Goal: Task Accomplishment & Management: Manage account settings

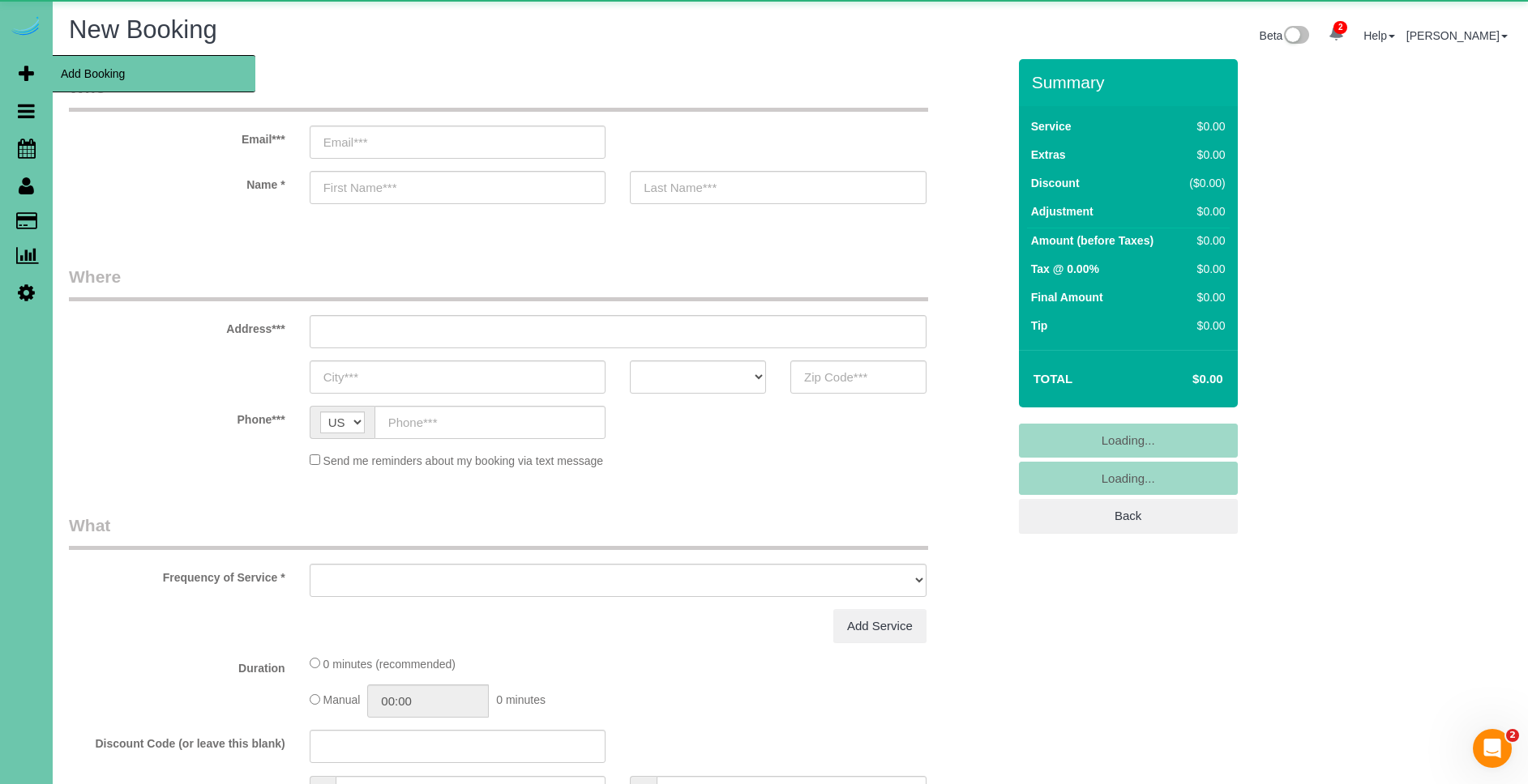
select select "object:2866"
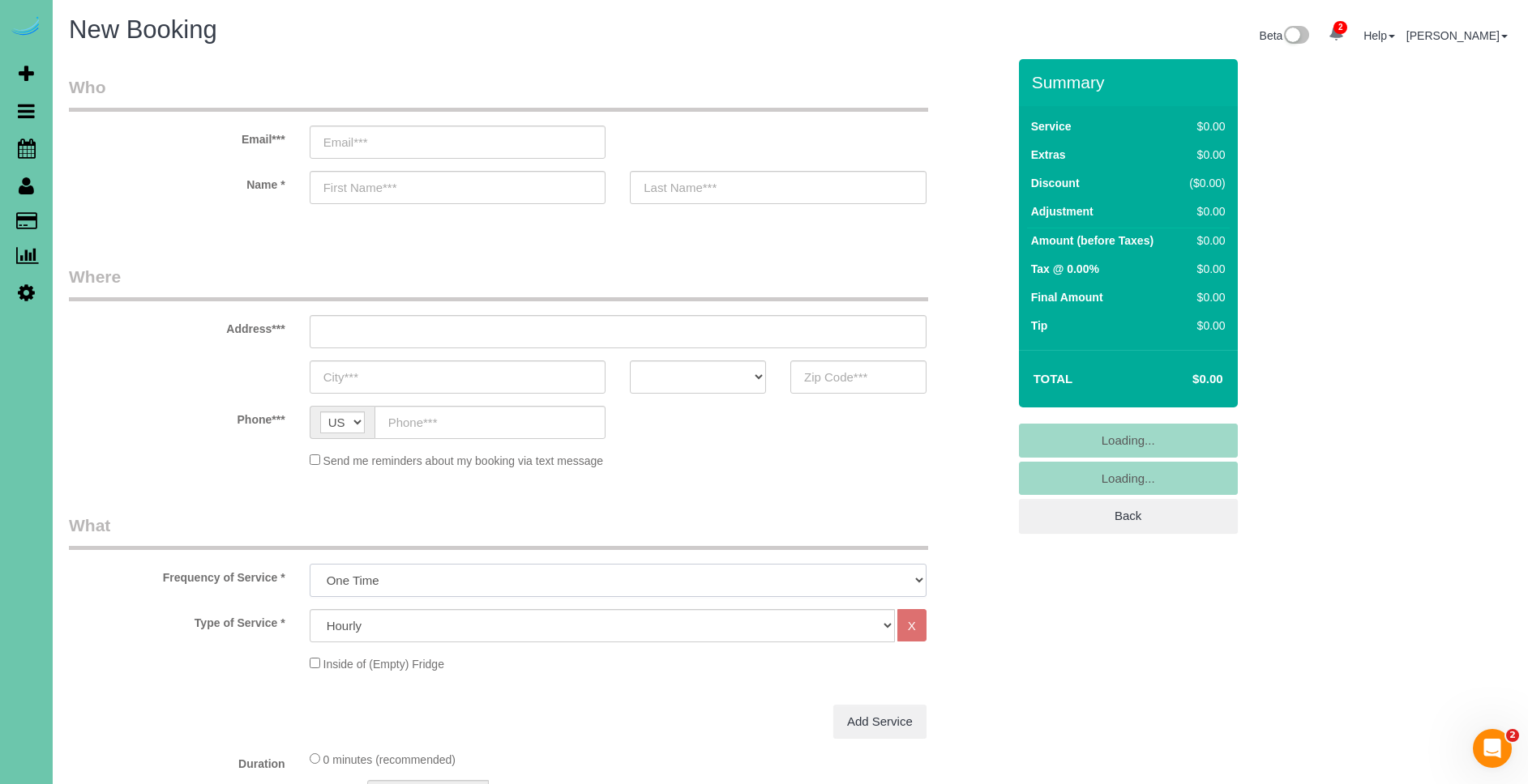
click at [605, 575] on select "One Time Weekly (0% for the First Booking) Bi-Weekly (0% for the First Booking)…" at bounding box center [618, 580] width 617 height 33
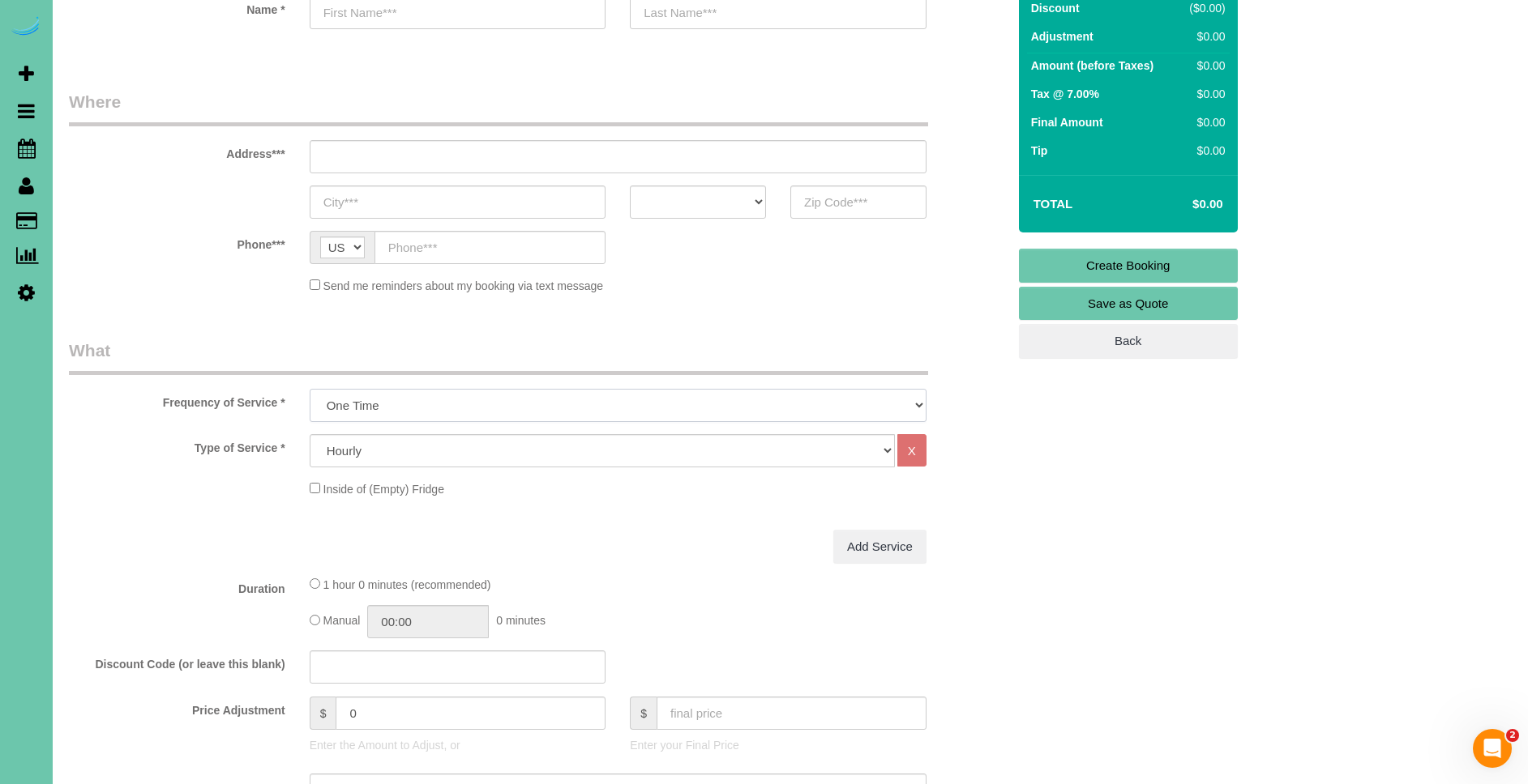
scroll to position [202, 0]
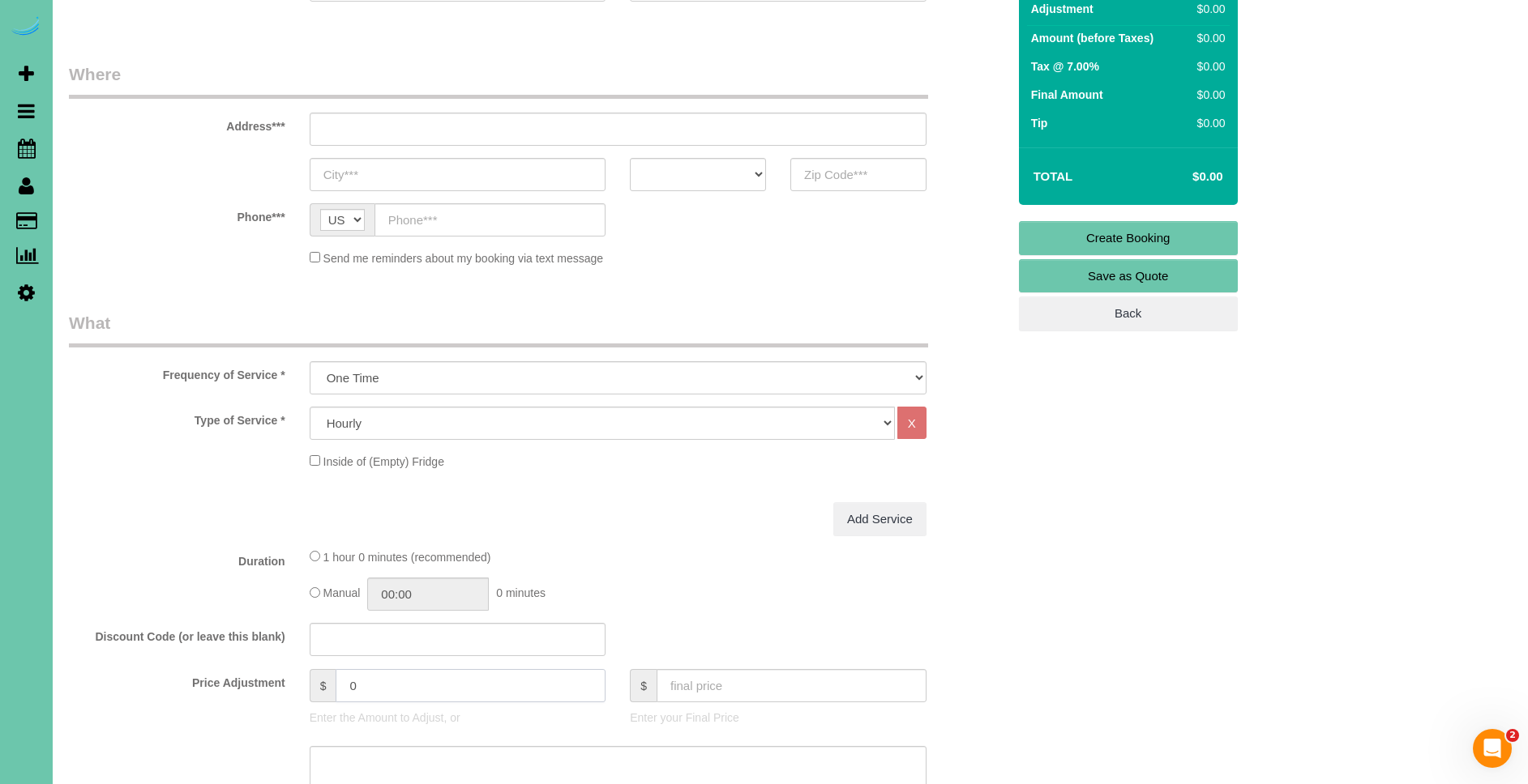
click at [449, 689] on input "0" at bounding box center [470, 685] width 270 height 33
type input "1000"
click at [583, 581] on div "Manual 00:00 0 minutes" at bounding box center [618, 594] width 617 height 33
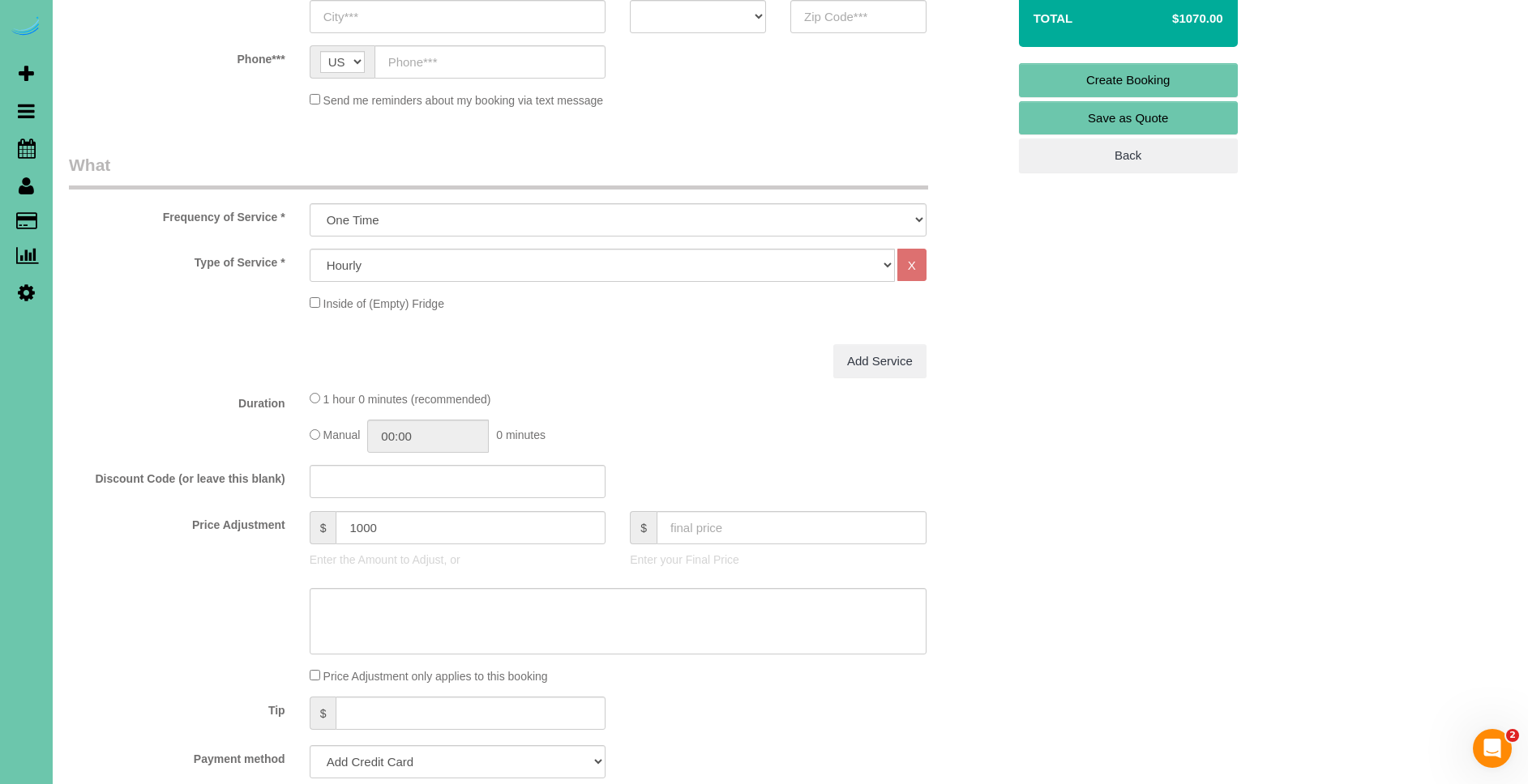
scroll to position [362, 0]
click at [384, 486] on input "text" at bounding box center [458, 480] width 297 height 33
click at [559, 343] on div "Add Service" at bounding box center [619, 360] width 641 height 34
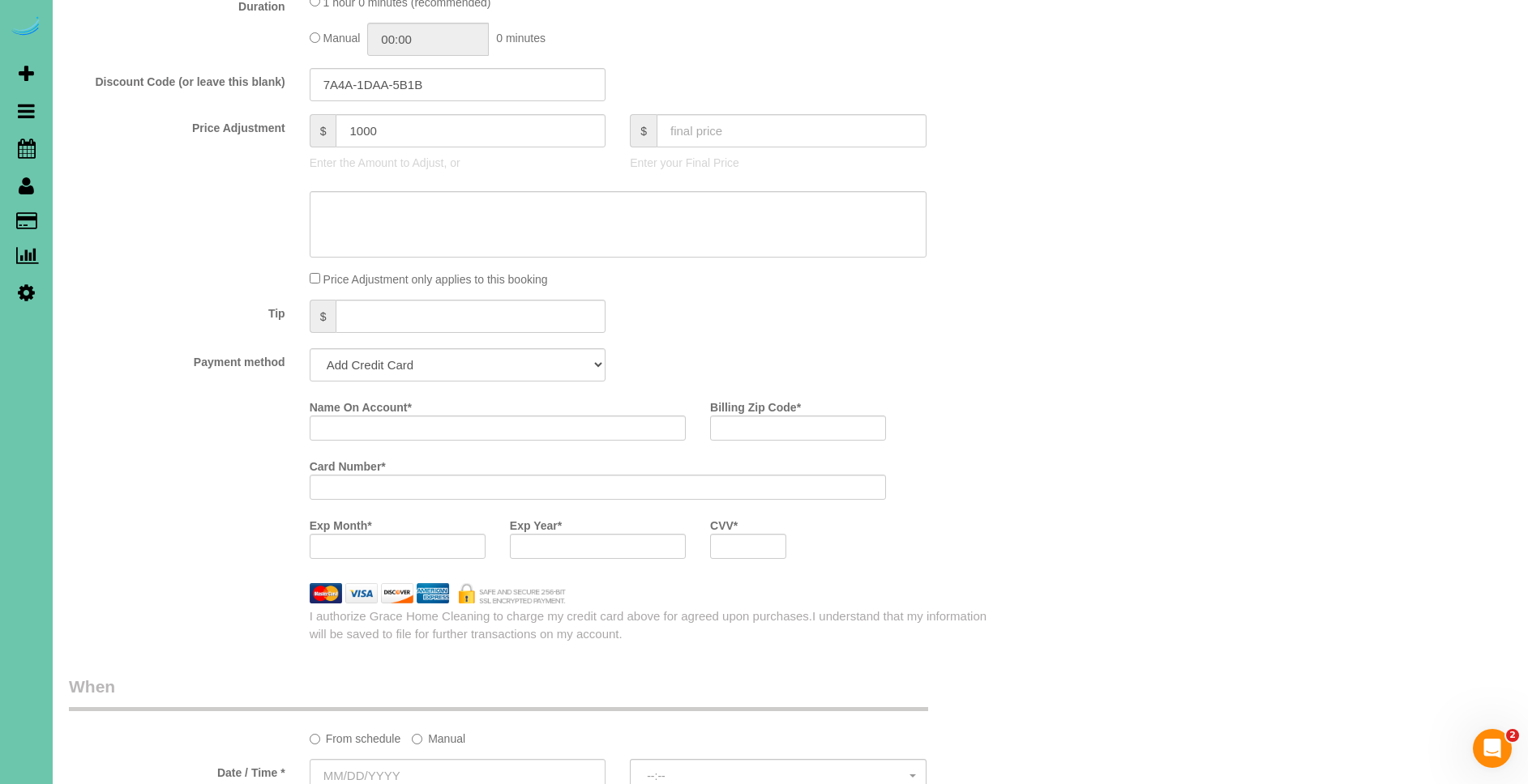
scroll to position [757, 0]
drag, startPoint x: 468, startPoint y: 91, endPoint x: 271, endPoint y: 92, distance: 197.0
click at [271, 92] on div "Discount Code (or leave this blank) 7A4A-1DAA-5B1B" at bounding box center [538, 86] width 962 height 34
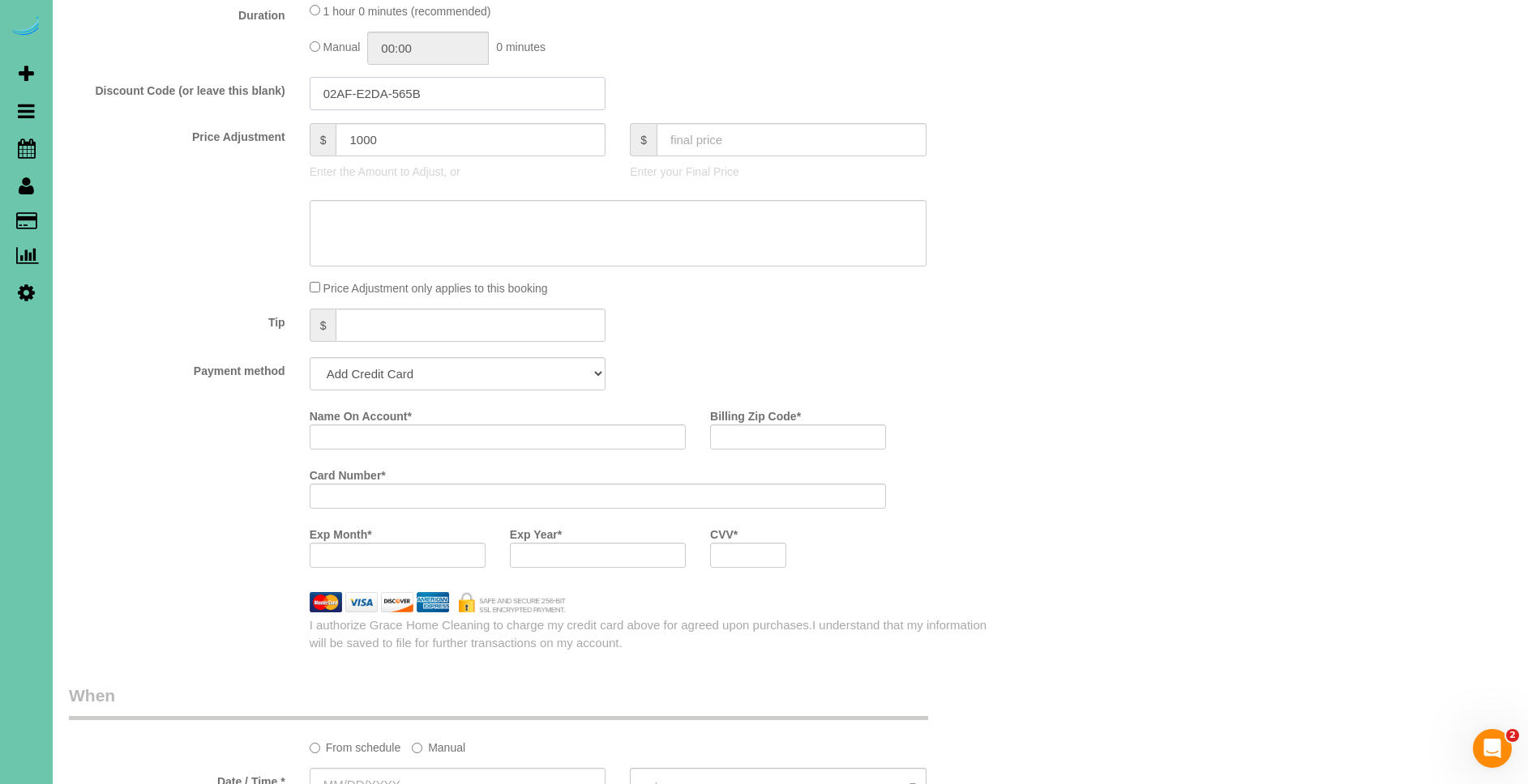
type input "02AF-E2DA-565B"
click at [896, 78] on div "Discount Code (or leave this blank) 02AF-E2DA-565B" at bounding box center [538, 94] width 962 height 34
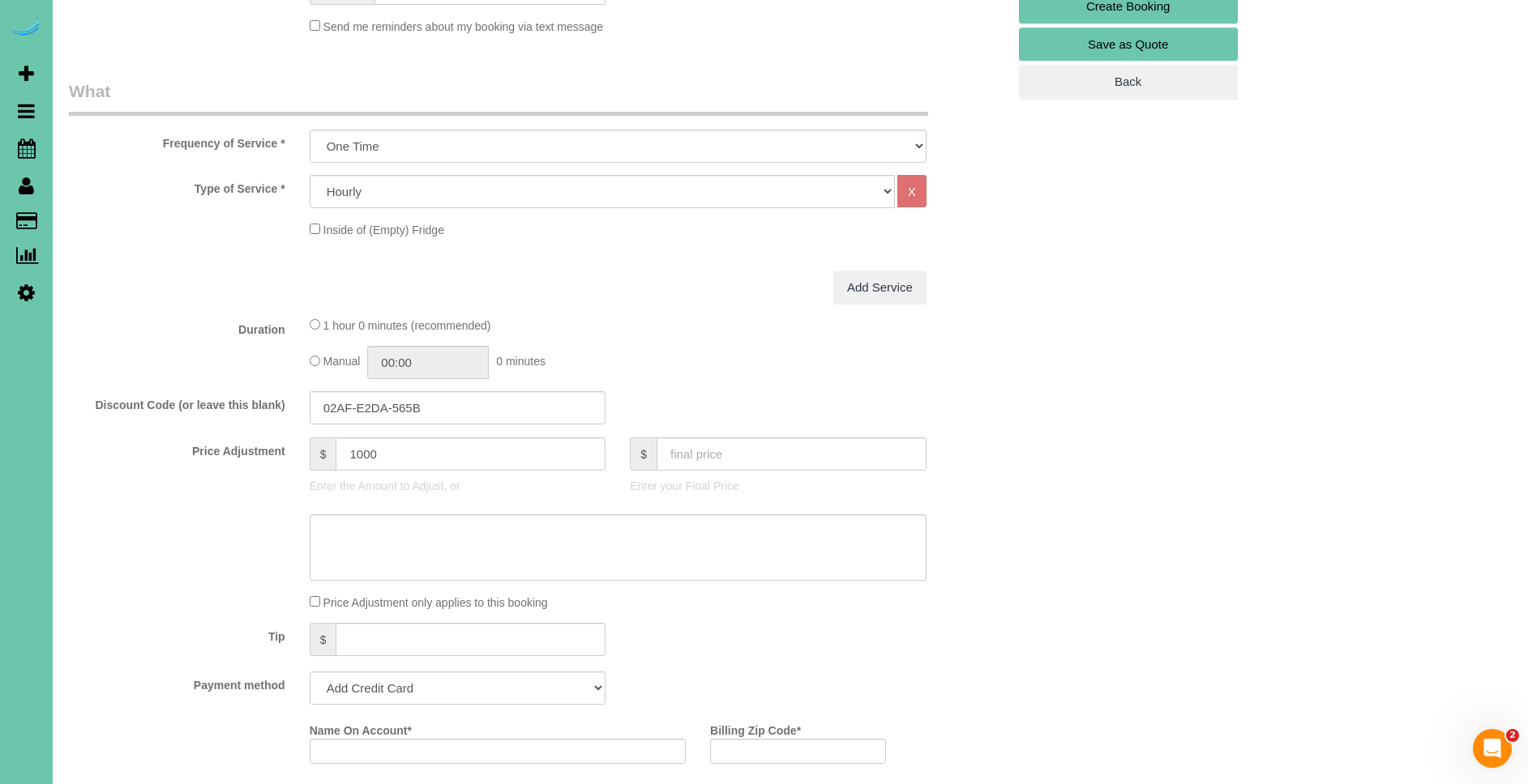
scroll to position [484, 0]
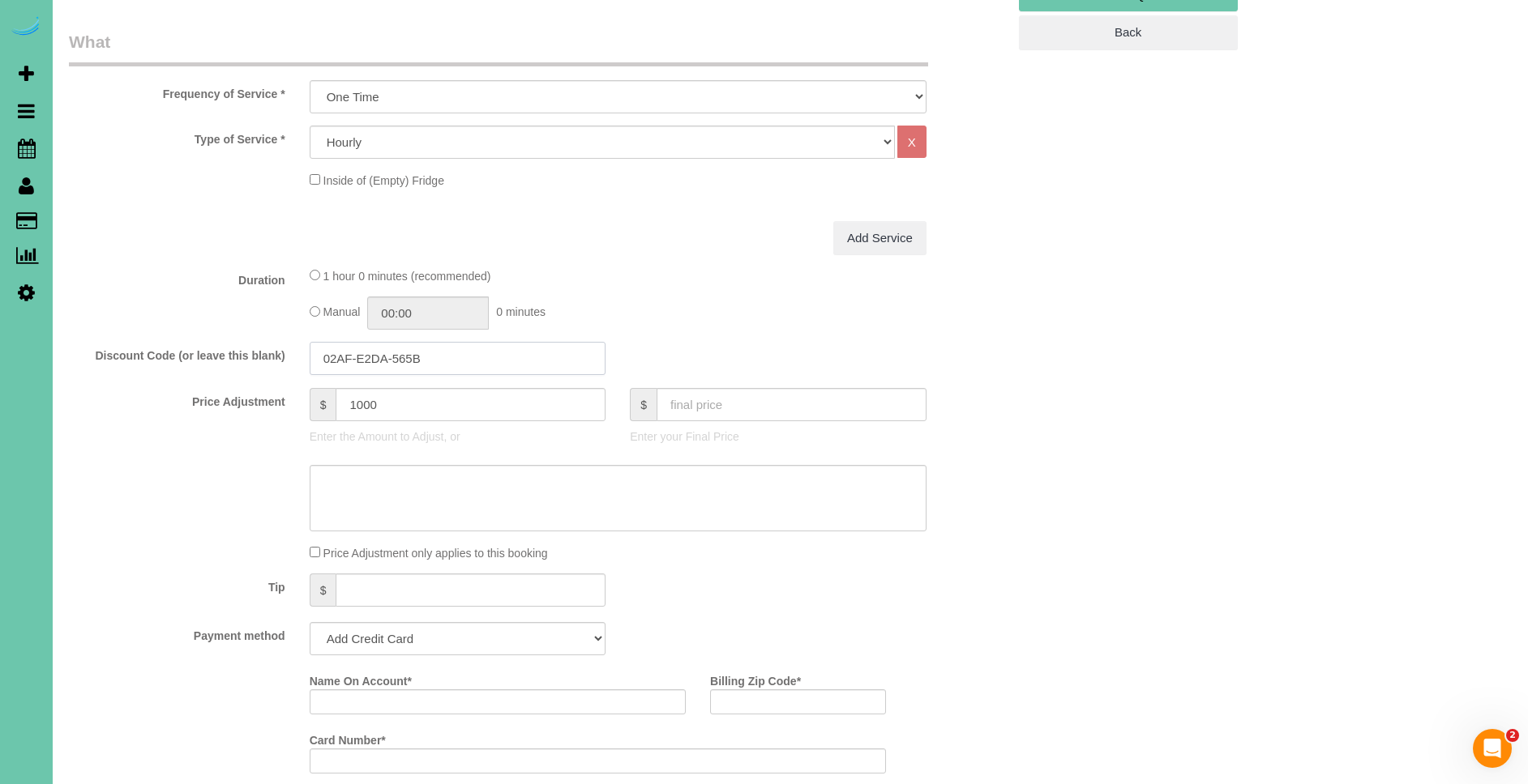
drag, startPoint x: 334, startPoint y: 351, endPoint x: 286, endPoint y: 351, distance: 48.0
click at [286, 351] on div "Discount Code (or leave this blank) 02AF-E2DA-565B" at bounding box center [538, 359] width 962 height 34
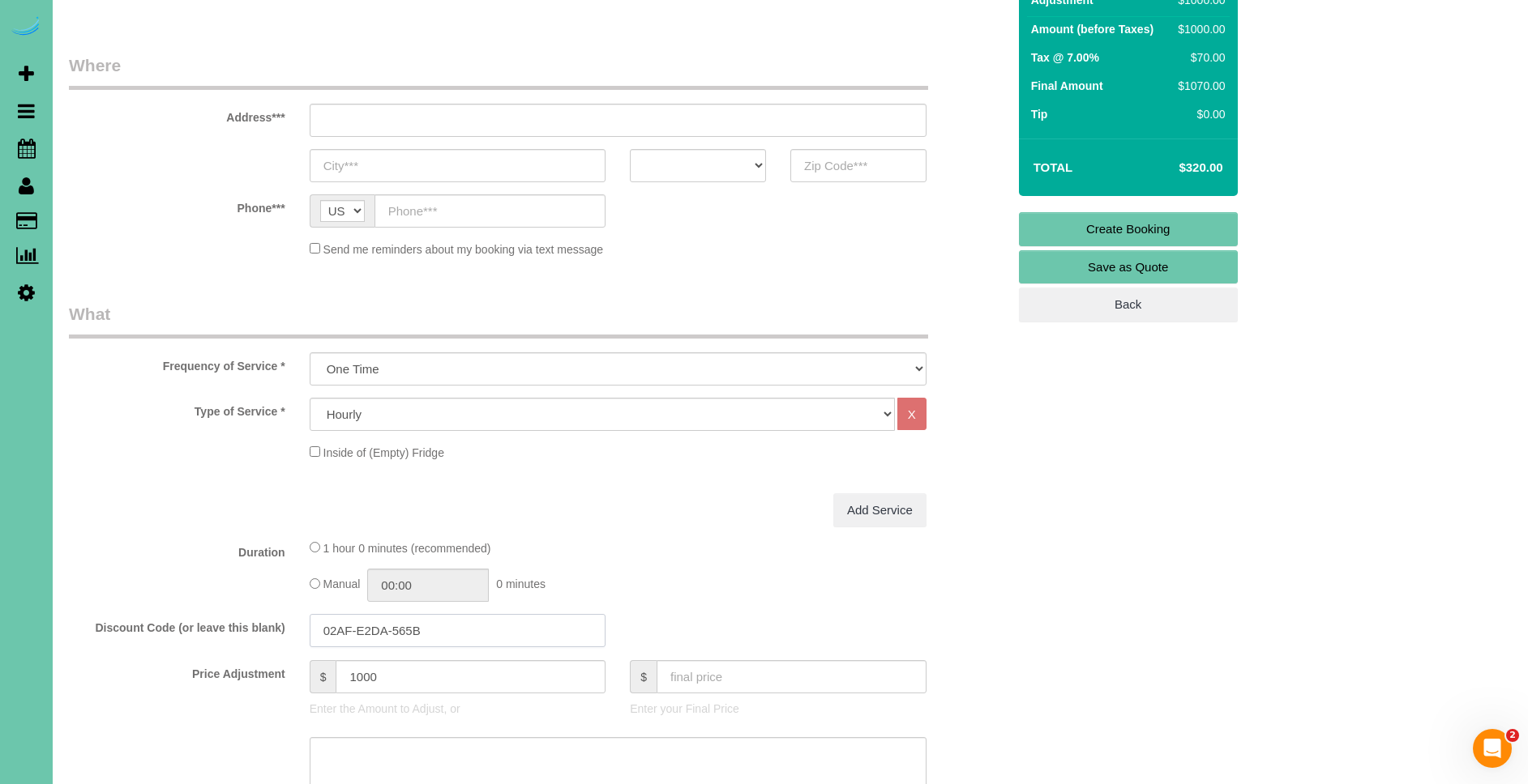
scroll to position [0, 0]
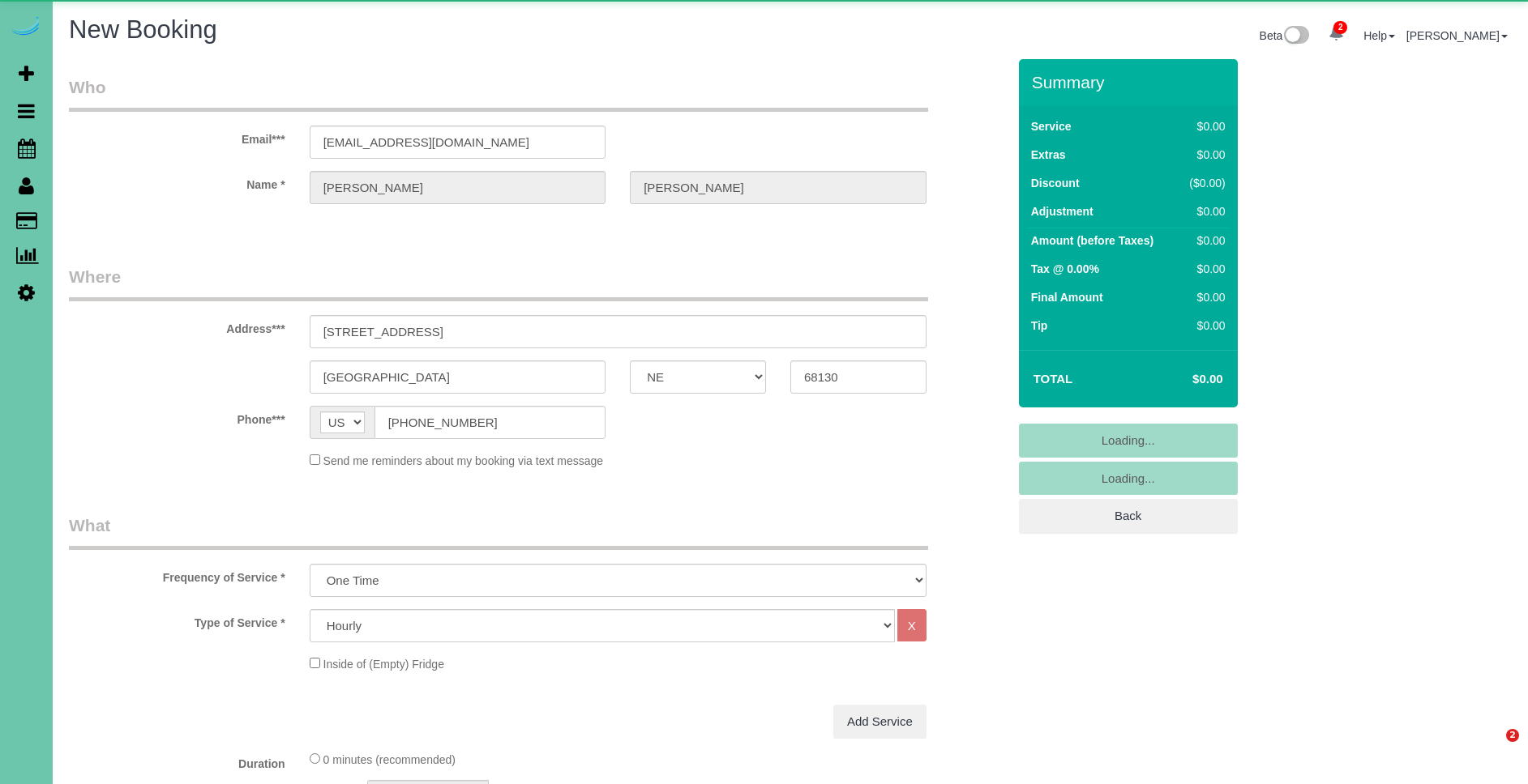
select select "NE"
select select "object:101639"
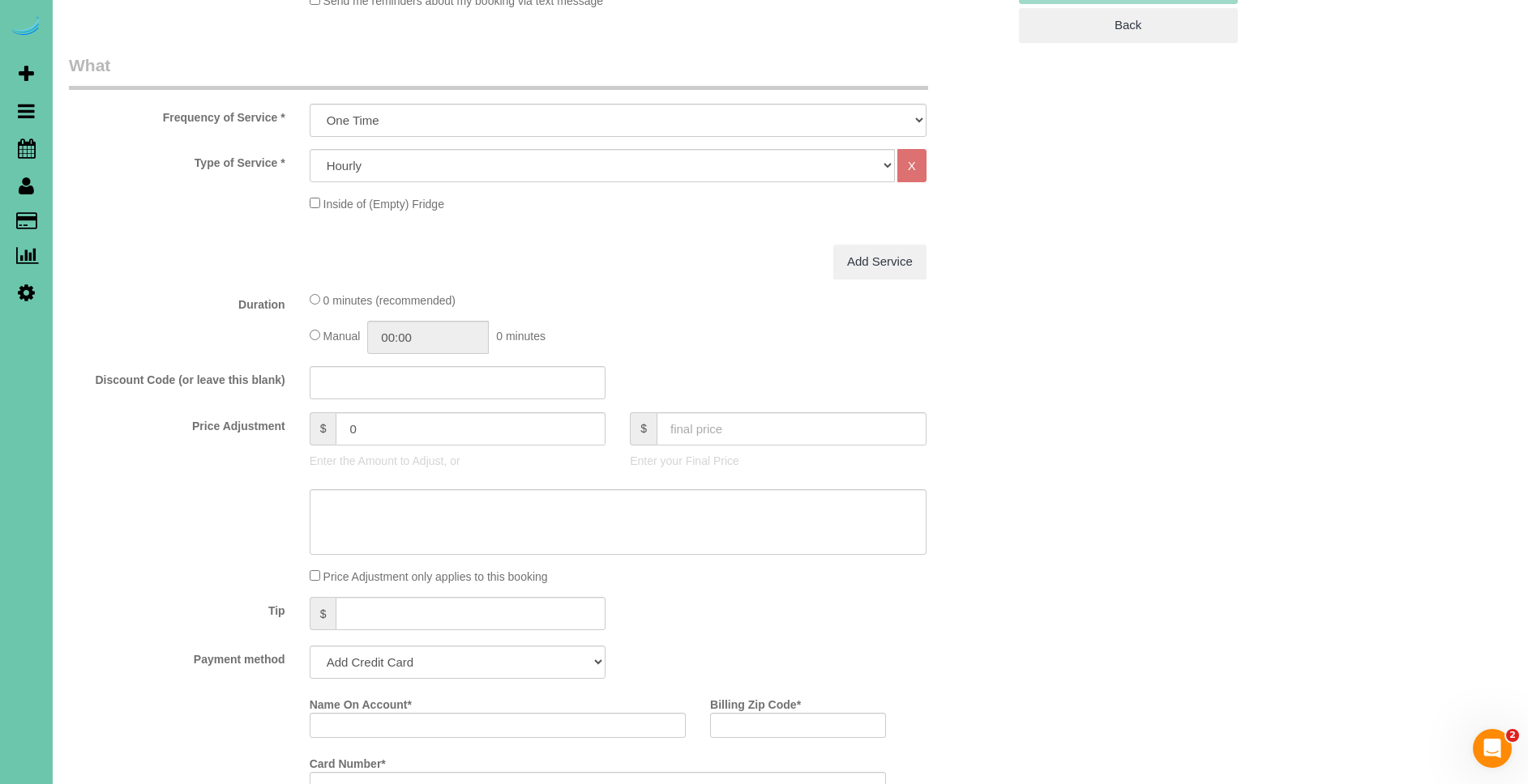
scroll to position [523, 0]
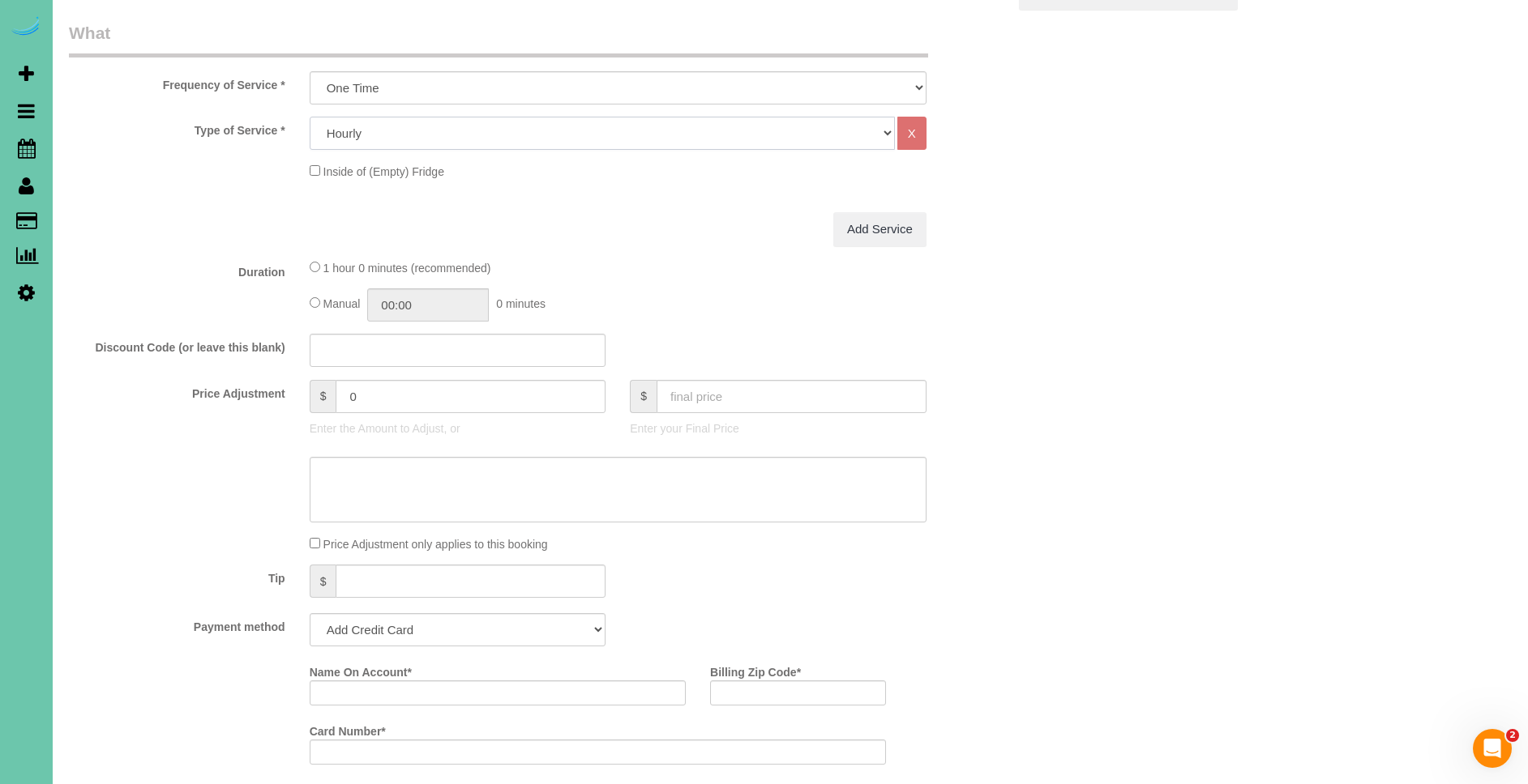
click at [442, 140] on select "Hourly 2.5 Hour Custom Clean 3.5 Hour Custom Clean commercial 1000 Square Feet …" at bounding box center [602, 133] width 585 height 33
select select "159"
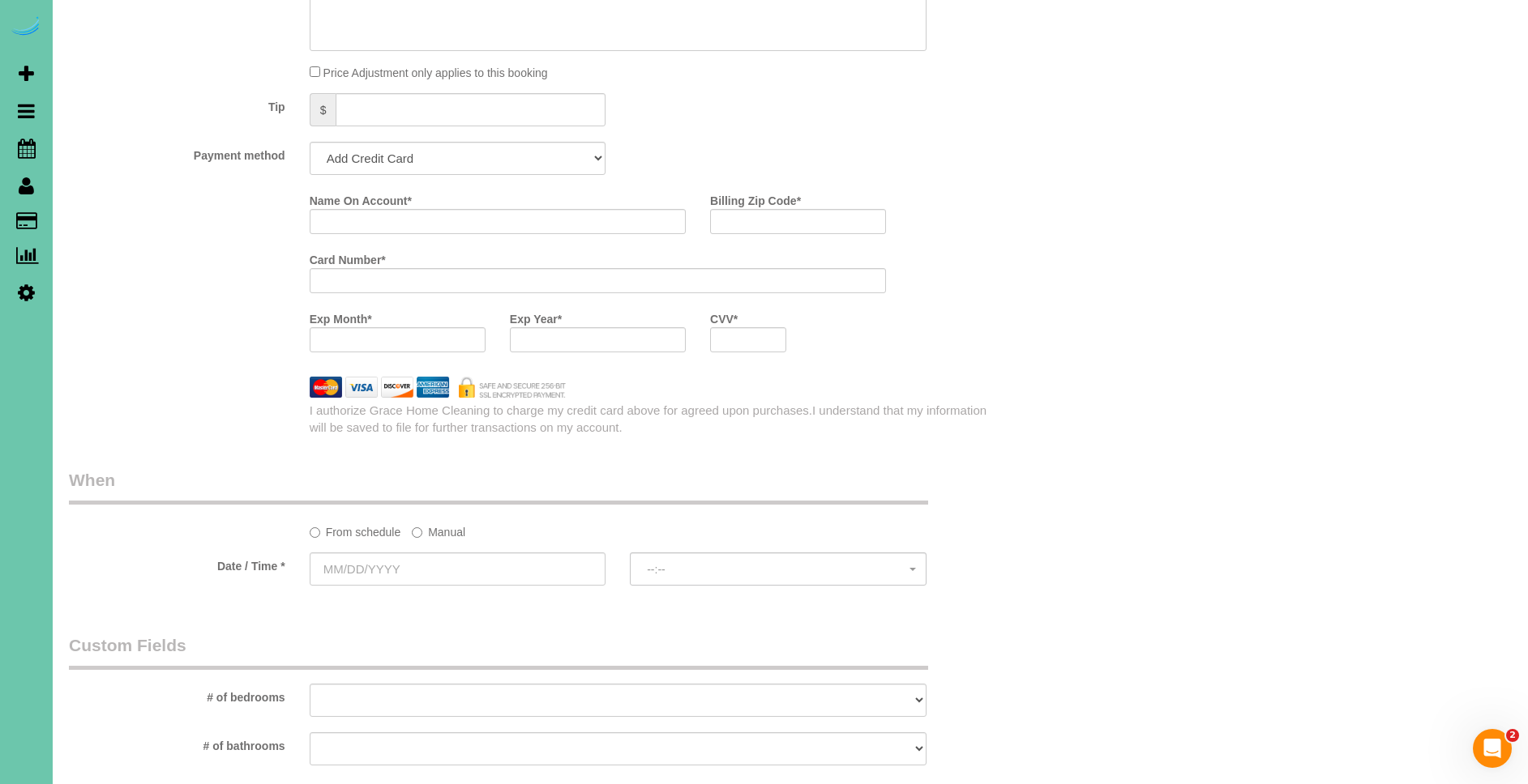
scroll to position [982, 0]
click at [447, 527] on label "Manual" at bounding box center [438, 526] width 54 height 22
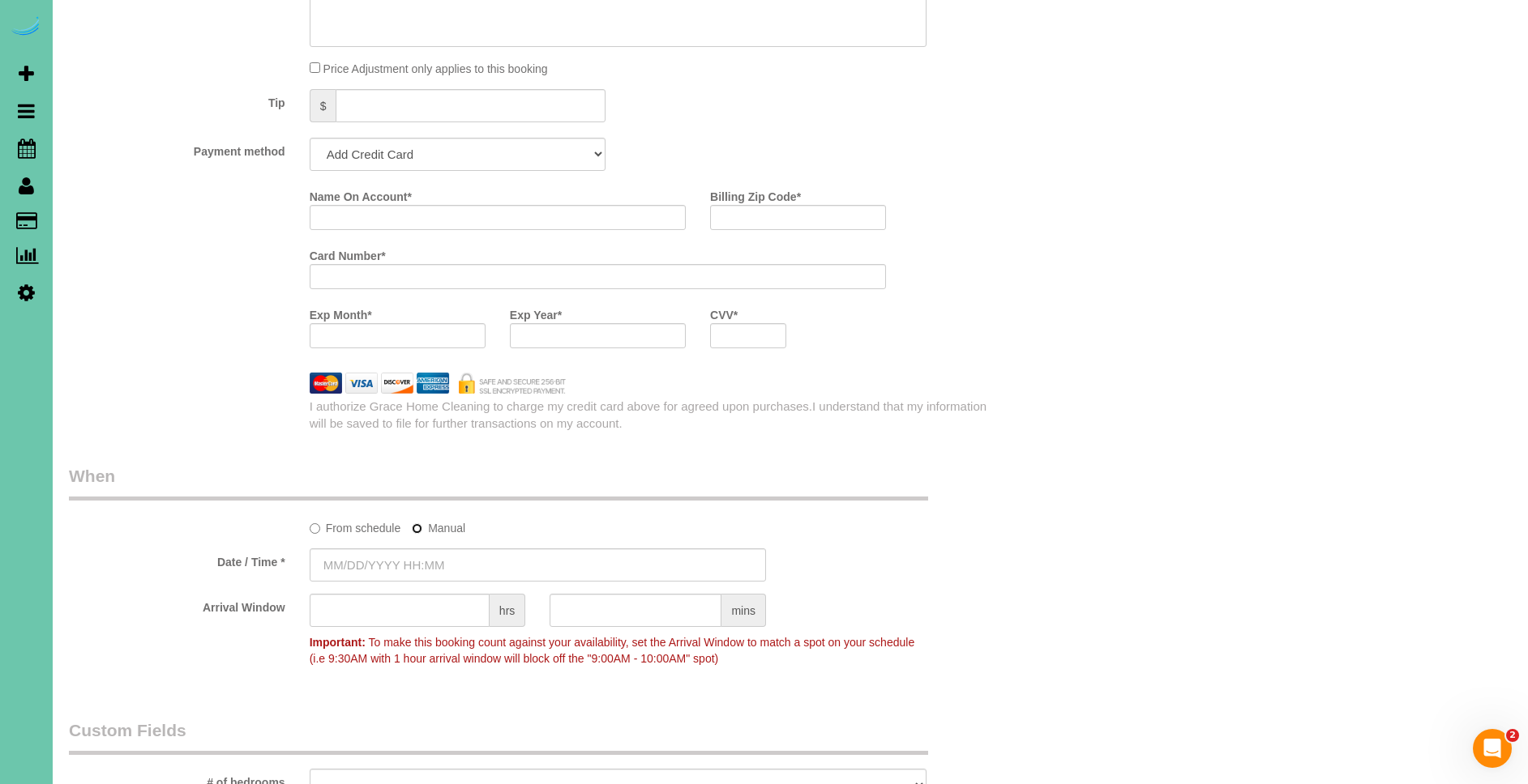
type input "08/13/2025 8:00AM"
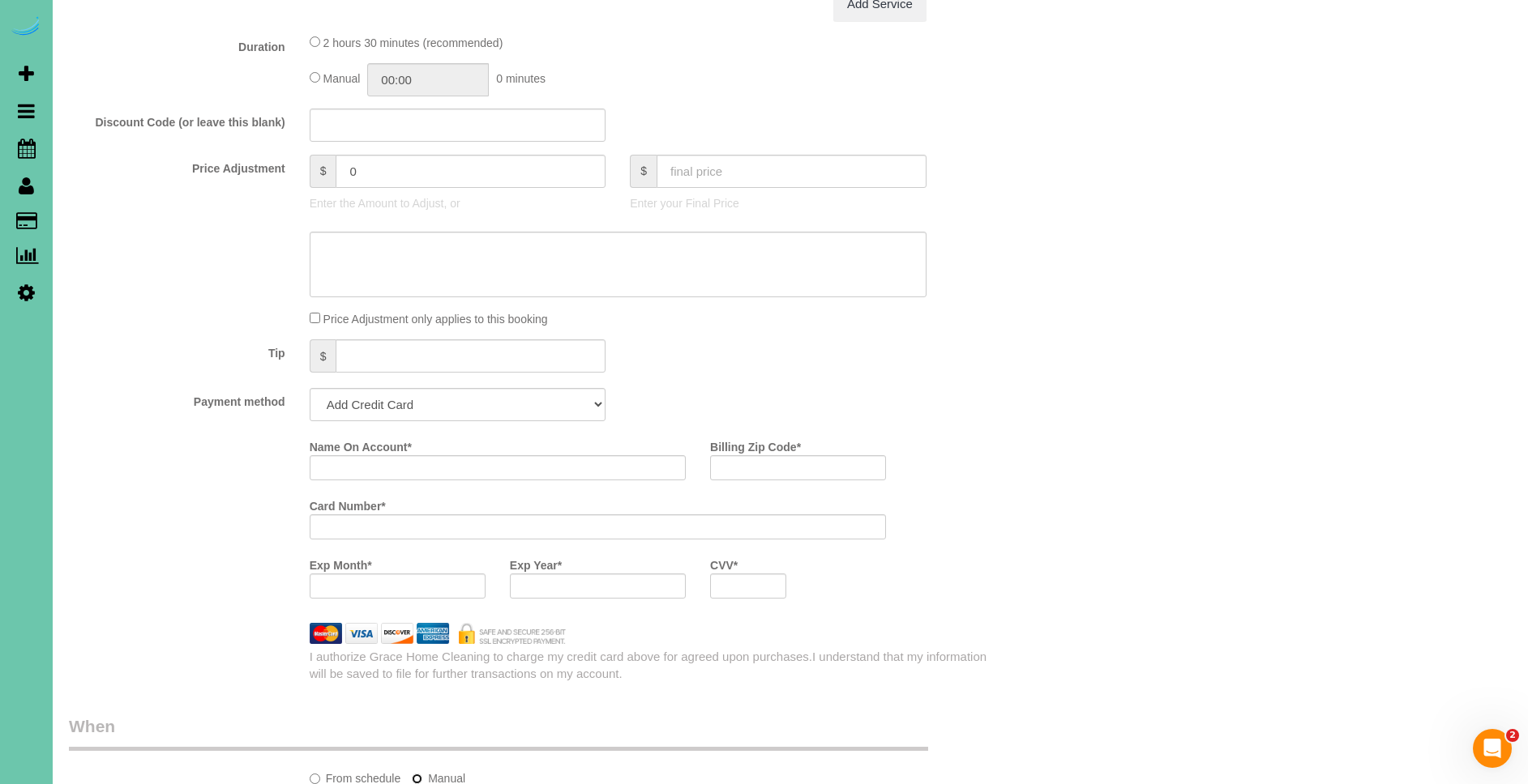
scroll to position [1730, 0]
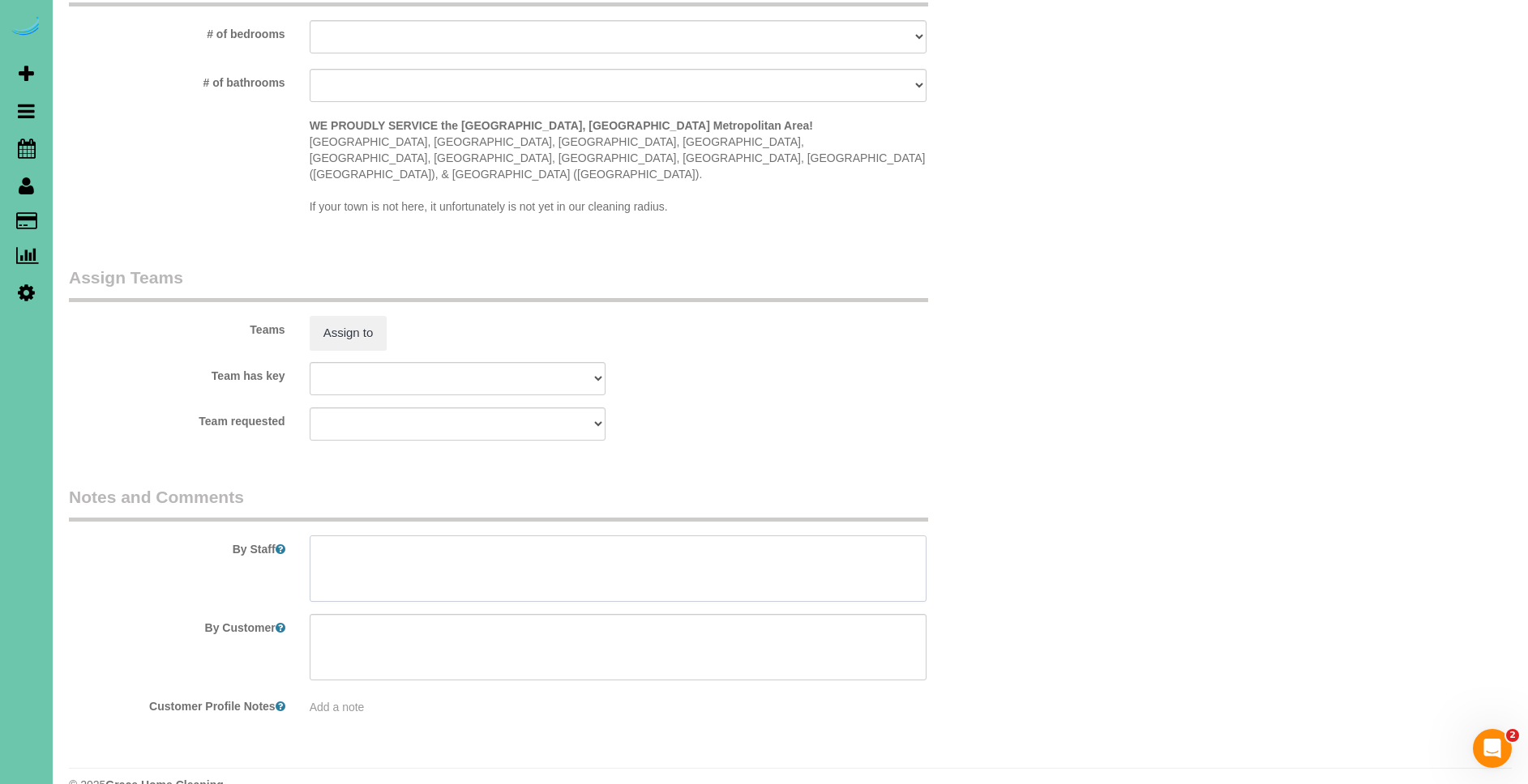
click at [486, 548] on textarea at bounding box center [618, 569] width 617 height 66
paste textarea "1. CRF client 2. client home 3. second cleaning - 3.5 custom clean 4. no pets 5…"
drag, startPoint x: 409, startPoint y: 518, endPoint x: 334, endPoint y: 514, distance: 75.1
click at [334, 536] on textarea at bounding box center [618, 569] width 617 height 66
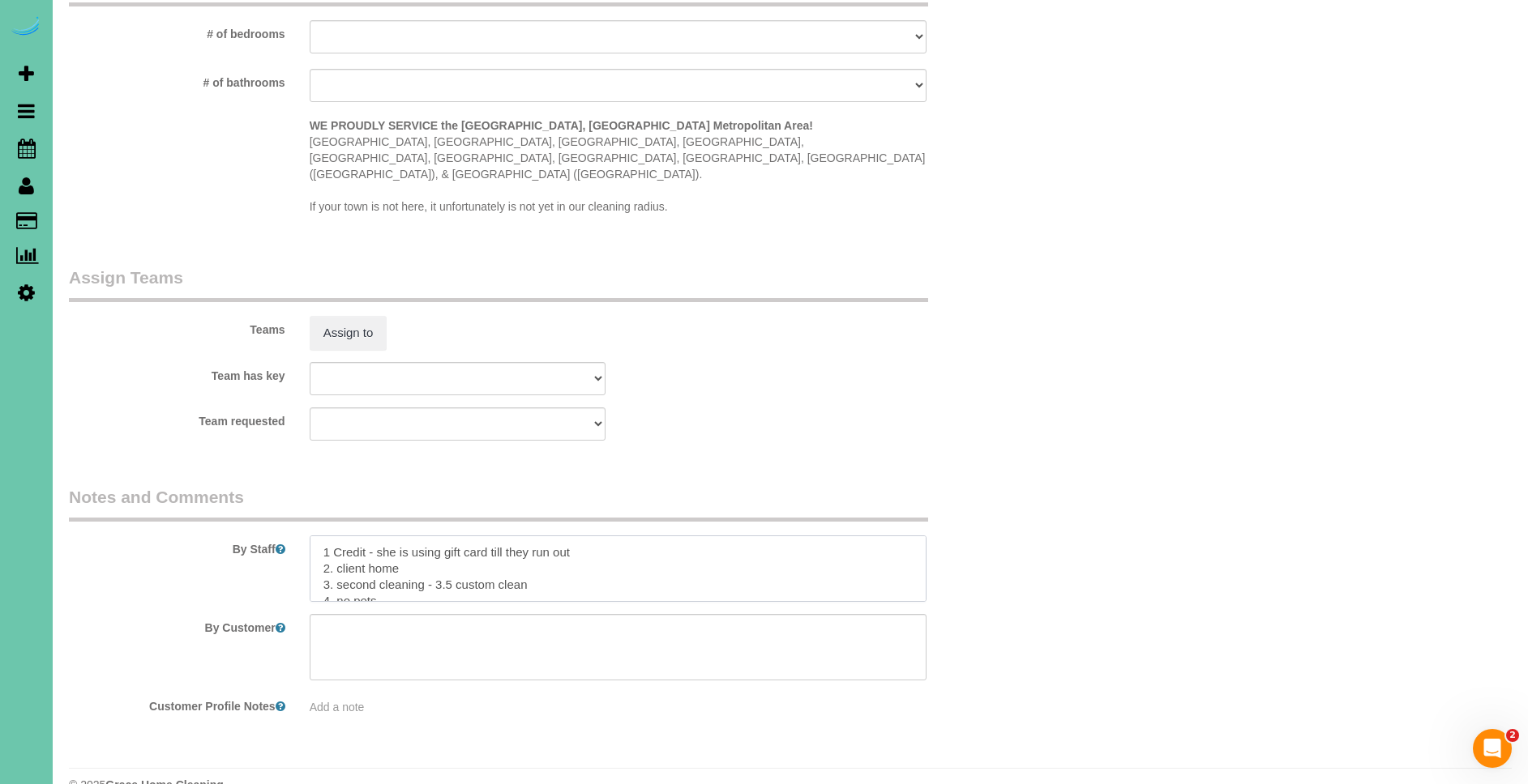
scroll to position [18, 0]
drag, startPoint x: 334, startPoint y: 535, endPoint x: 570, endPoint y: 539, distance: 236.0
click at [570, 539] on textarea at bounding box center [618, 569] width 617 height 66
click at [419, 539] on textarea at bounding box center [618, 569] width 617 height 66
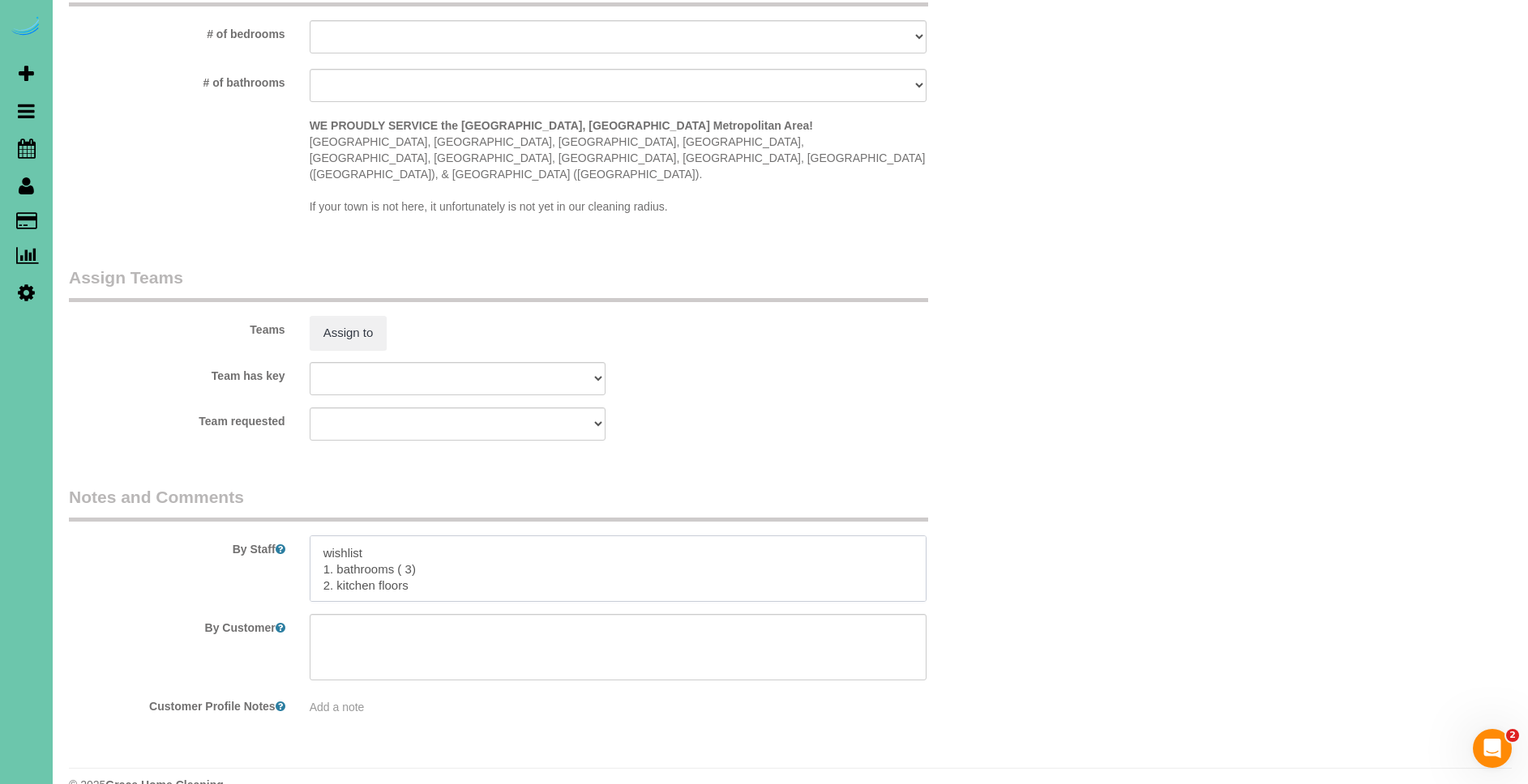
click at [429, 547] on textarea at bounding box center [618, 569] width 617 height 66
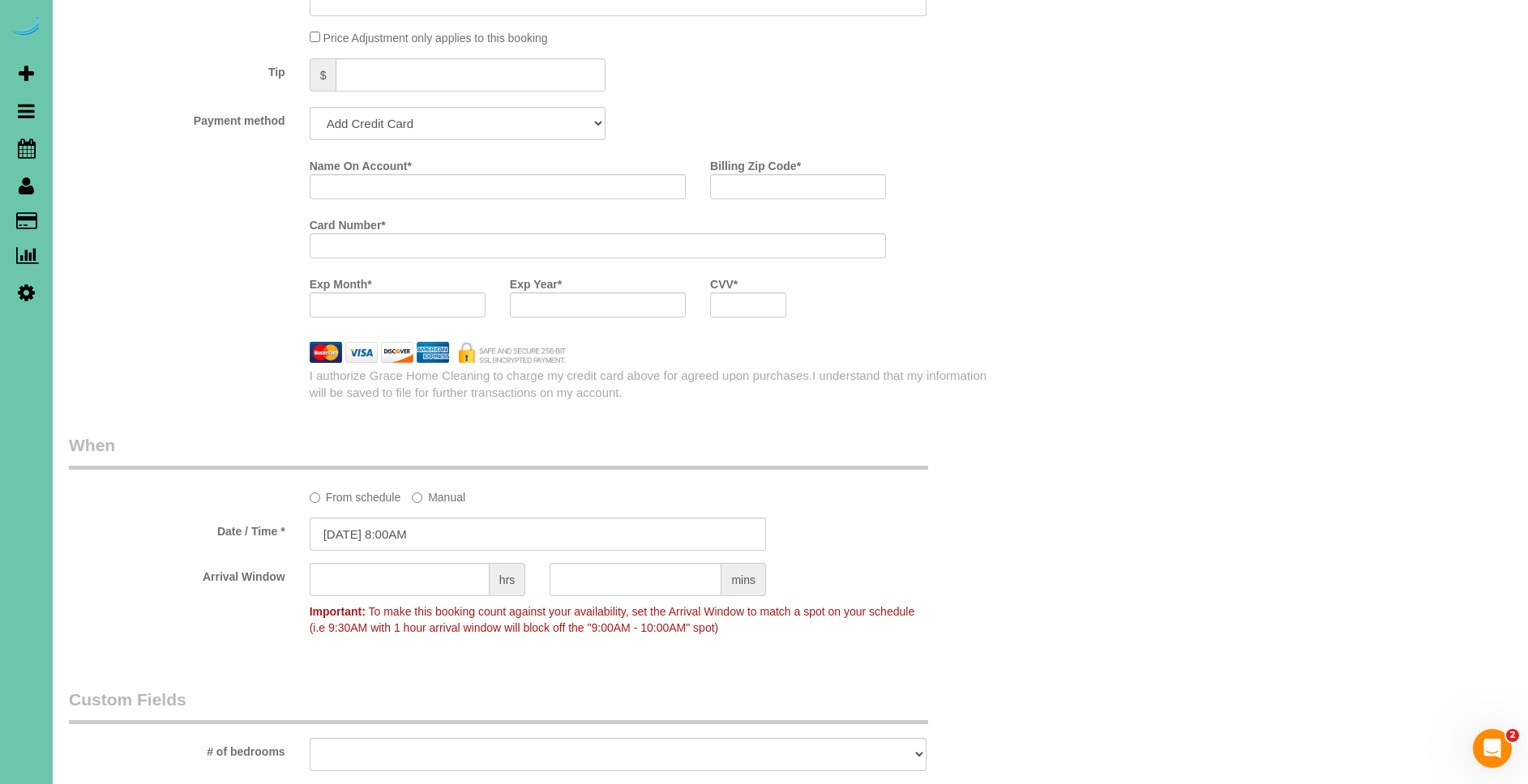
scroll to position [1077, 0]
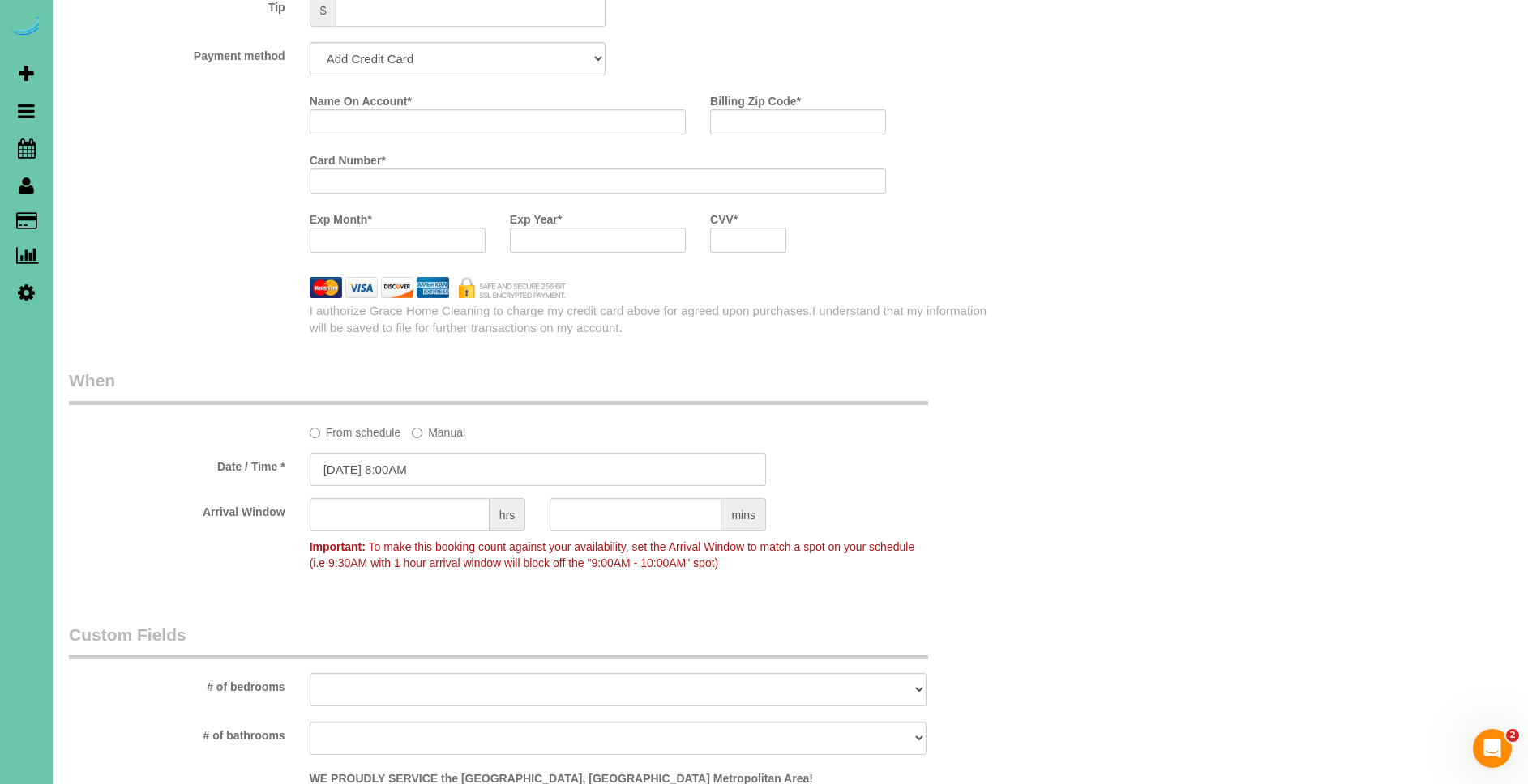
type textarea "1 Credit - she is using gift card till they run out 2. client home 3. biweekly …"
click at [396, 55] on select "Add Credit Card Cash Check Paypal" at bounding box center [458, 59] width 297 height 33
select select "string:check"
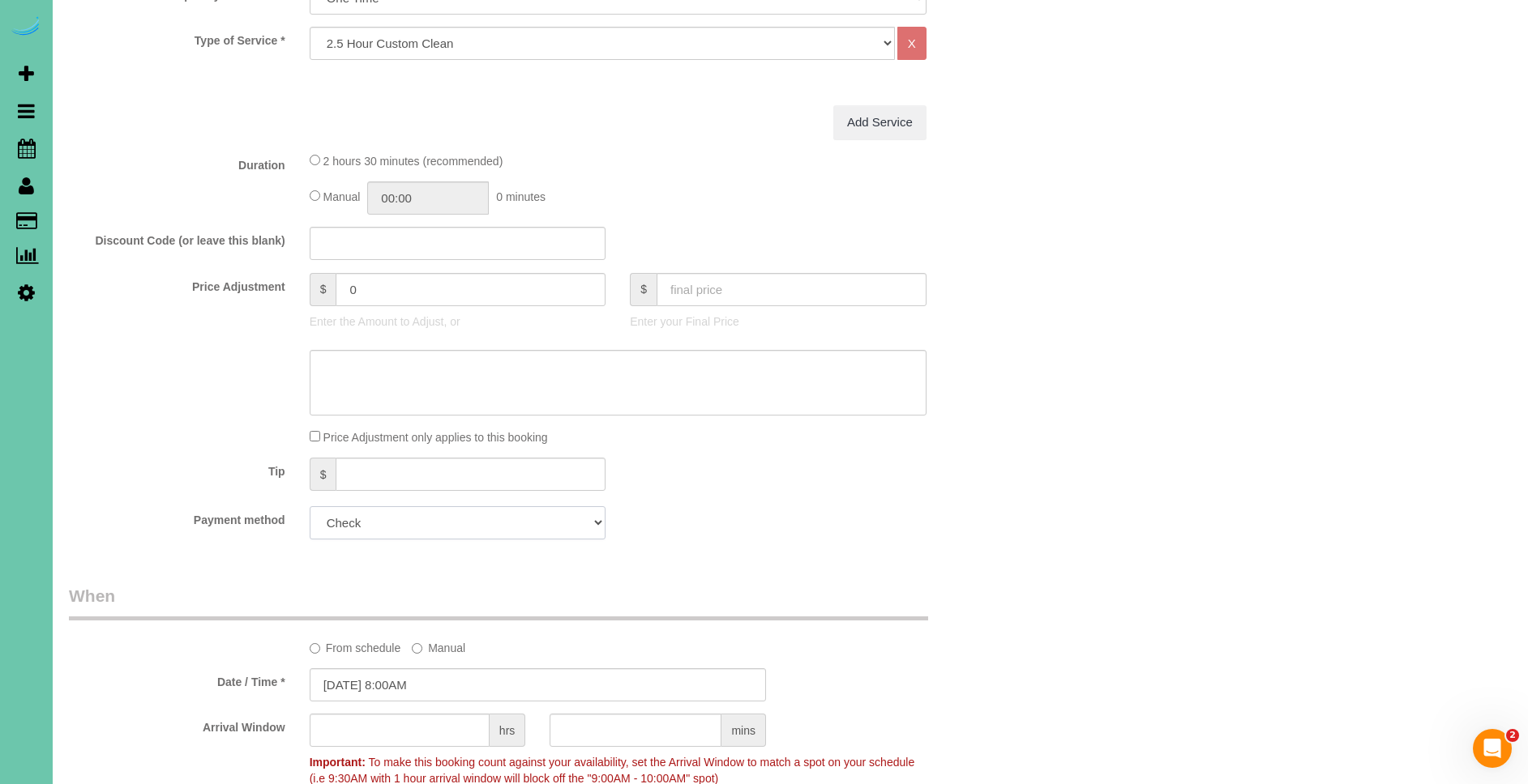
scroll to position [599, 0]
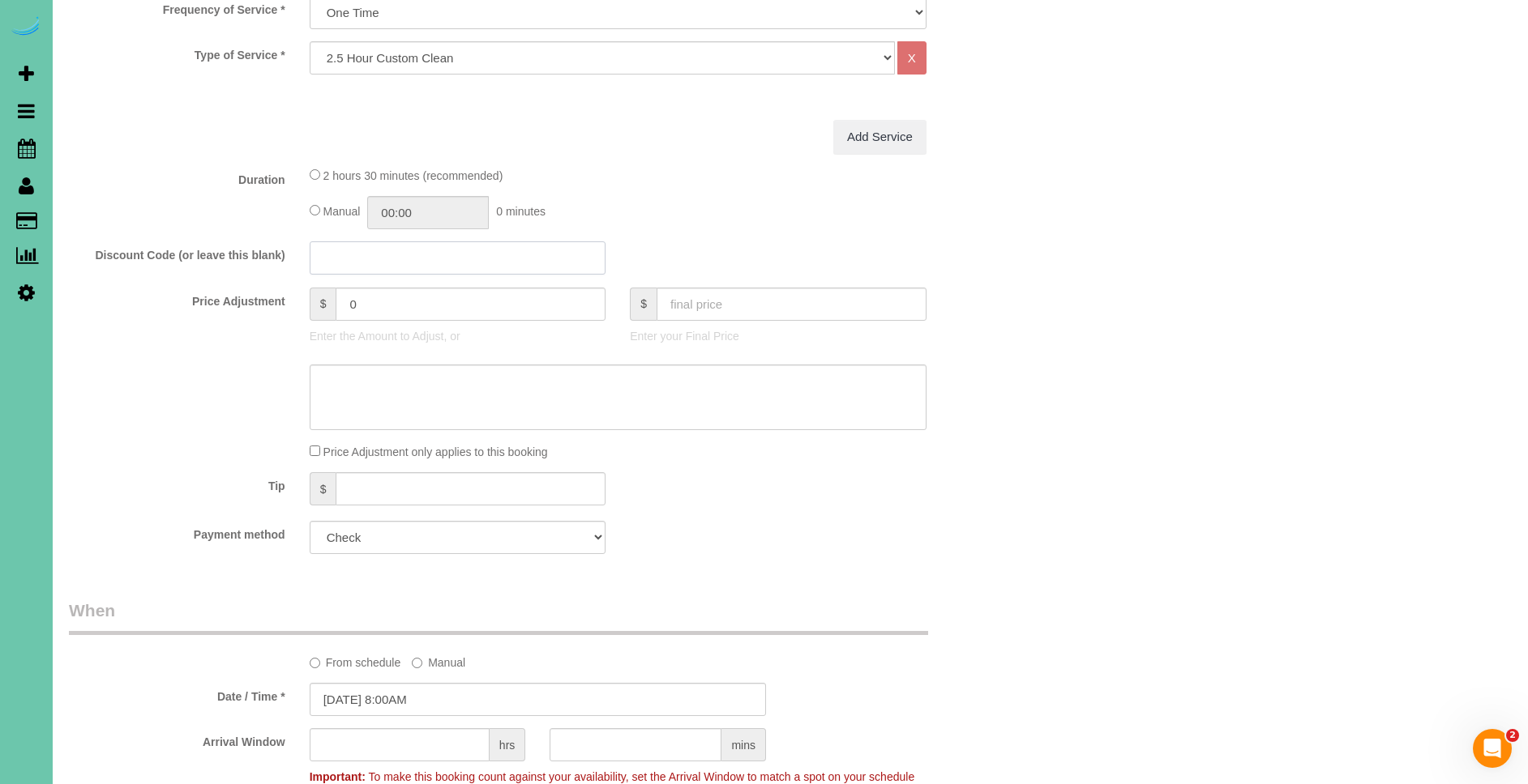
click at [399, 269] on input "text" at bounding box center [458, 258] width 297 height 33
paste input "02AF-E2DA-565B"
type input "02AF-E2DA-565B"
click at [625, 214] on div "Manual 00:00 0 minutes" at bounding box center [618, 213] width 617 height 33
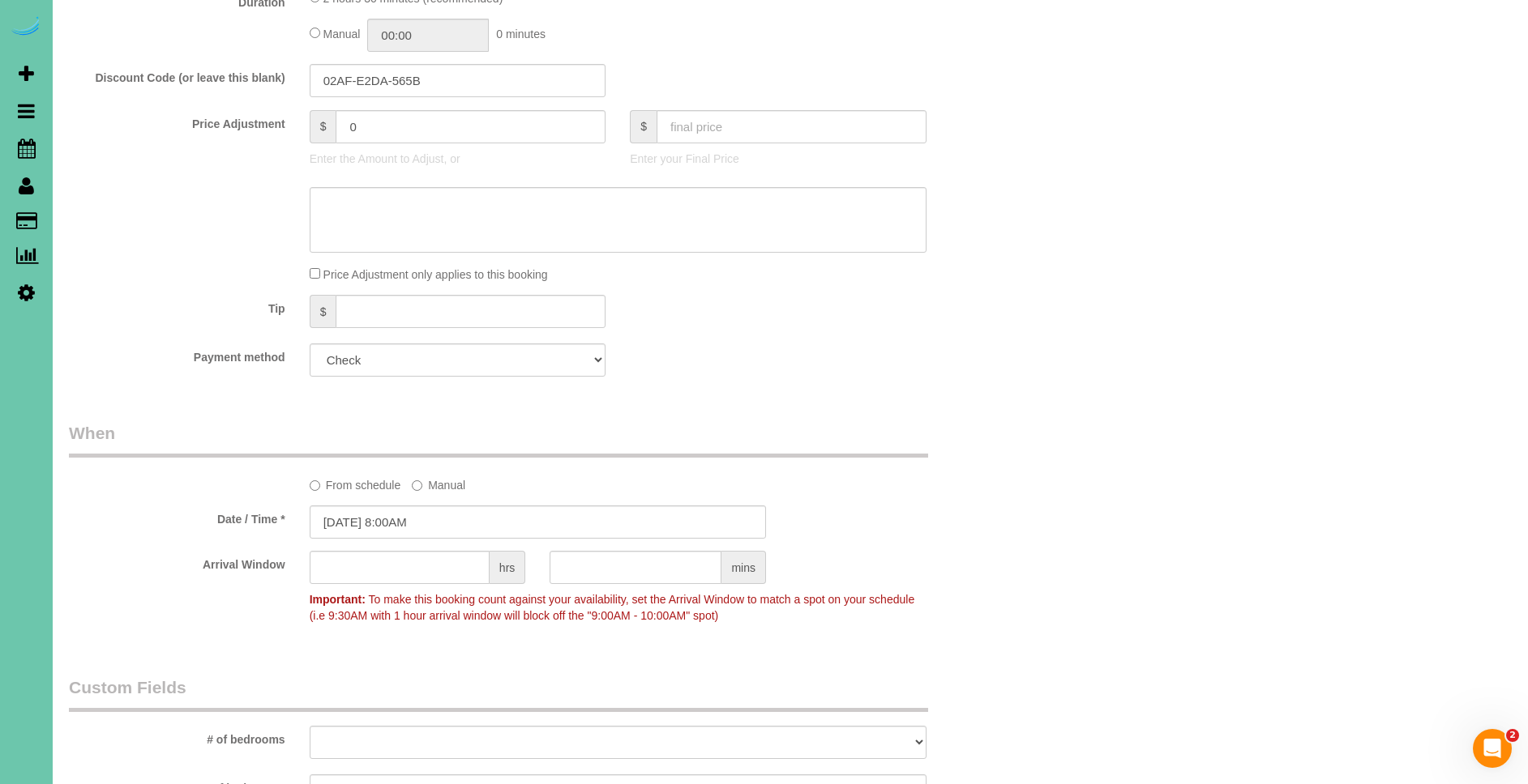
scroll to position [791, 0]
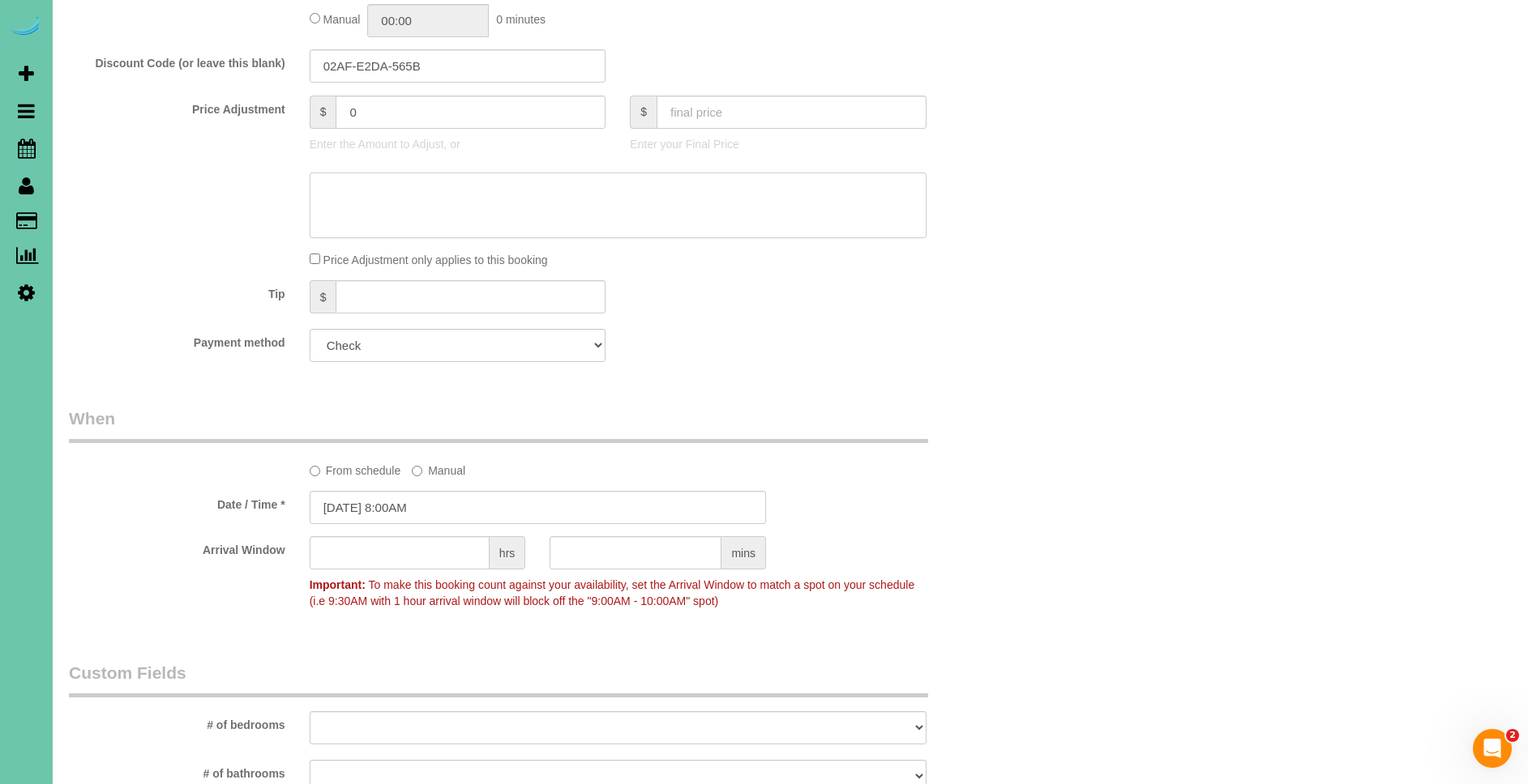
click at [430, 190] on textarea at bounding box center [618, 206] width 617 height 66
click at [816, 208] on textarea at bounding box center [618, 206] width 617 height 66
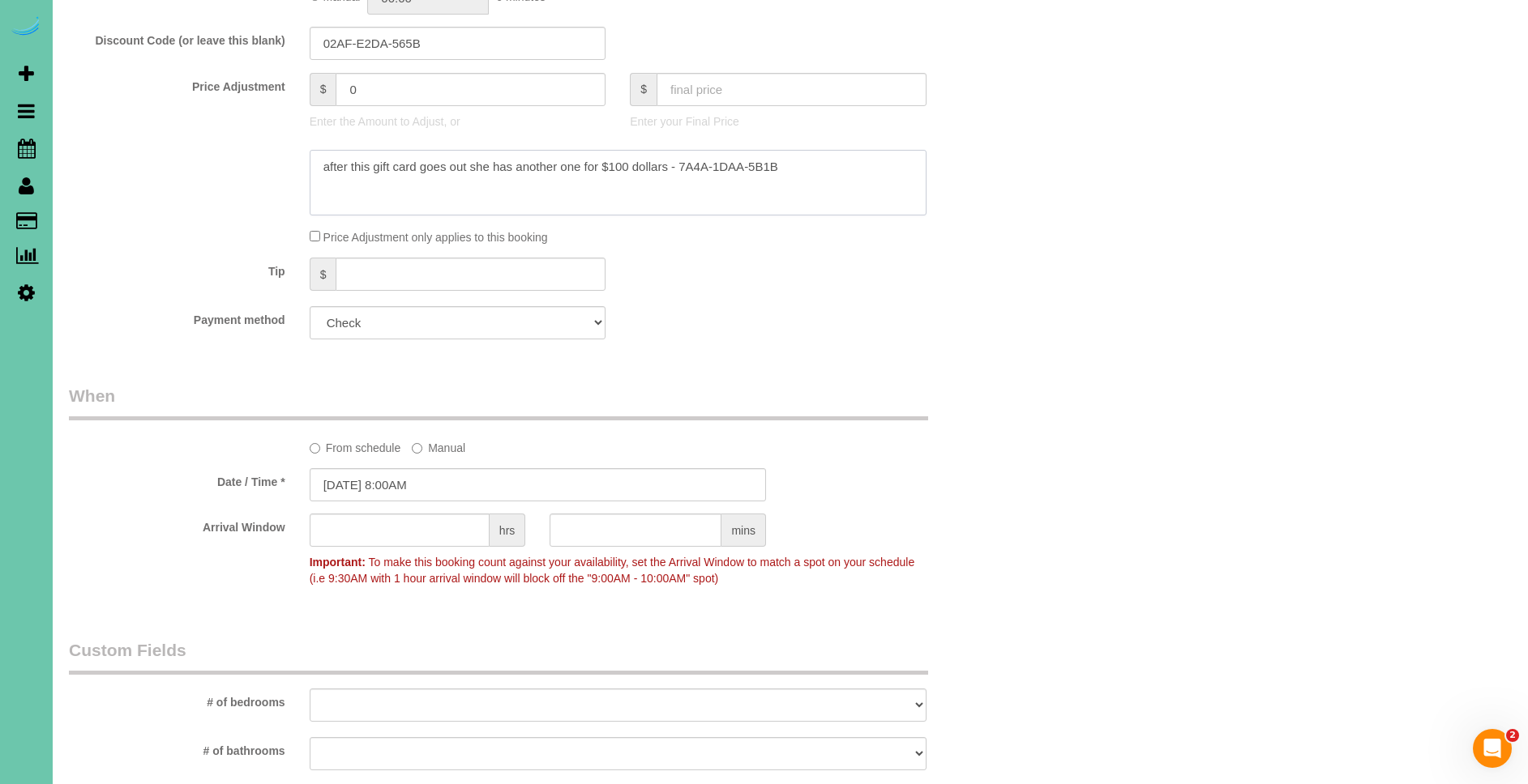
scroll to position [685, 0]
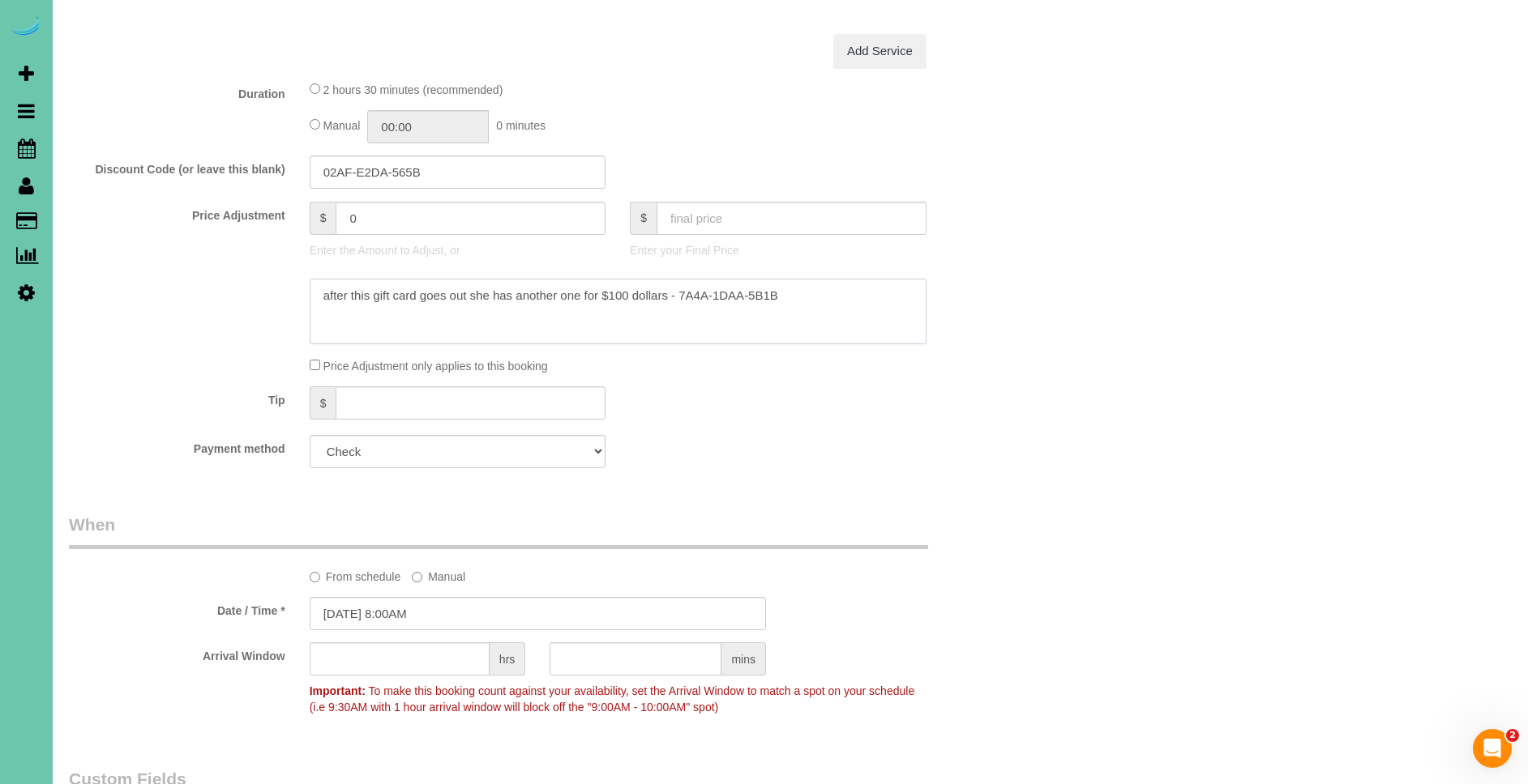
type textarea "after this gift card goes out she has another one for $100 dollars - 7A4A-1DAA-…"
click at [350, 615] on input "08/13/2025 8:00AM" at bounding box center [538, 613] width 456 height 33
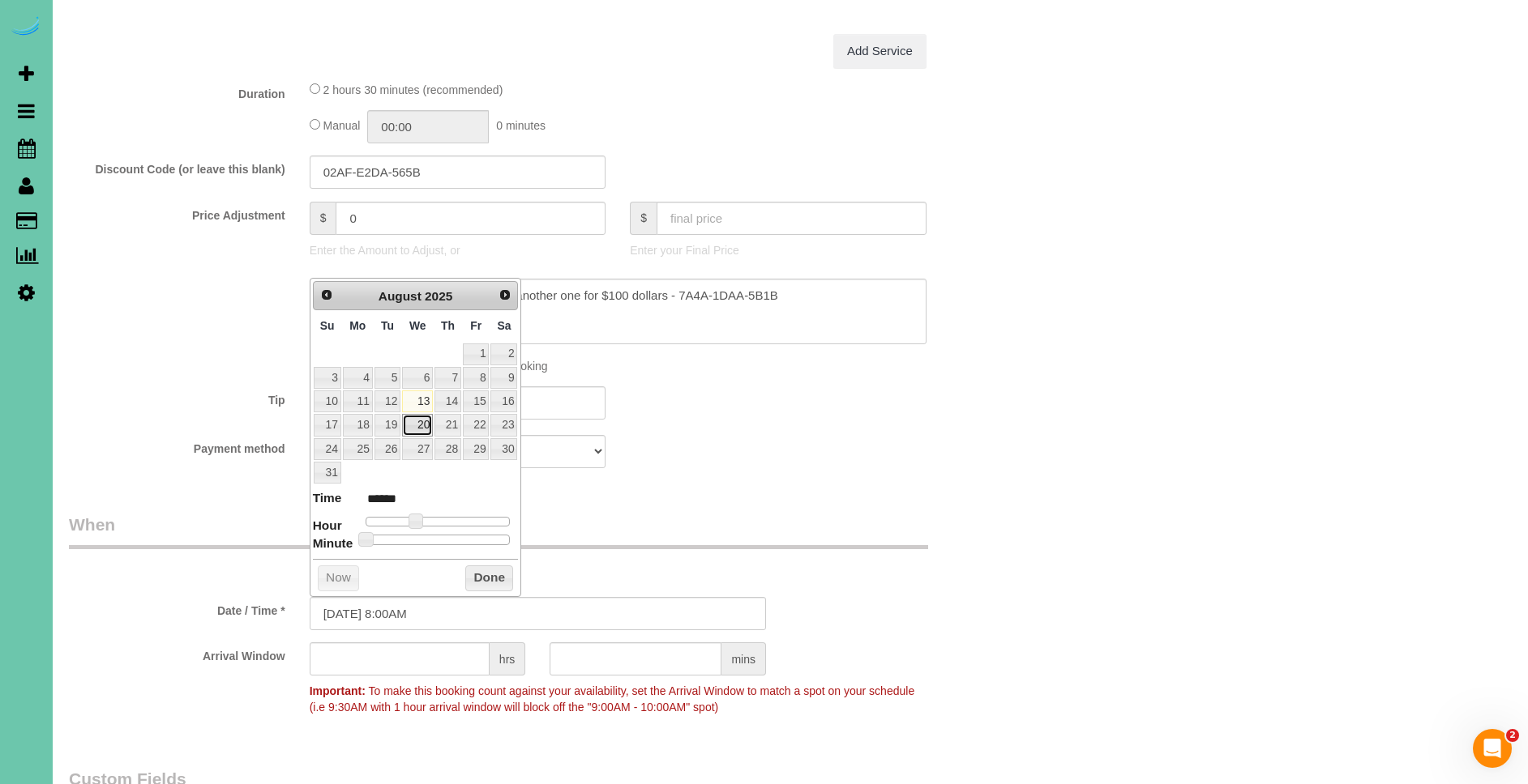
click at [424, 429] on link "20" at bounding box center [418, 425] width 31 height 22
type input "08/20/2025 9:00AM"
type input "******"
type input "08/20/2025 10:00AM"
type input "*******"
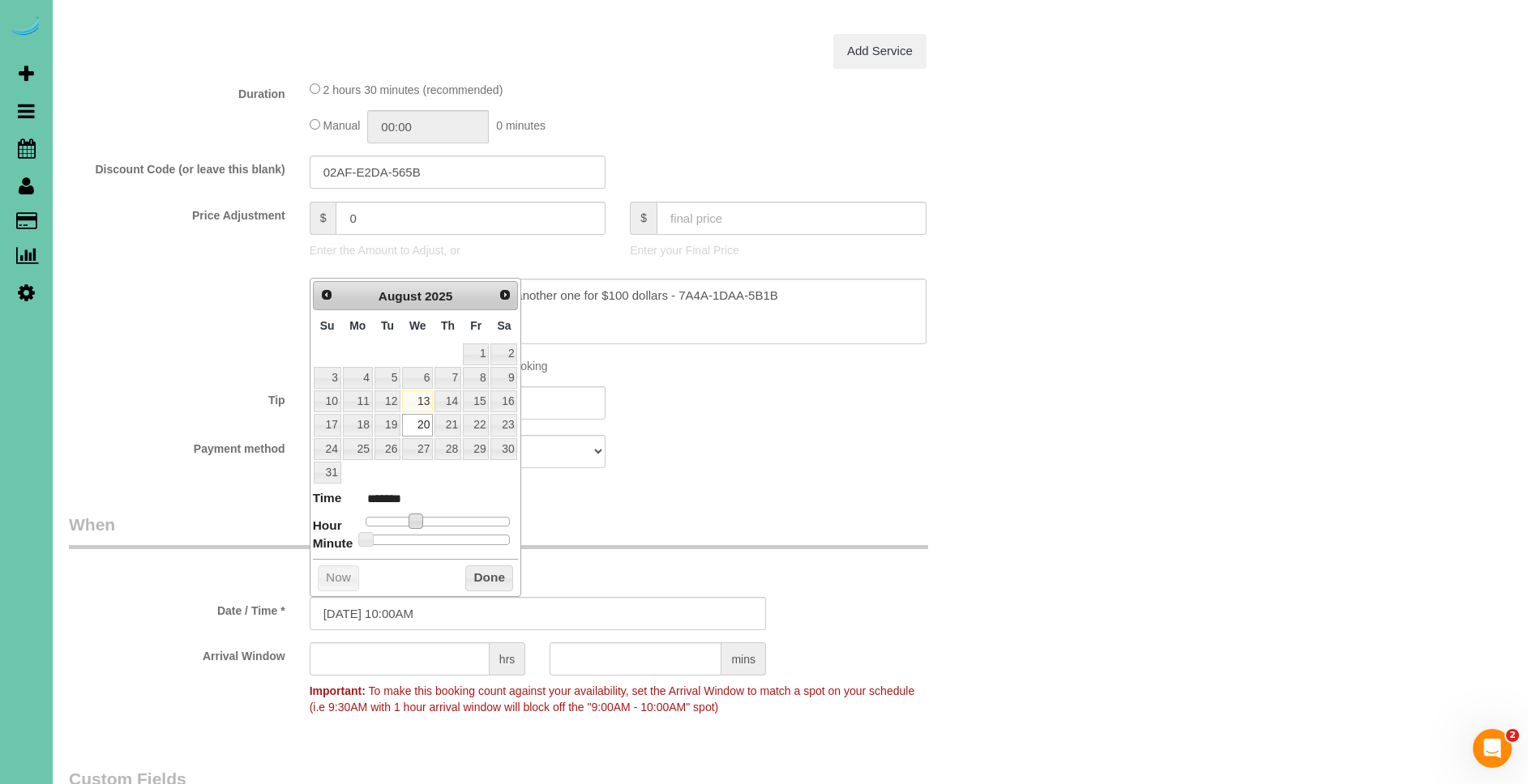
type input "08/20/2025 11:00AM"
type input "*******"
drag, startPoint x: 415, startPoint y: 521, endPoint x: 436, endPoint y: 523, distance: 21.1
click at [436, 523] on span at bounding box center [434, 520] width 14 height 14
type input "08/20/2025 11:05AM"
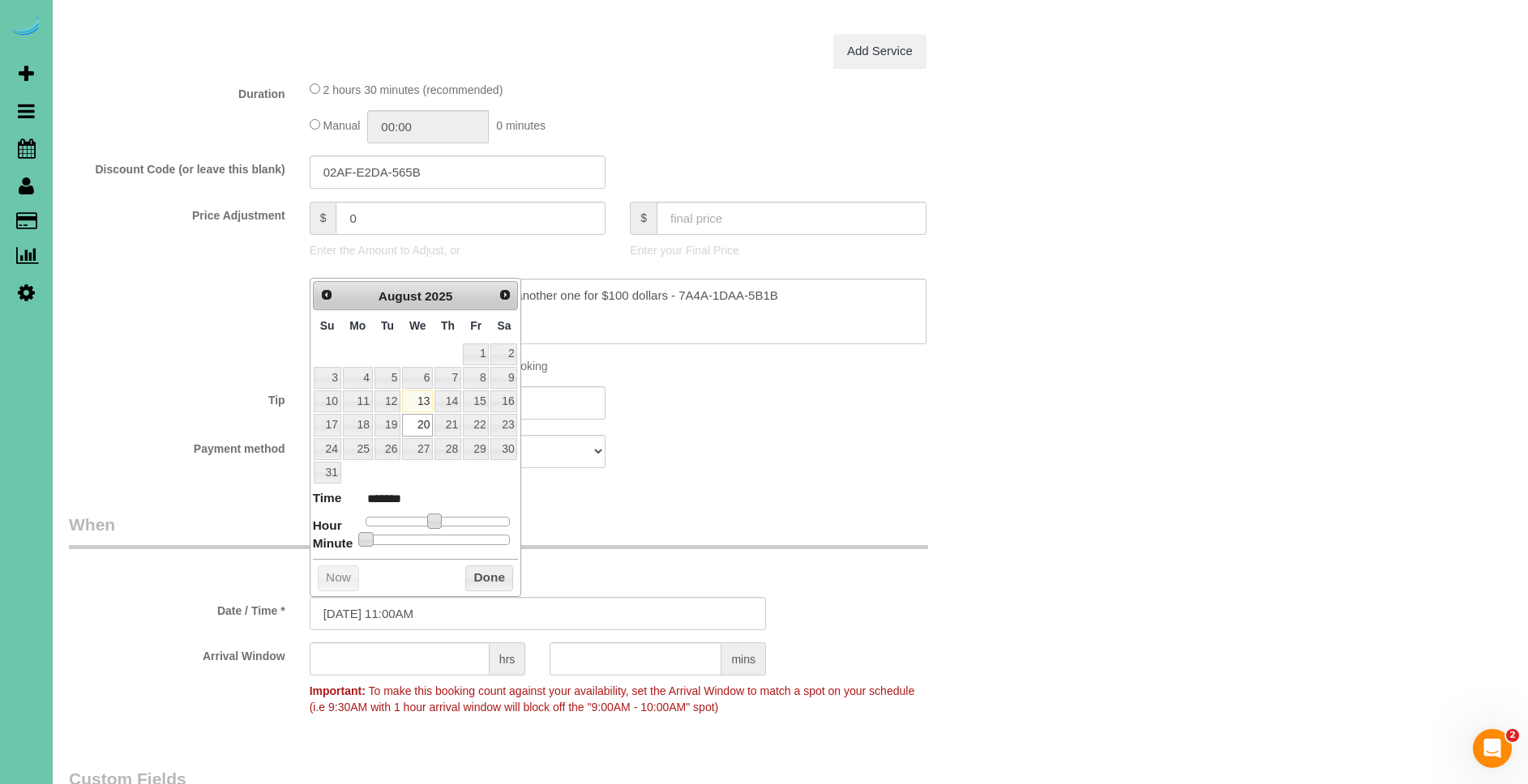
type input "*******"
type input "08/20/2025 11:10AM"
type input "*******"
type input "08/20/2025 11:15AM"
type input "*******"
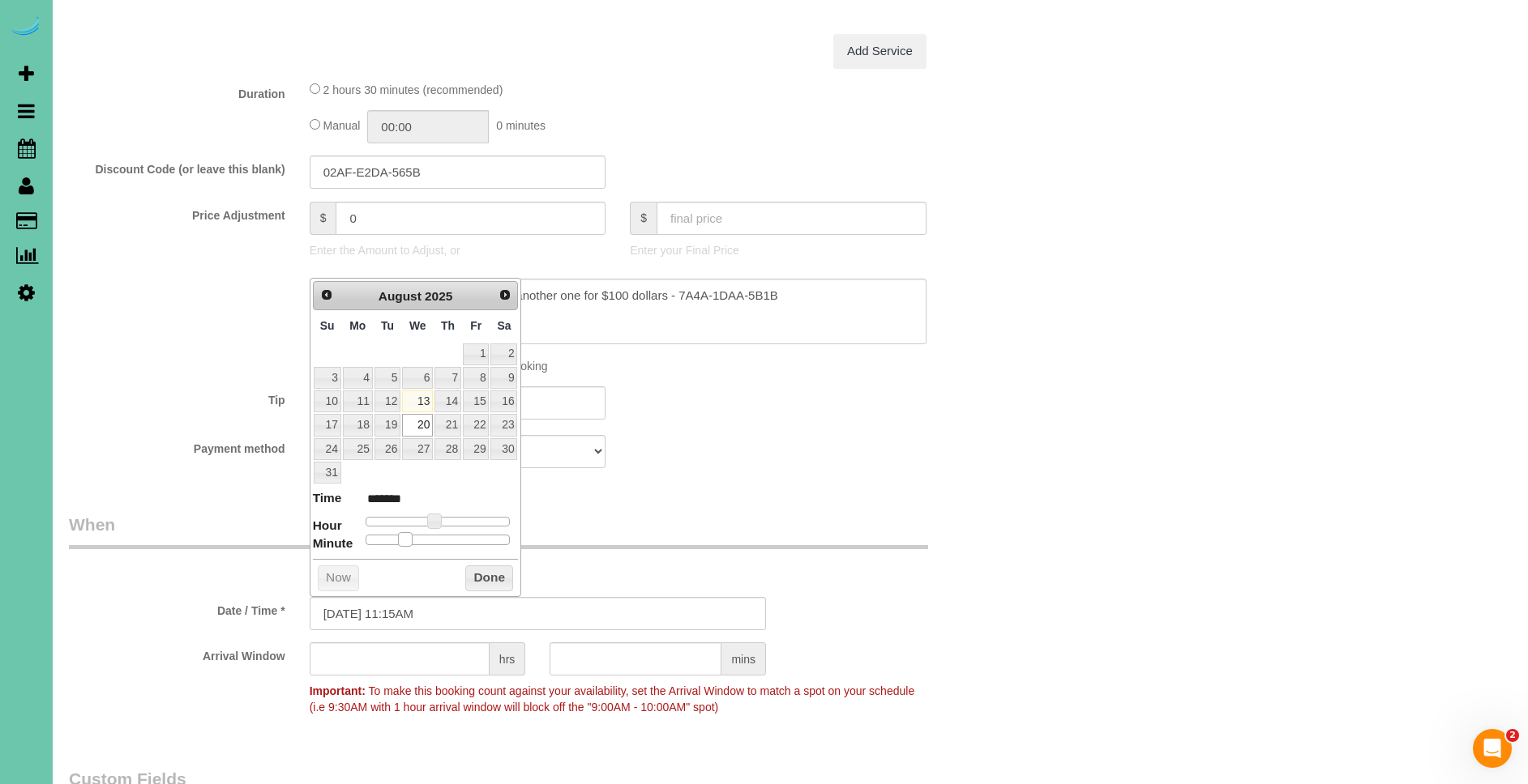
type input "08/20/2025 11:20AM"
type input "*******"
type input "08/20/2025 11:25AM"
type input "*******"
type input "08/20/2025 11:30AM"
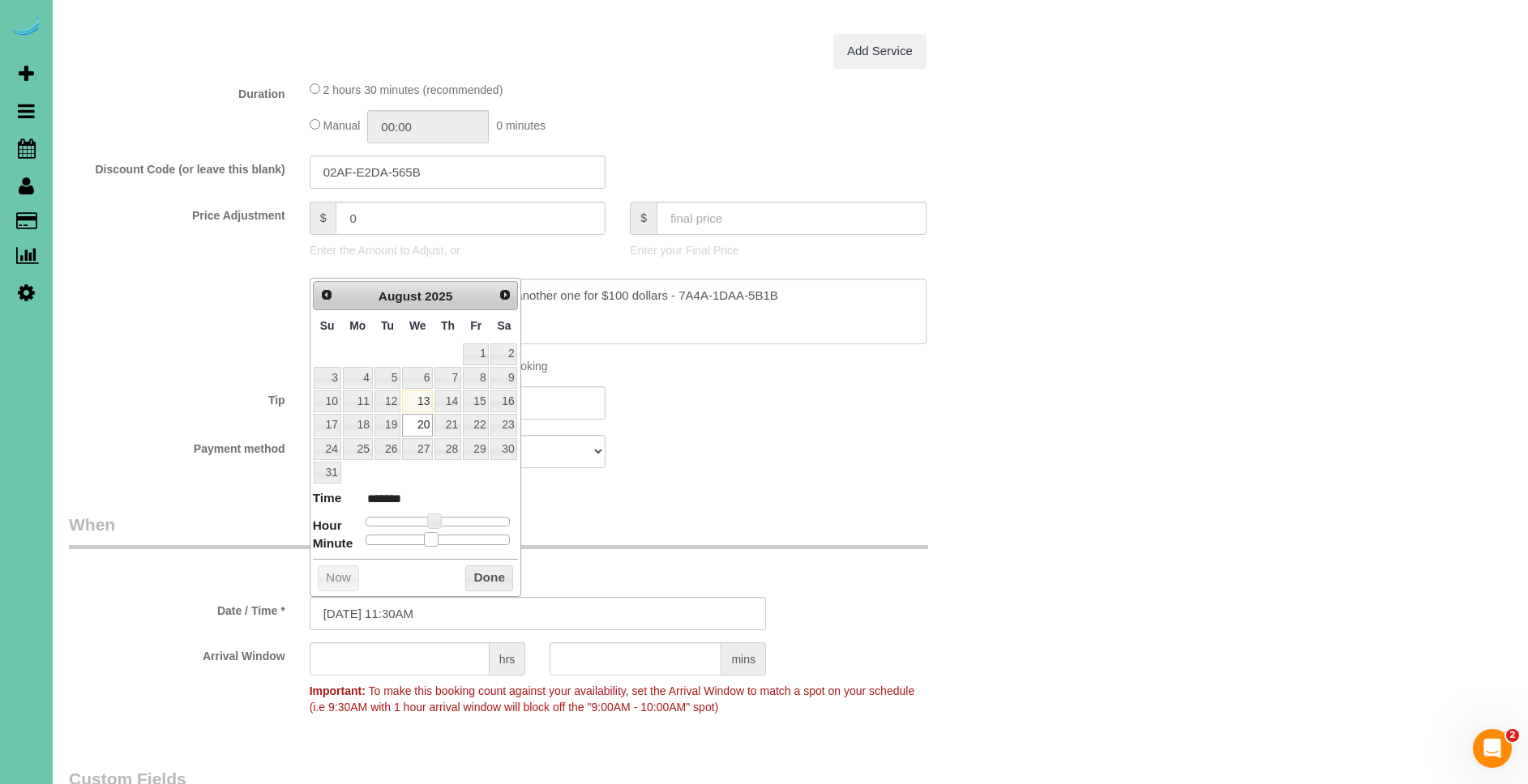
type input "*******"
drag, startPoint x: 372, startPoint y: 539, endPoint x: 453, endPoint y: 546, distance: 81.3
click at [453, 546] on div "Prev Next August 2025 Su Mo Tu We Th Fr Sa 1 2 3 4 5 6 7 8 9 10 11 12 13 14 15 …" at bounding box center [416, 437] width 213 height 319
click at [484, 577] on button "Done" at bounding box center [489, 578] width 48 height 26
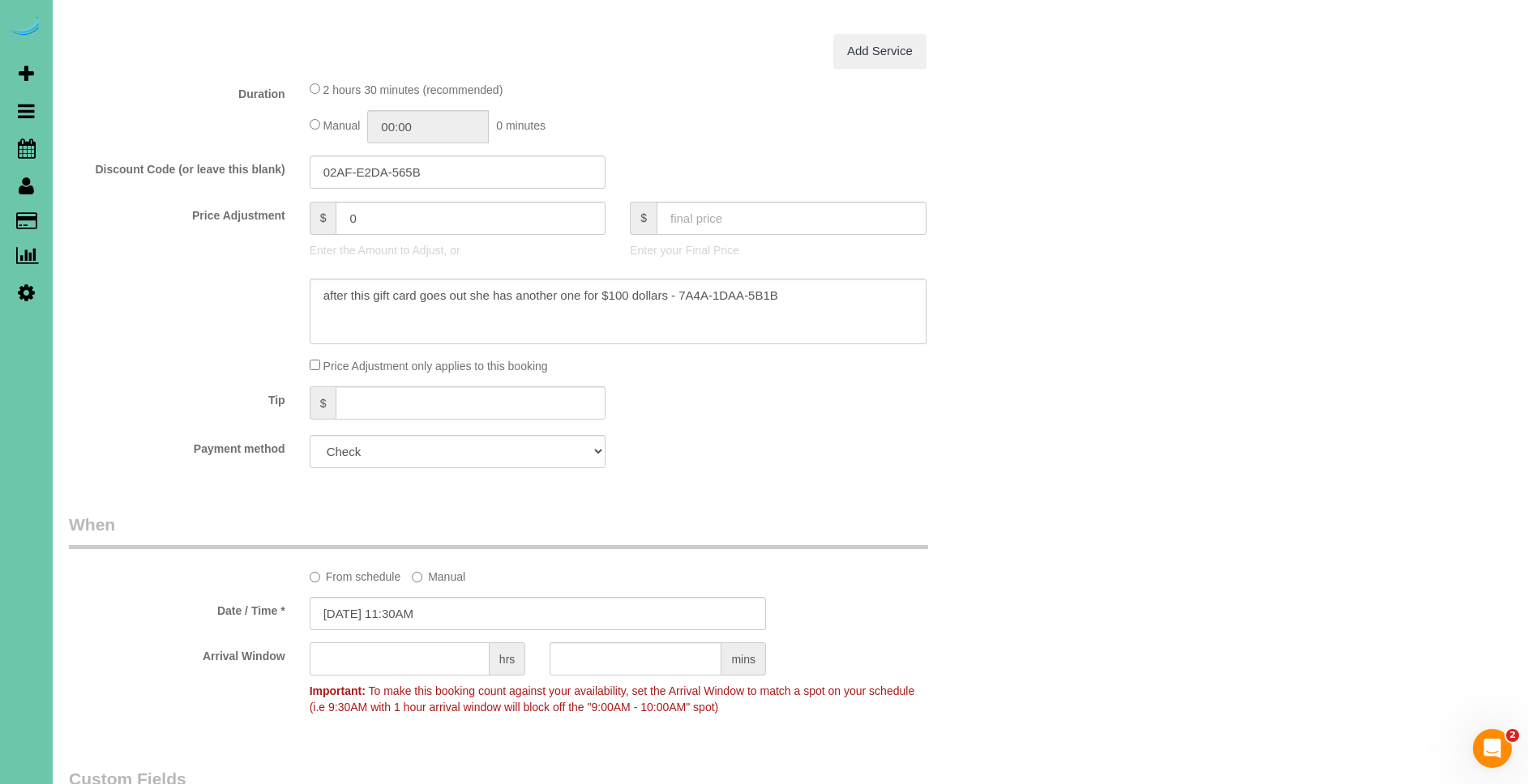
click at [442, 671] on input "text" at bounding box center [399, 658] width 180 height 33
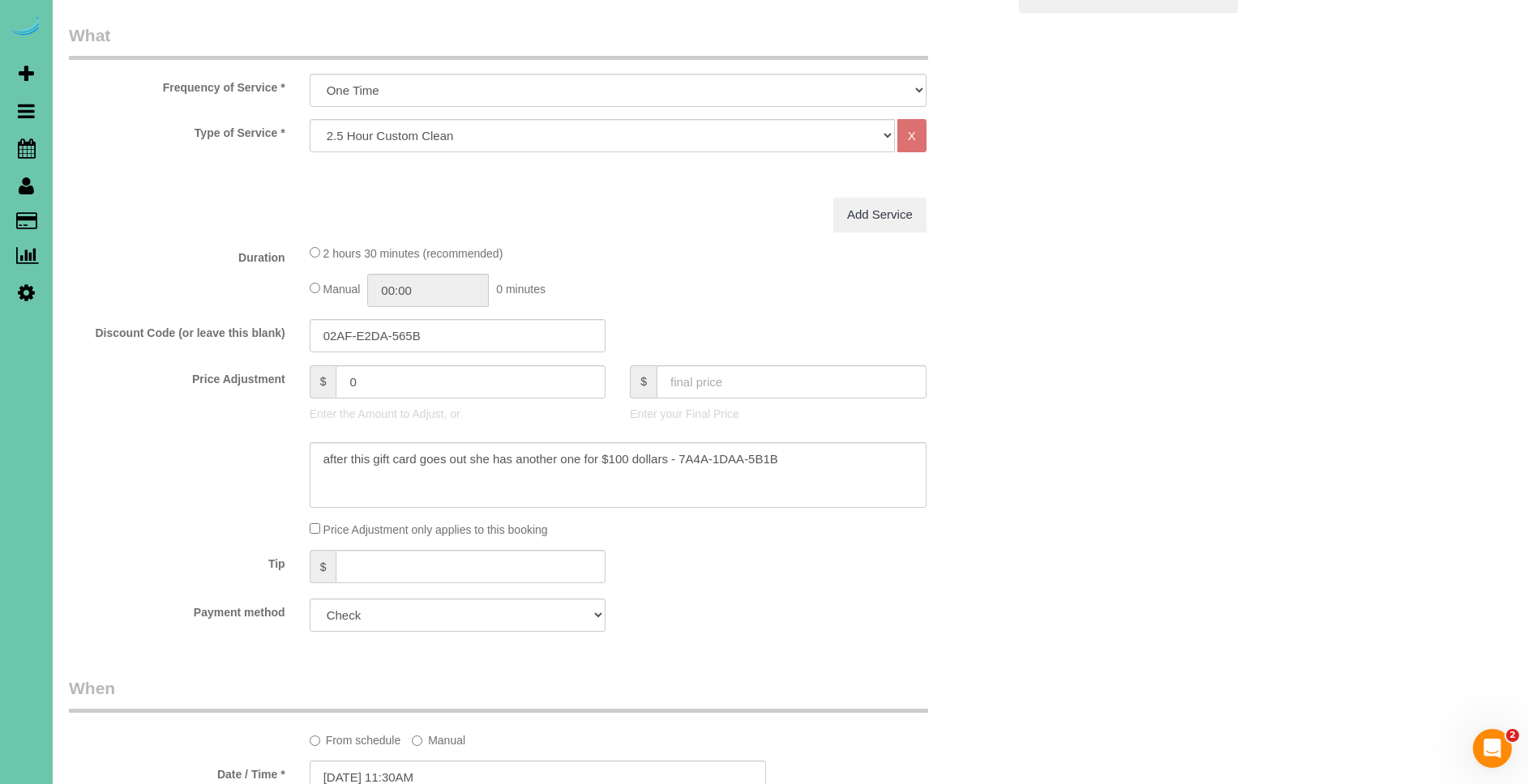
scroll to position [0, 0]
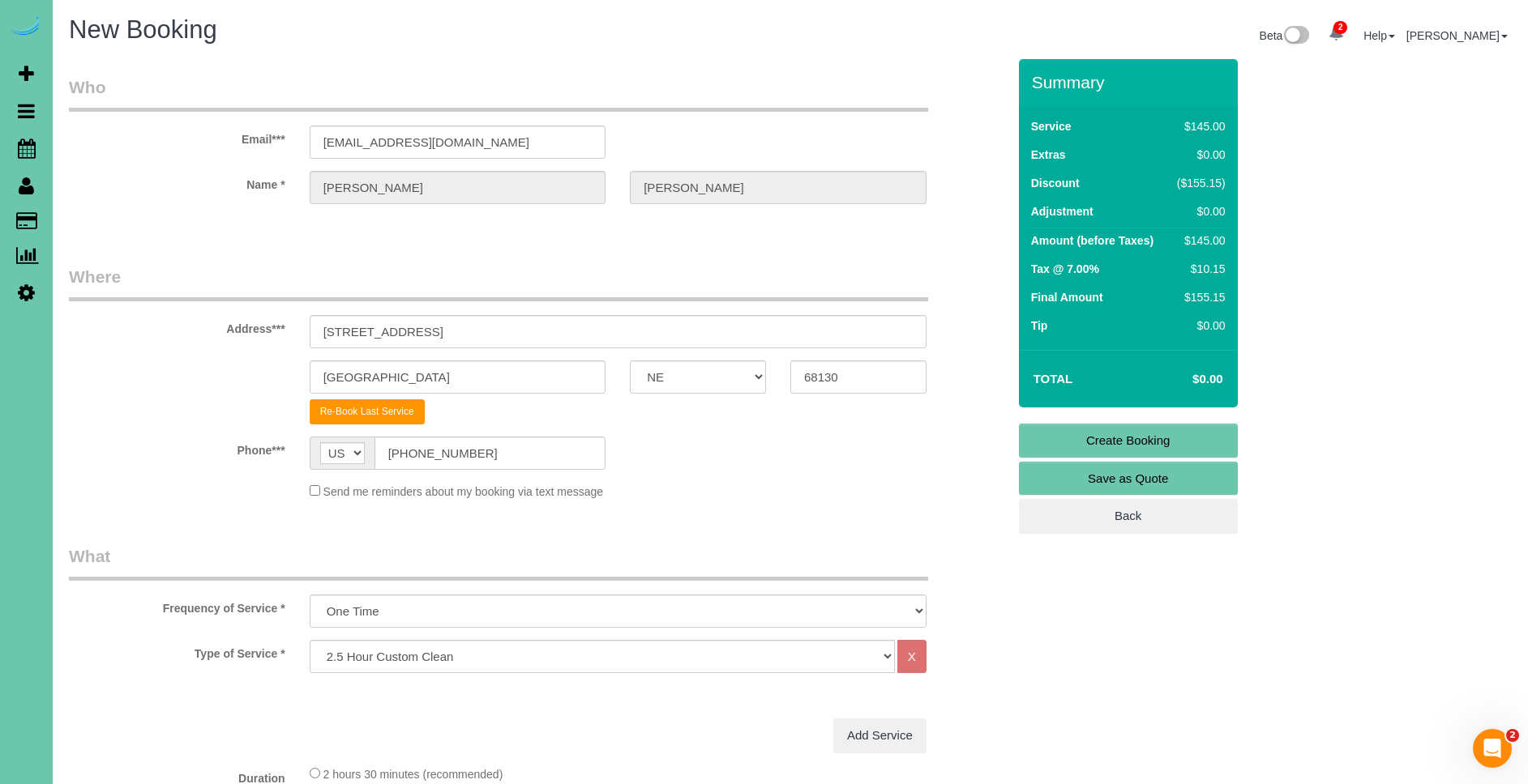
type input "1"
click at [1173, 433] on link "Create Booking" at bounding box center [1127, 440] width 219 height 34
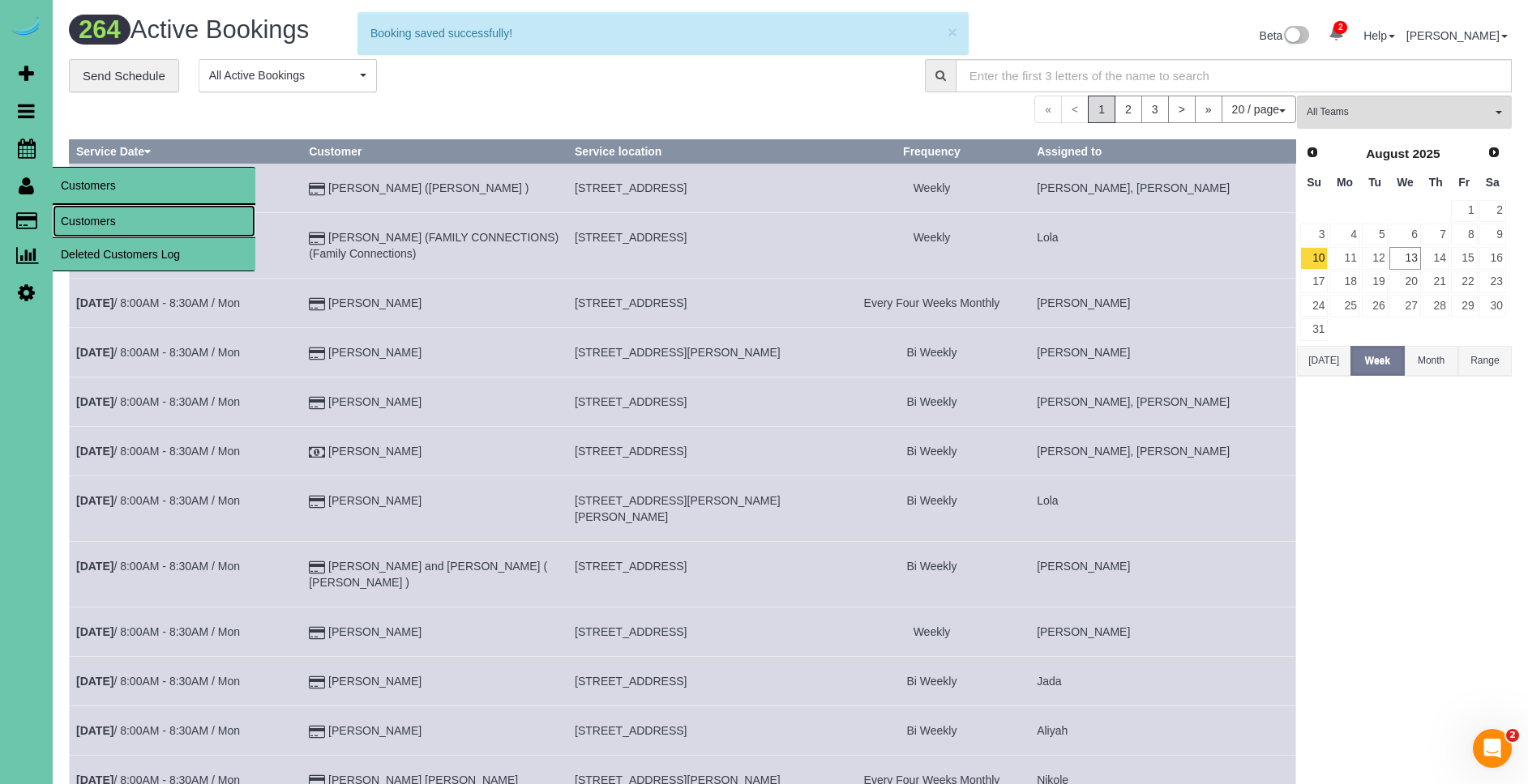
click at [117, 234] on link "Customers" at bounding box center [154, 221] width 202 height 32
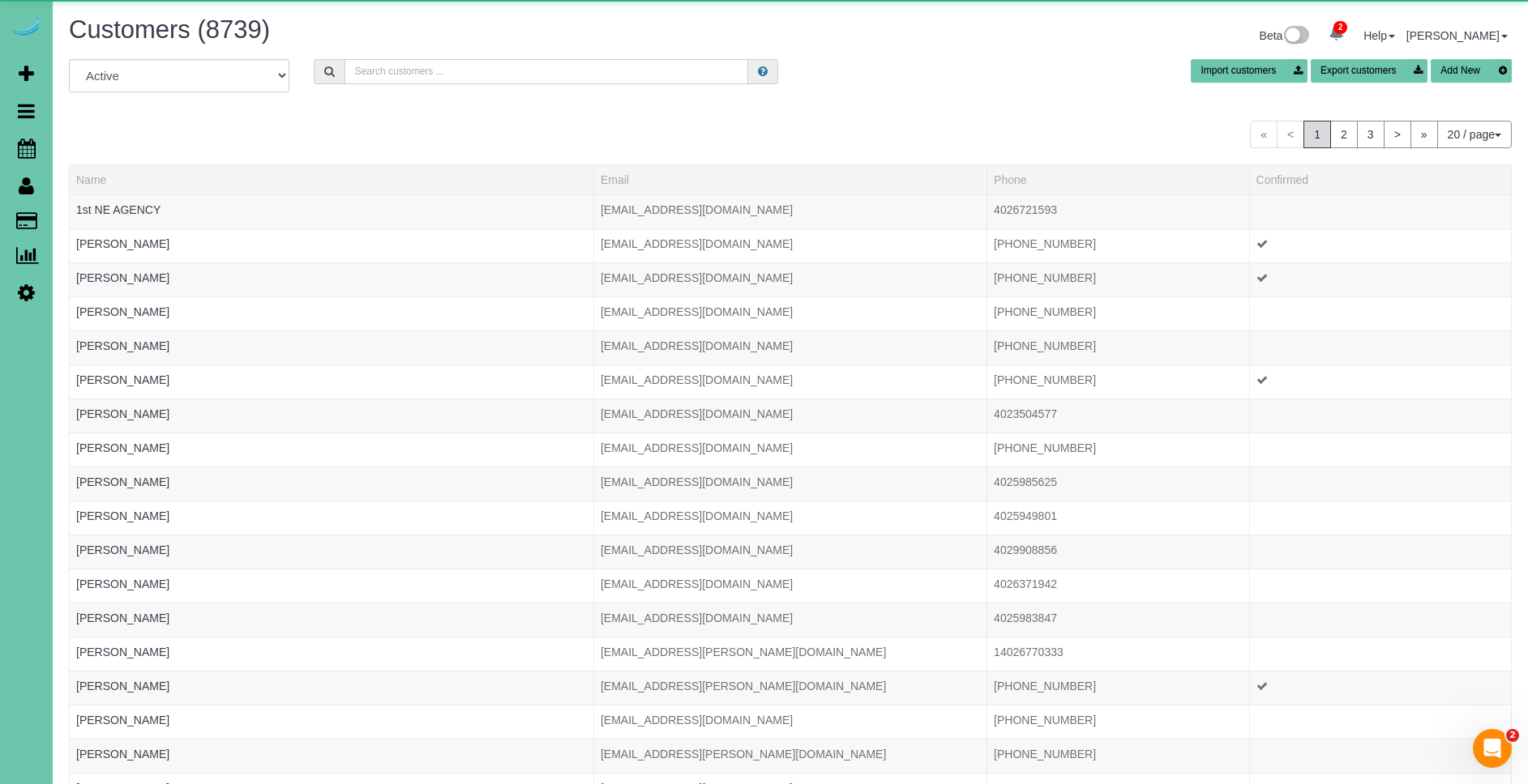
click at [495, 65] on input "text" at bounding box center [546, 72] width 403 height 26
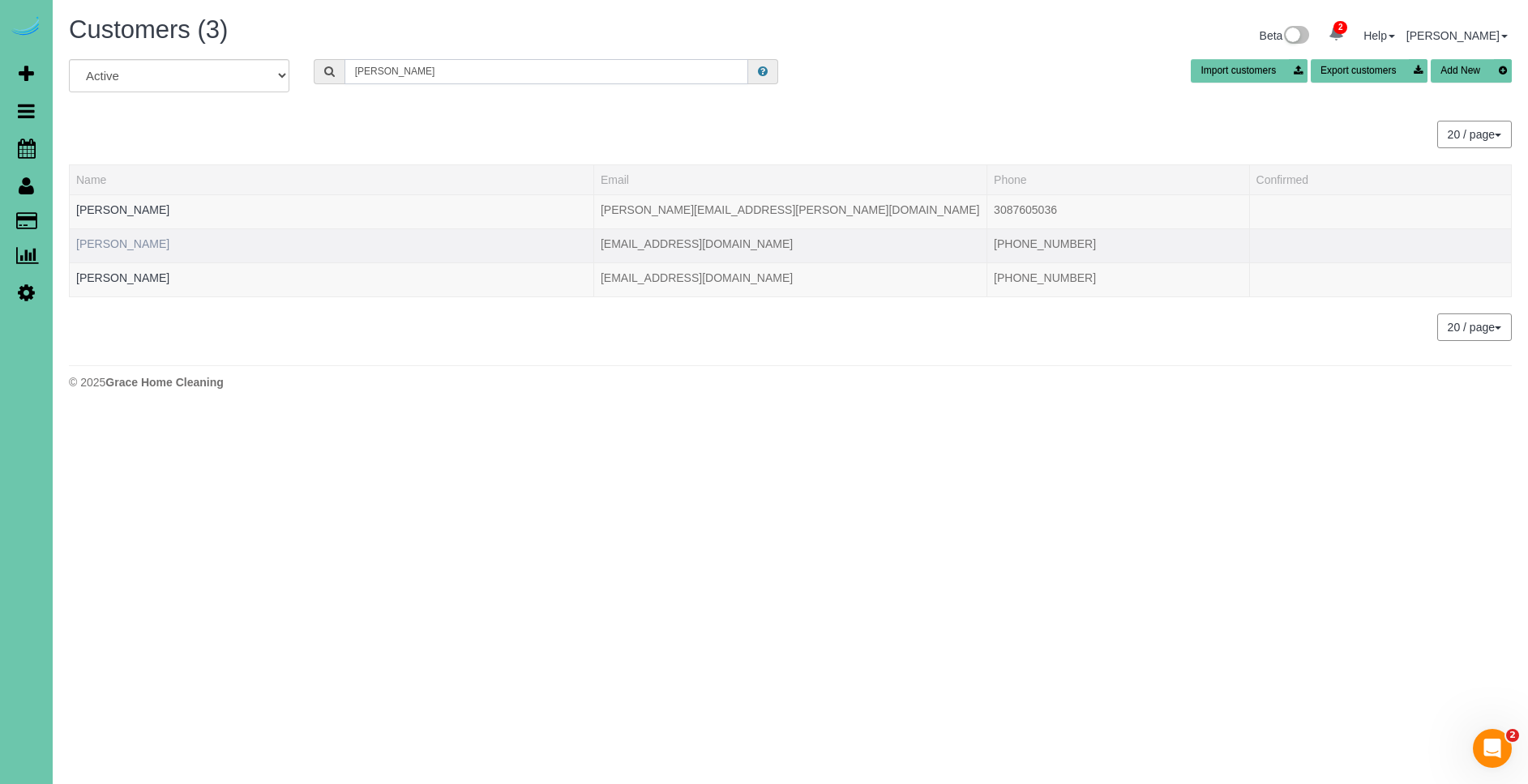
type input "colette"
click at [152, 248] on link "Colette Stoltenberg" at bounding box center [123, 243] width 94 height 13
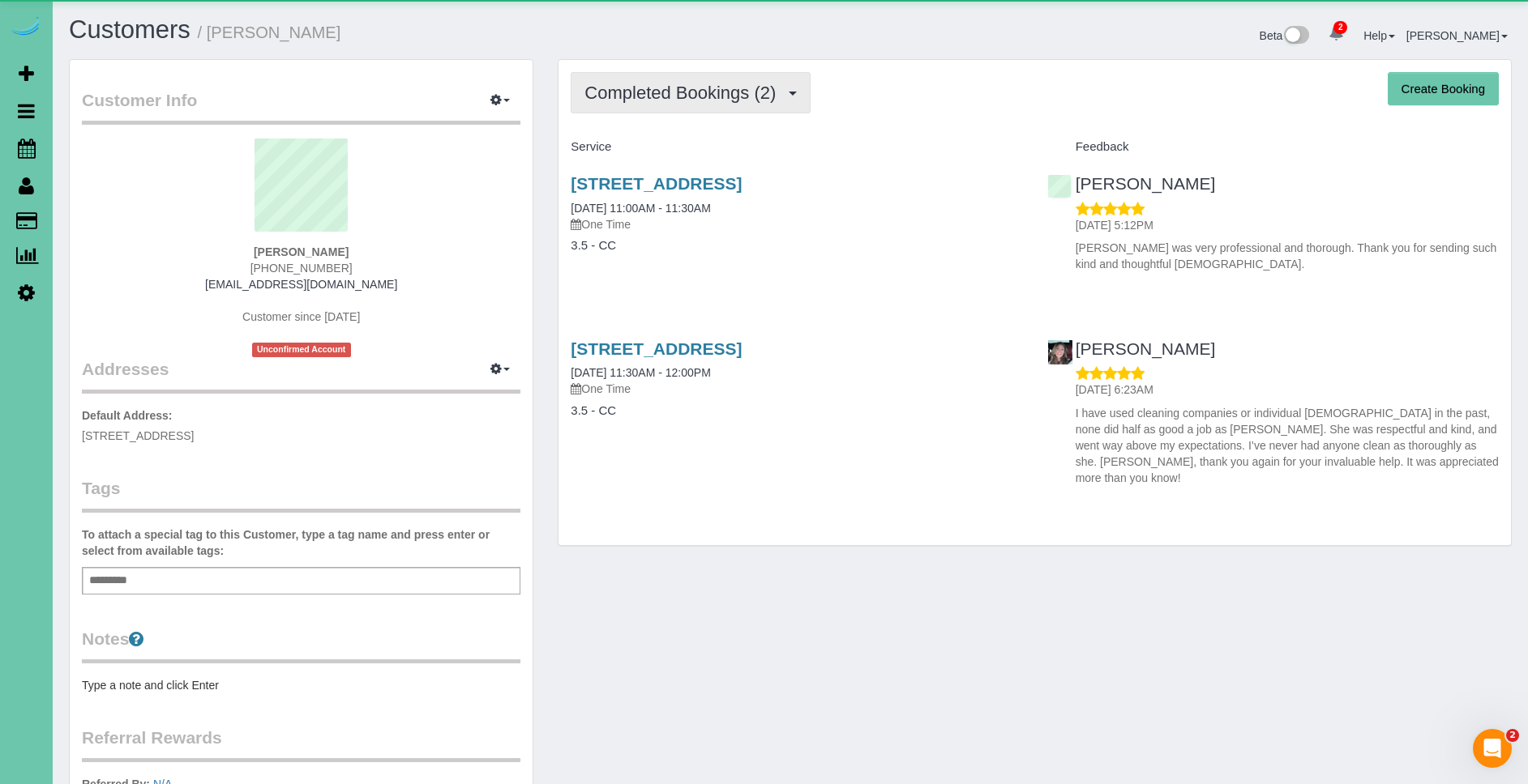
click at [681, 86] on span "Completed Bookings (2)" at bounding box center [684, 93] width 199 height 20
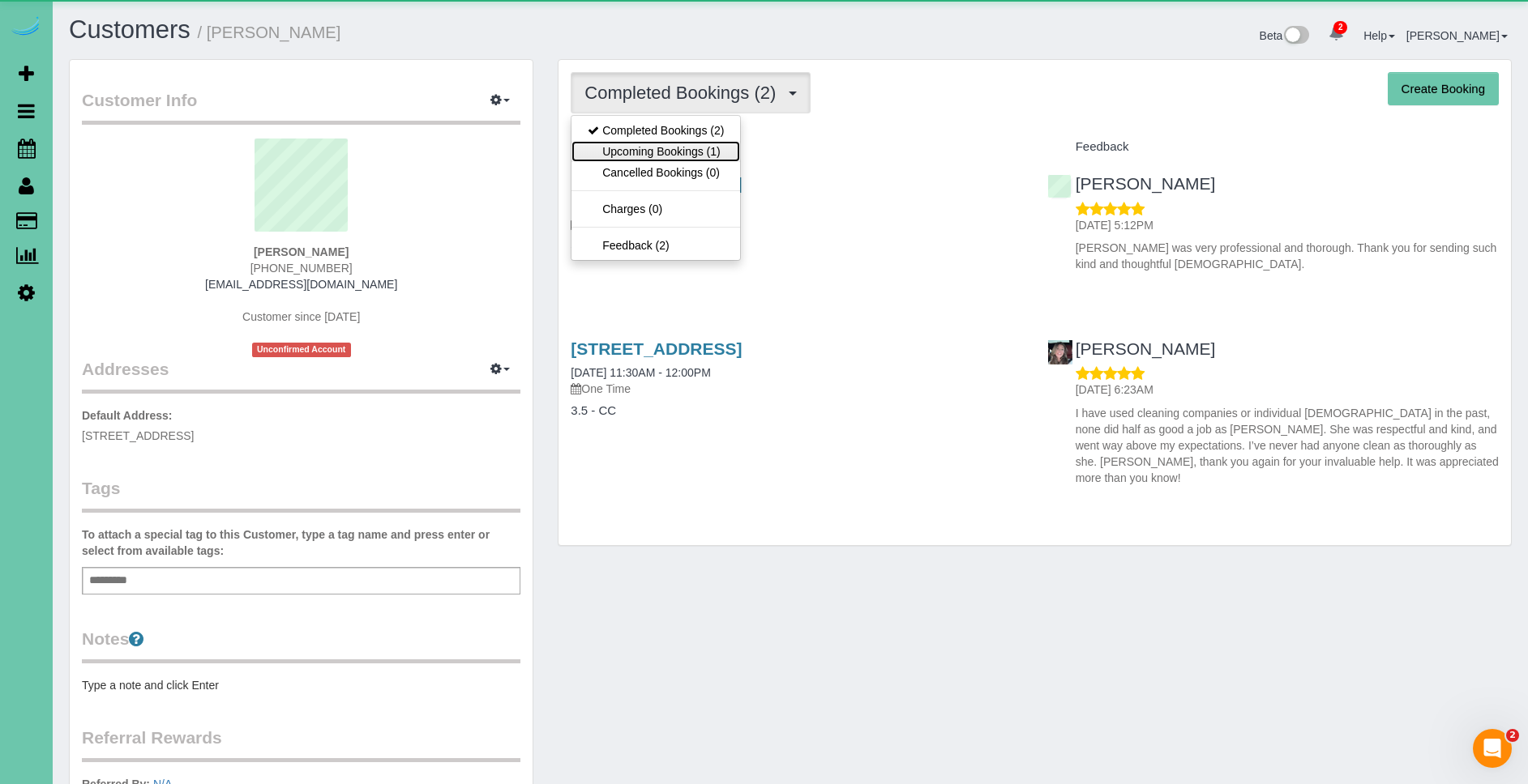
drag, startPoint x: 717, startPoint y: 152, endPoint x: 708, endPoint y: 150, distance: 9.2
click at [718, 152] on link "Upcoming Bookings (1)" at bounding box center [656, 151] width 168 height 21
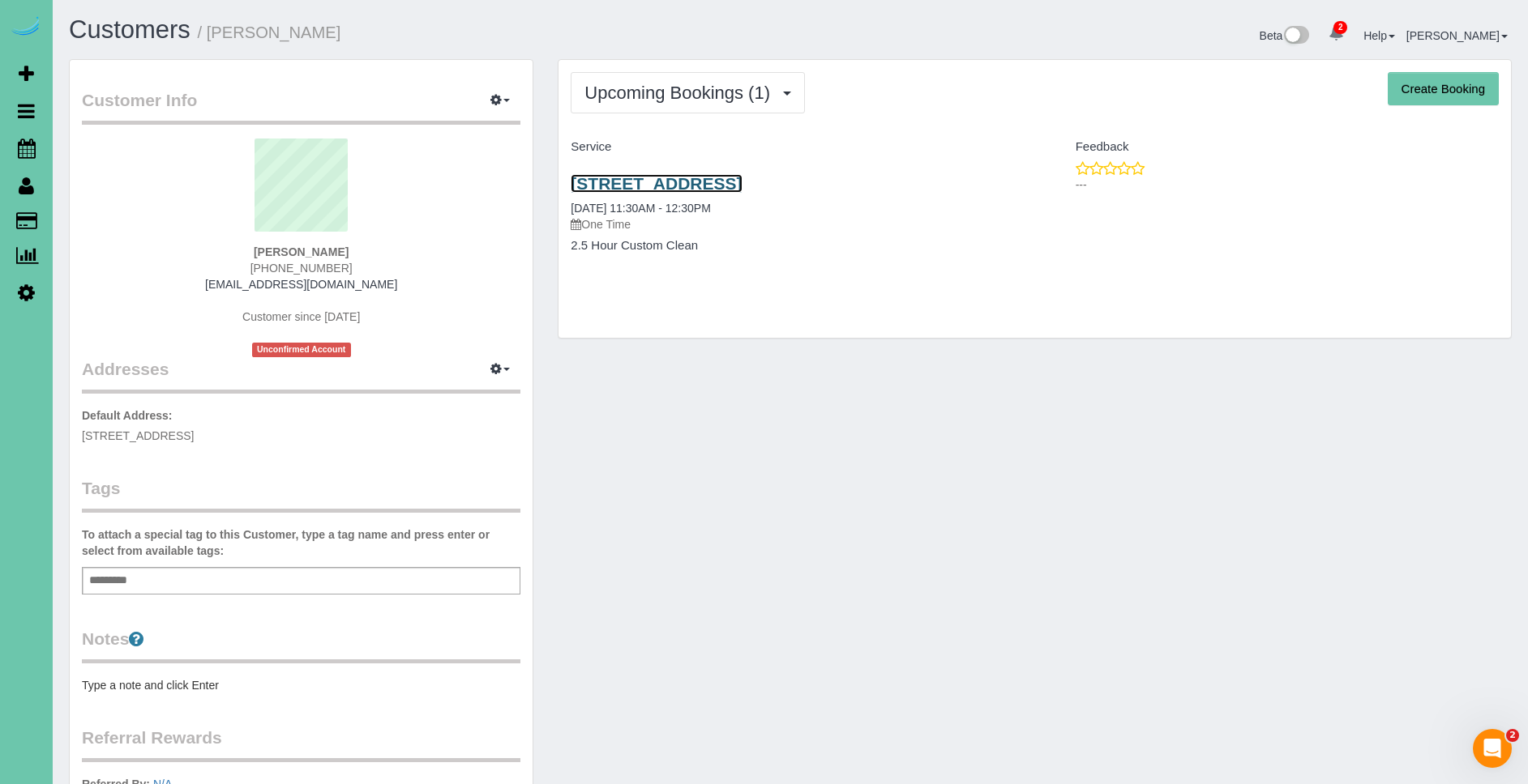
click at [742, 179] on link "2101 S 197th St, Omaha, NE 68130" at bounding box center [656, 184] width 171 height 19
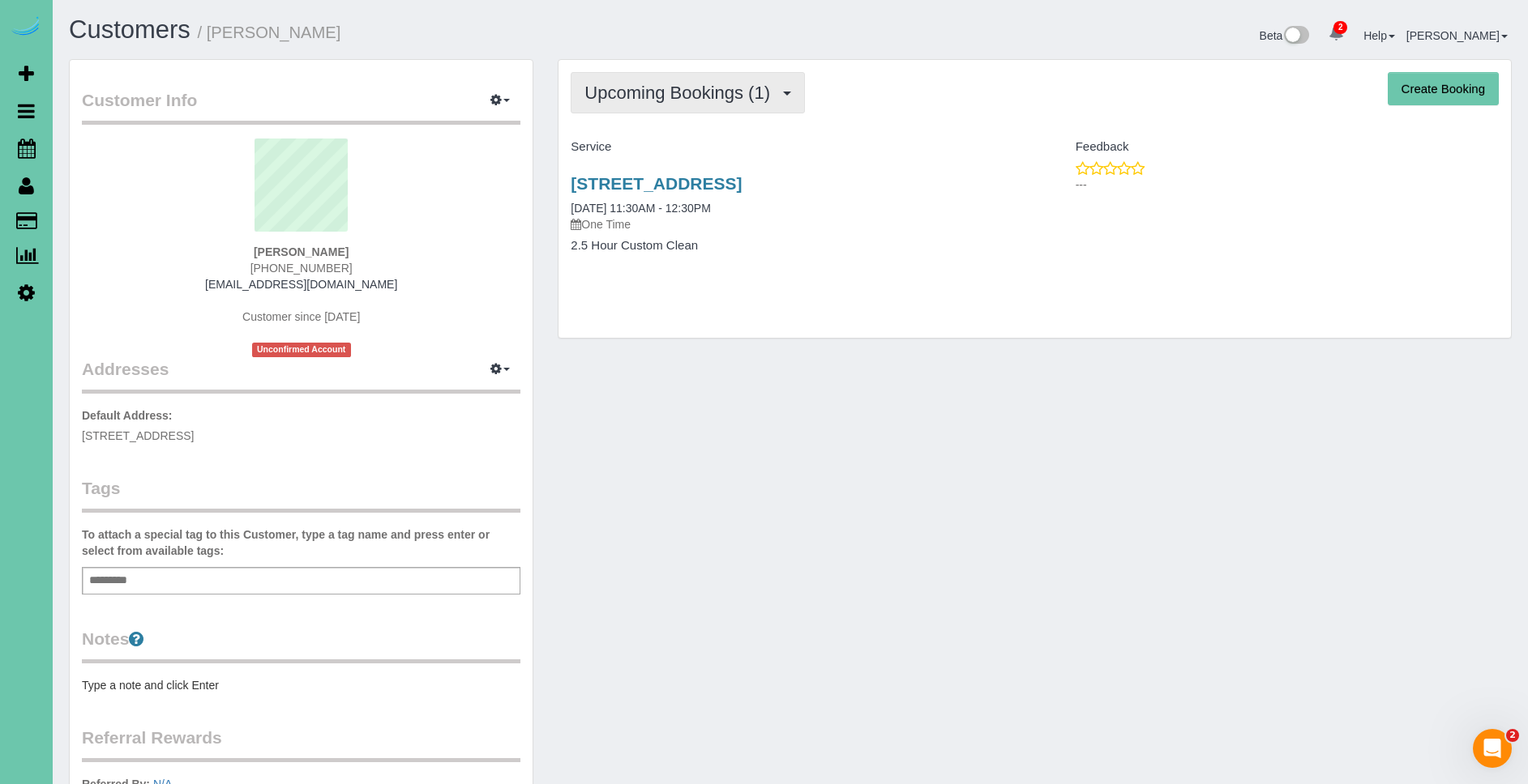
click at [678, 88] on span "Upcoming Bookings (1)" at bounding box center [681, 93] width 194 height 20
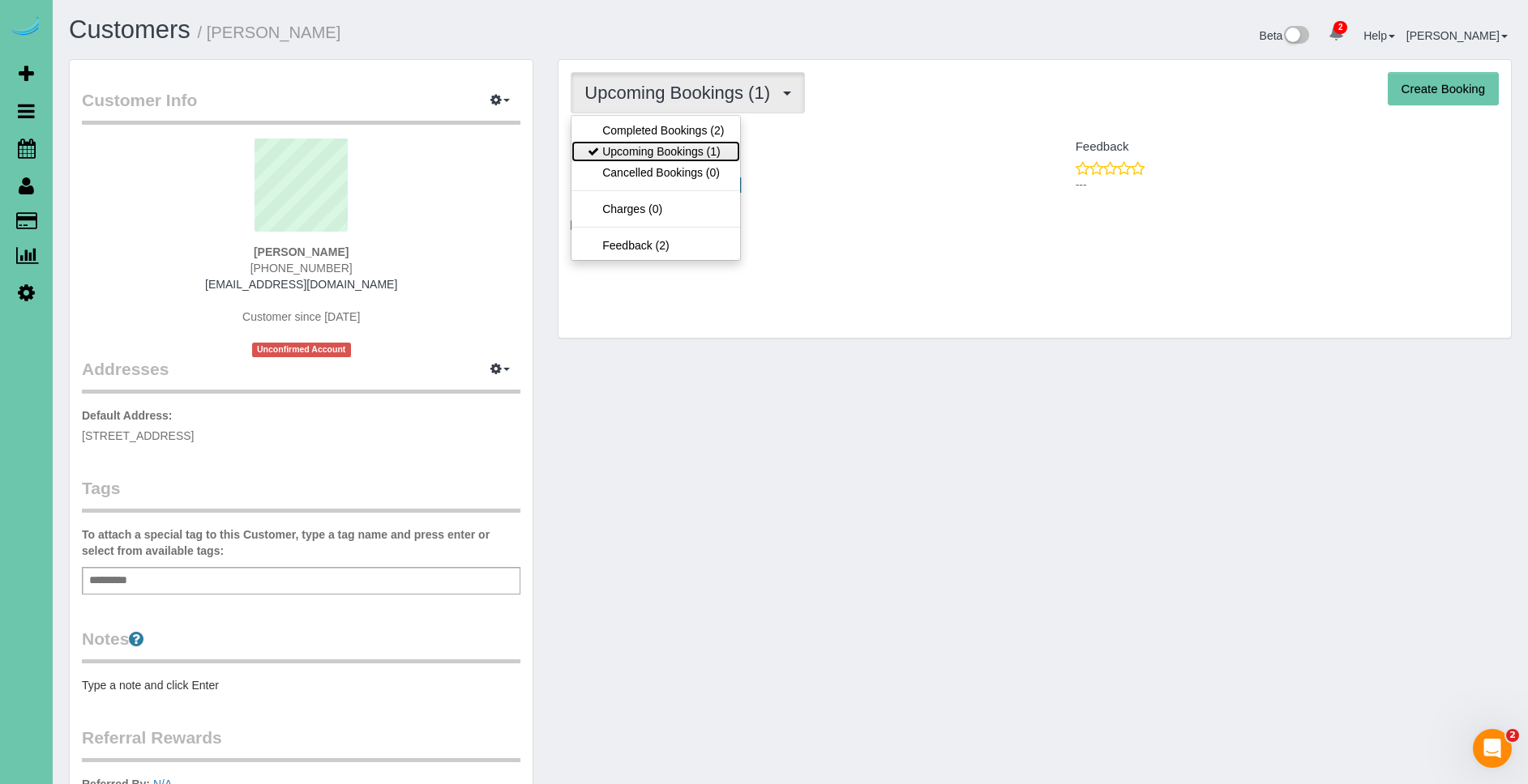
click at [681, 149] on link "Upcoming Bookings (1)" at bounding box center [656, 151] width 168 height 21
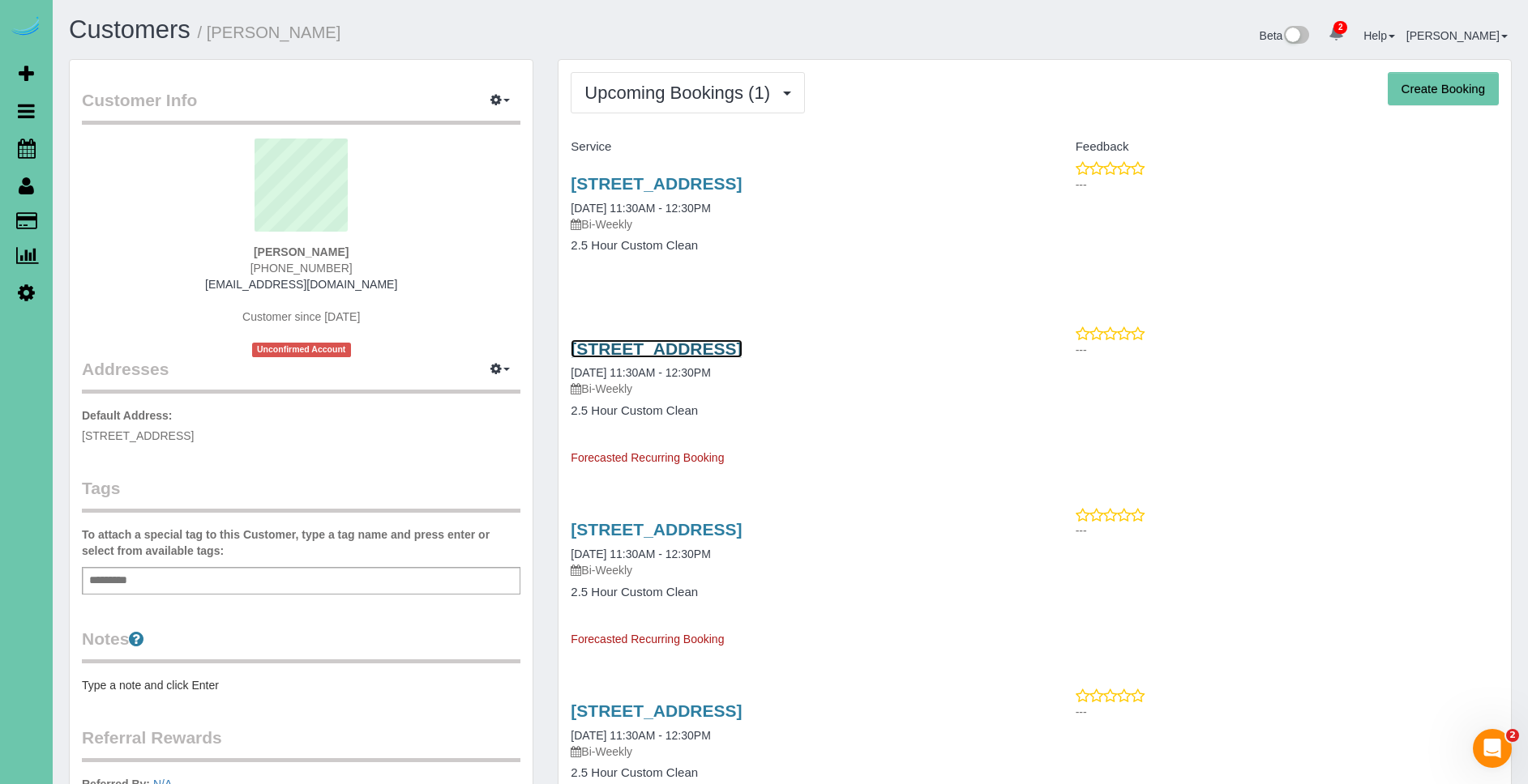
click at [742, 350] on link "2101 S 197th St, Omaha, NE 68130" at bounding box center [656, 349] width 171 height 19
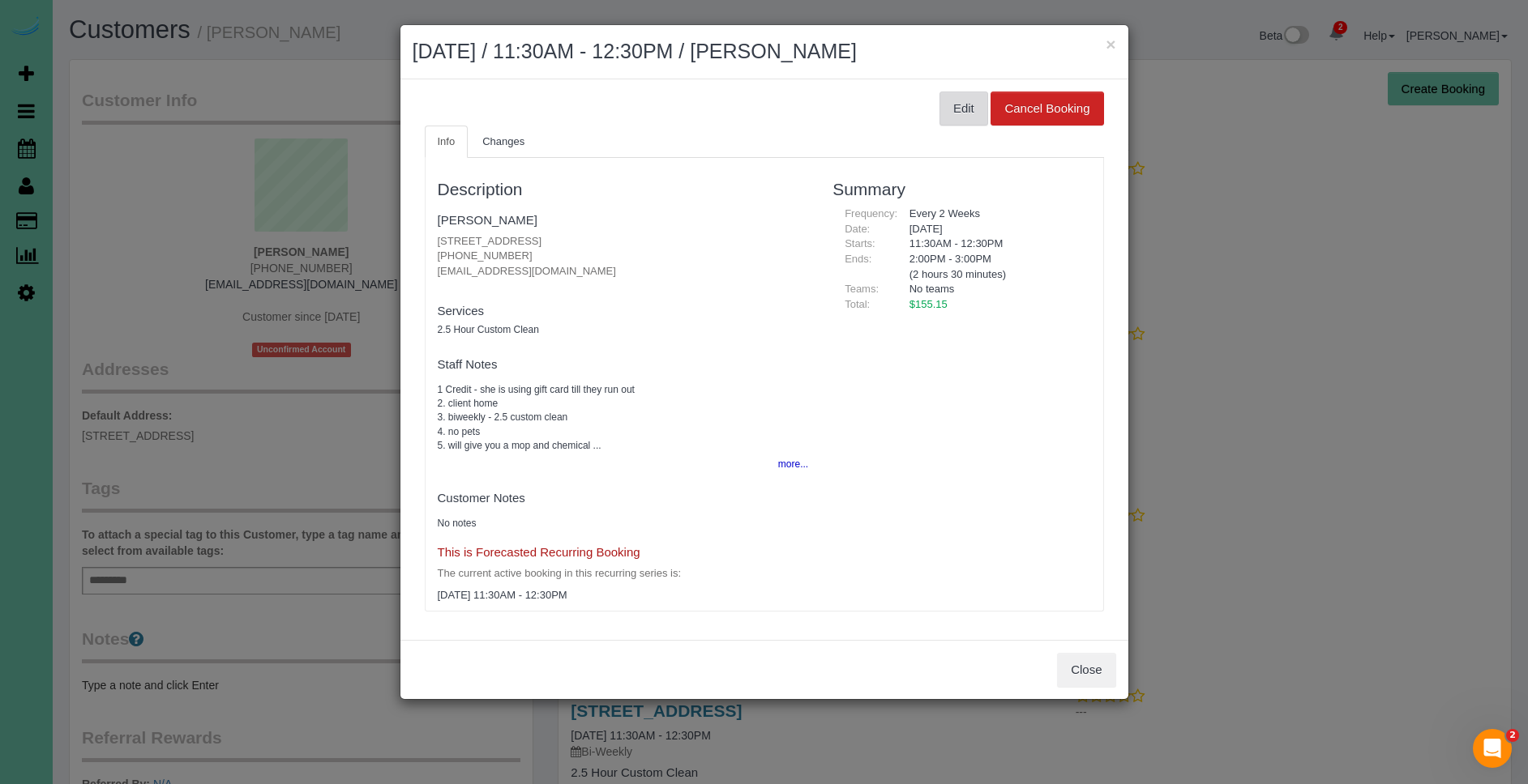
click at [953, 110] on button "Edit" at bounding box center [963, 109] width 48 height 34
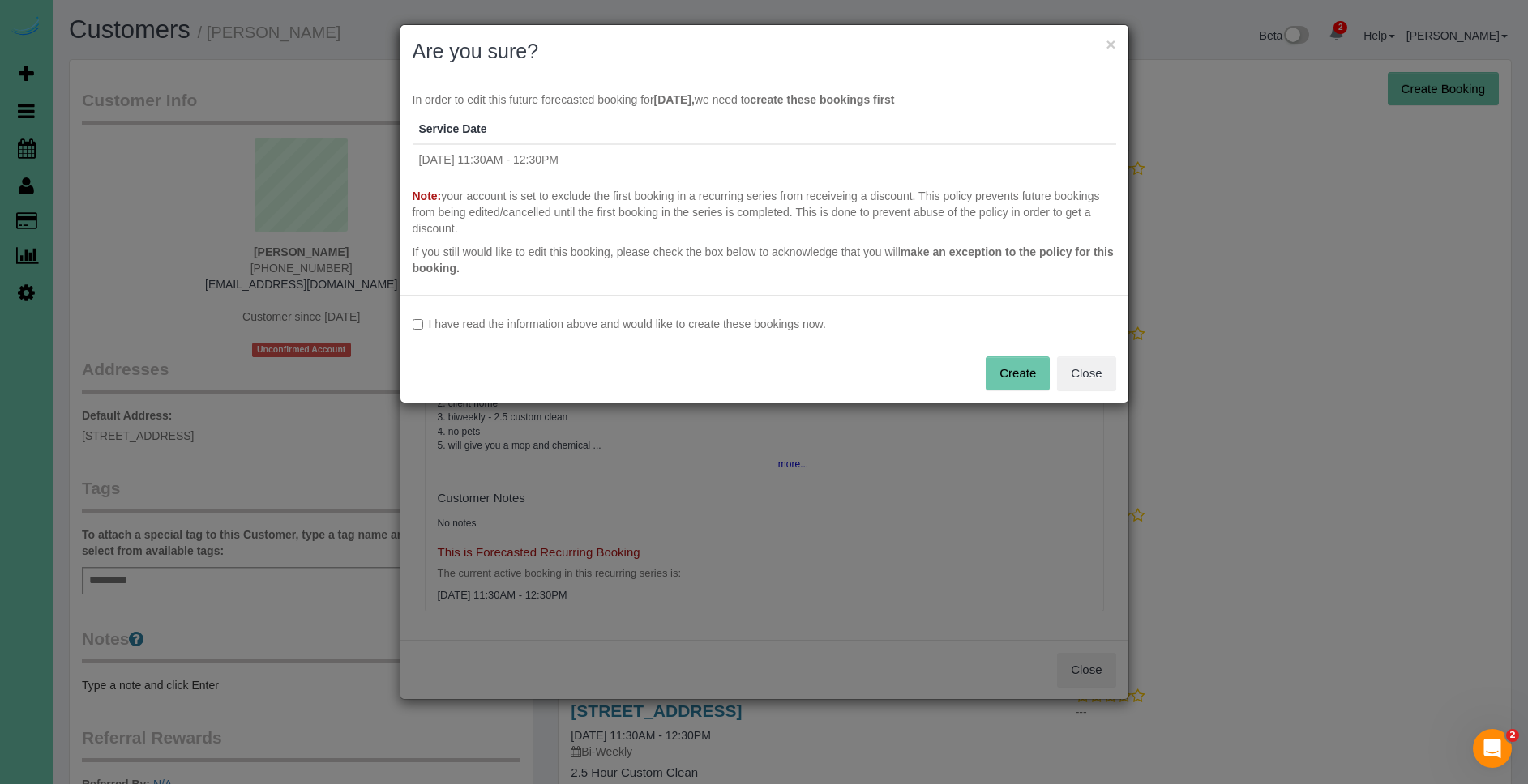
click at [652, 327] on label "I have read the information above and would like to create these bookings now." at bounding box center [764, 324] width 704 height 16
click at [1004, 369] on button "Create" at bounding box center [1017, 373] width 64 height 34
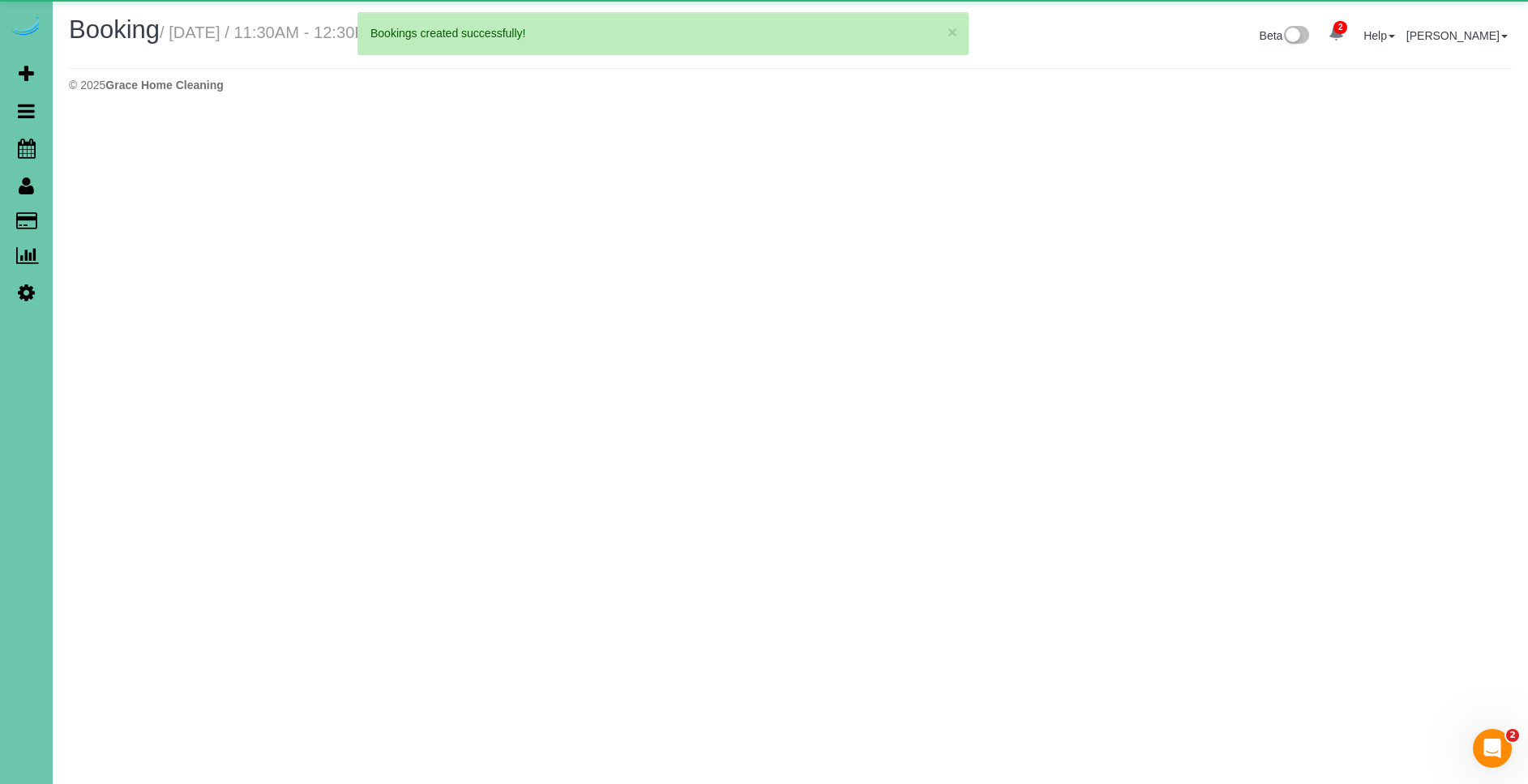
select select "NE"
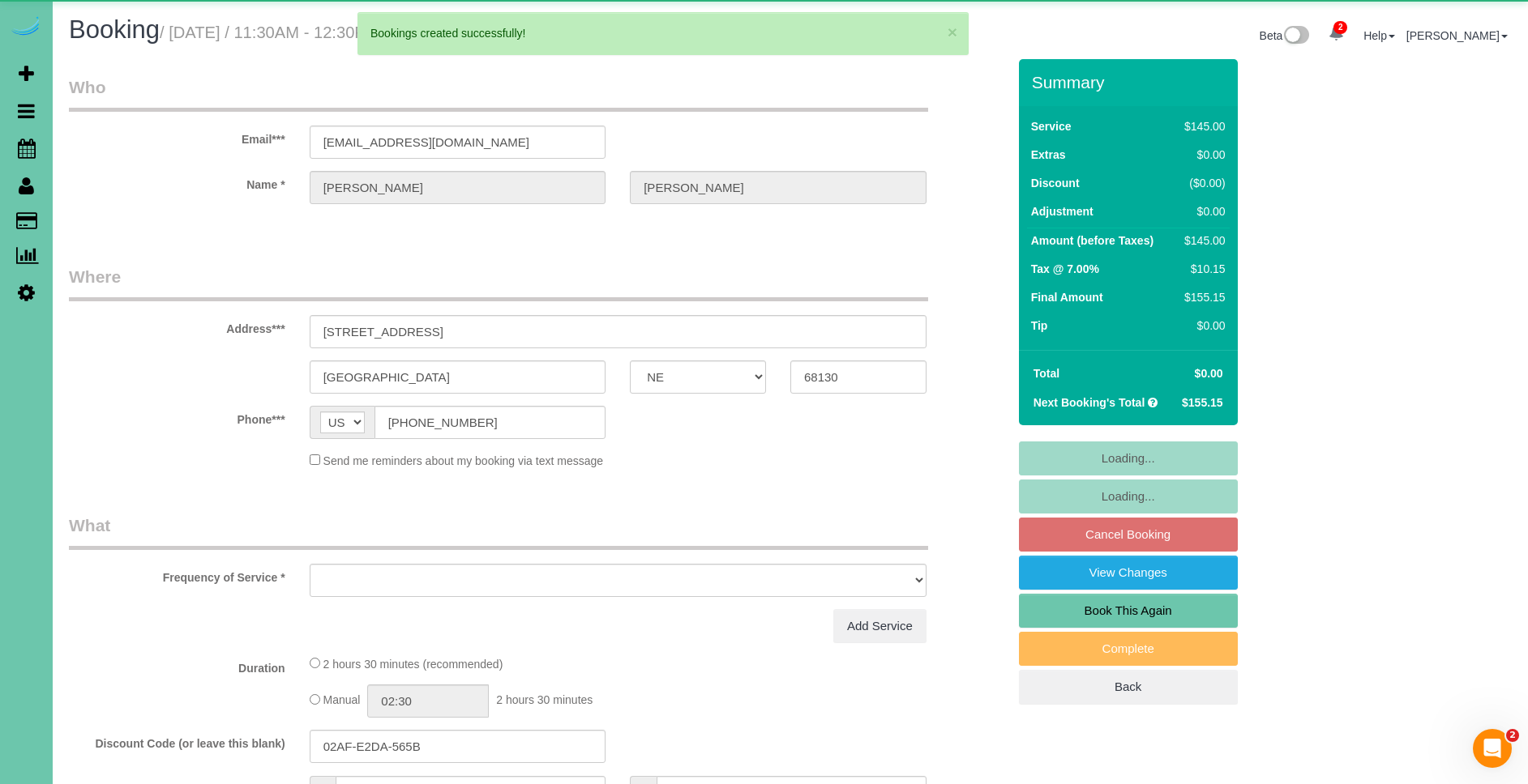
select select "object:104388"
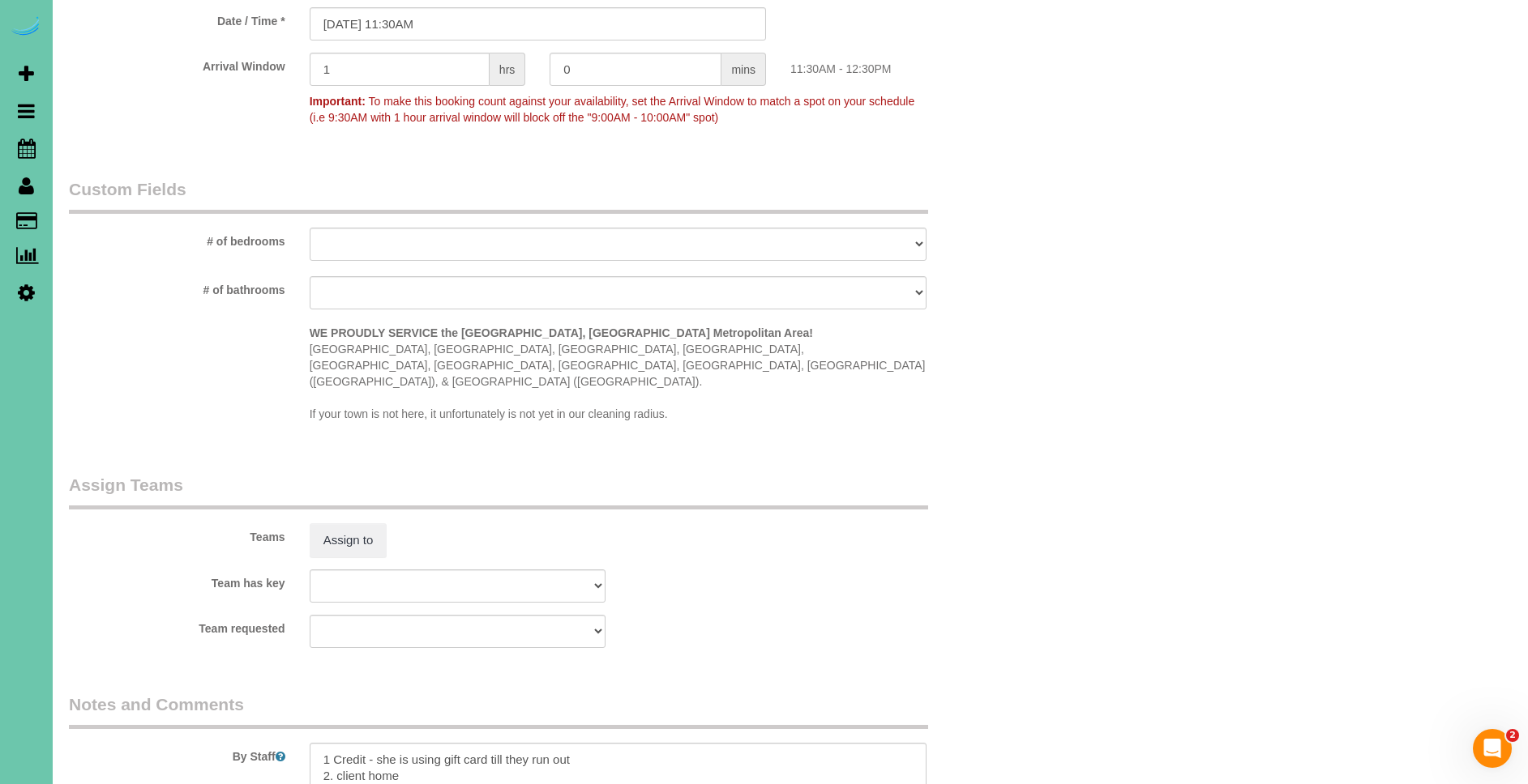
scroll to position [1555, 0]
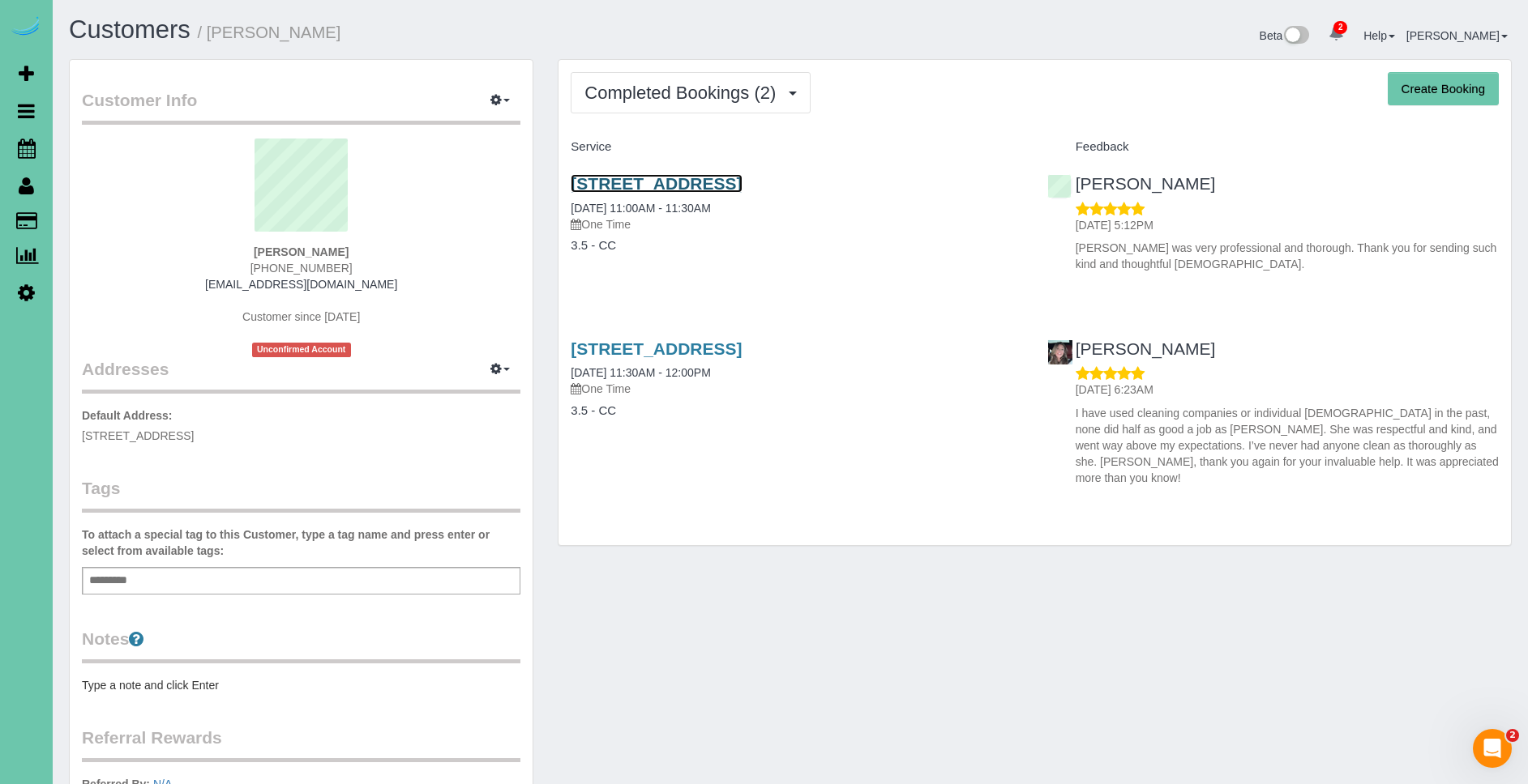
click at [725, 174] on link "2101 S 197th St, Omaha, NE 68130" at bounding box center [656, 184] width 171 height 19
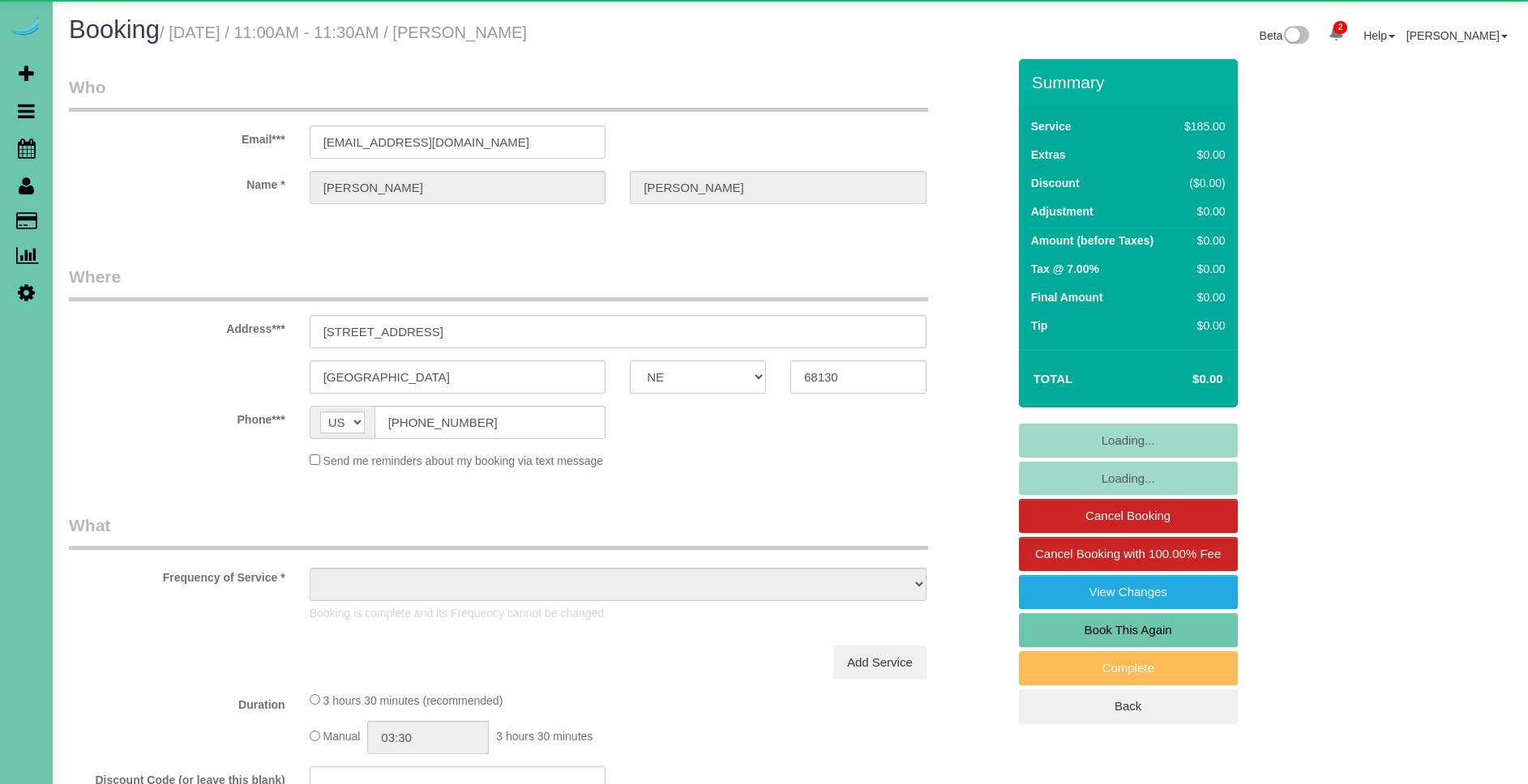
select select "NE"
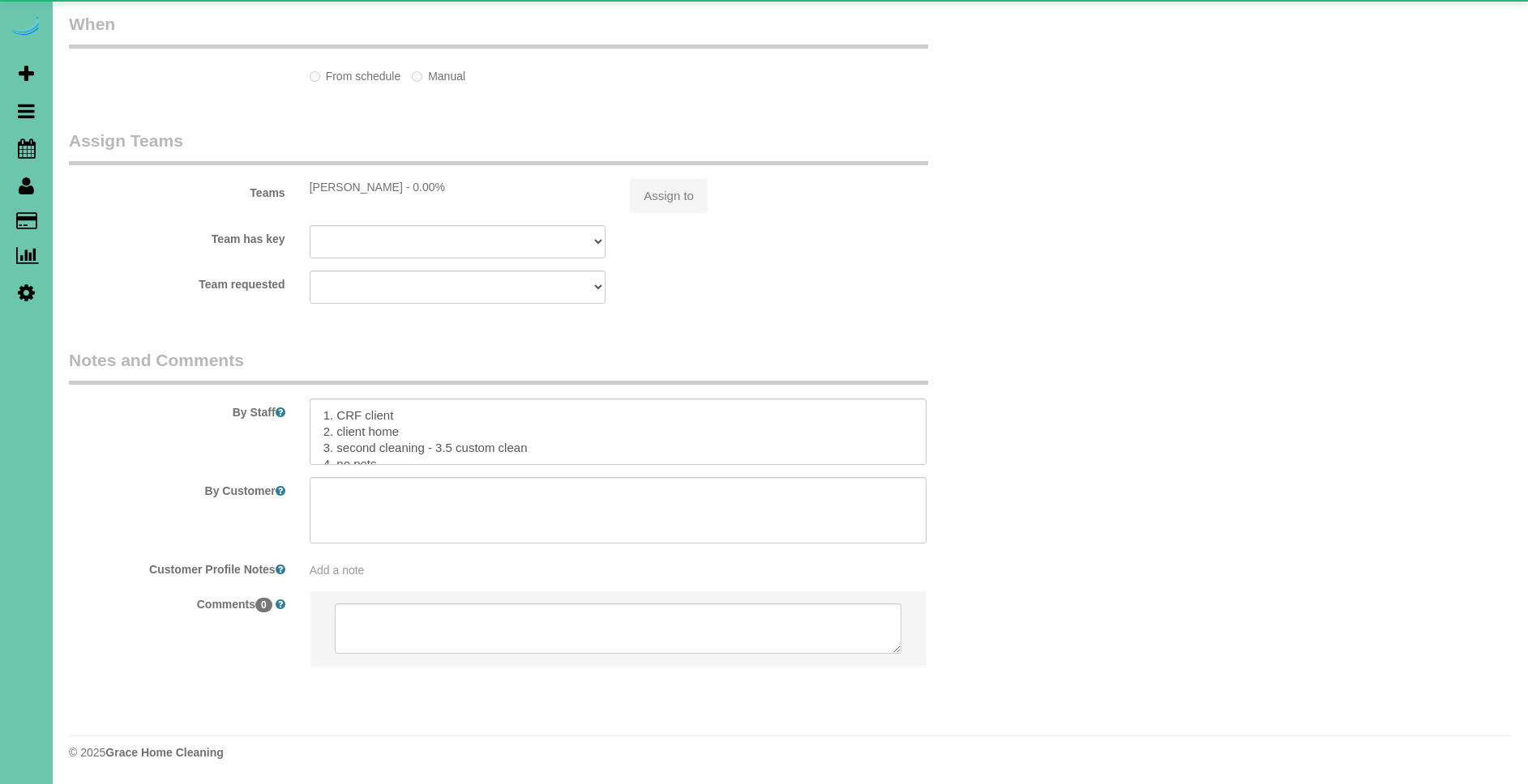
select select "object:866"
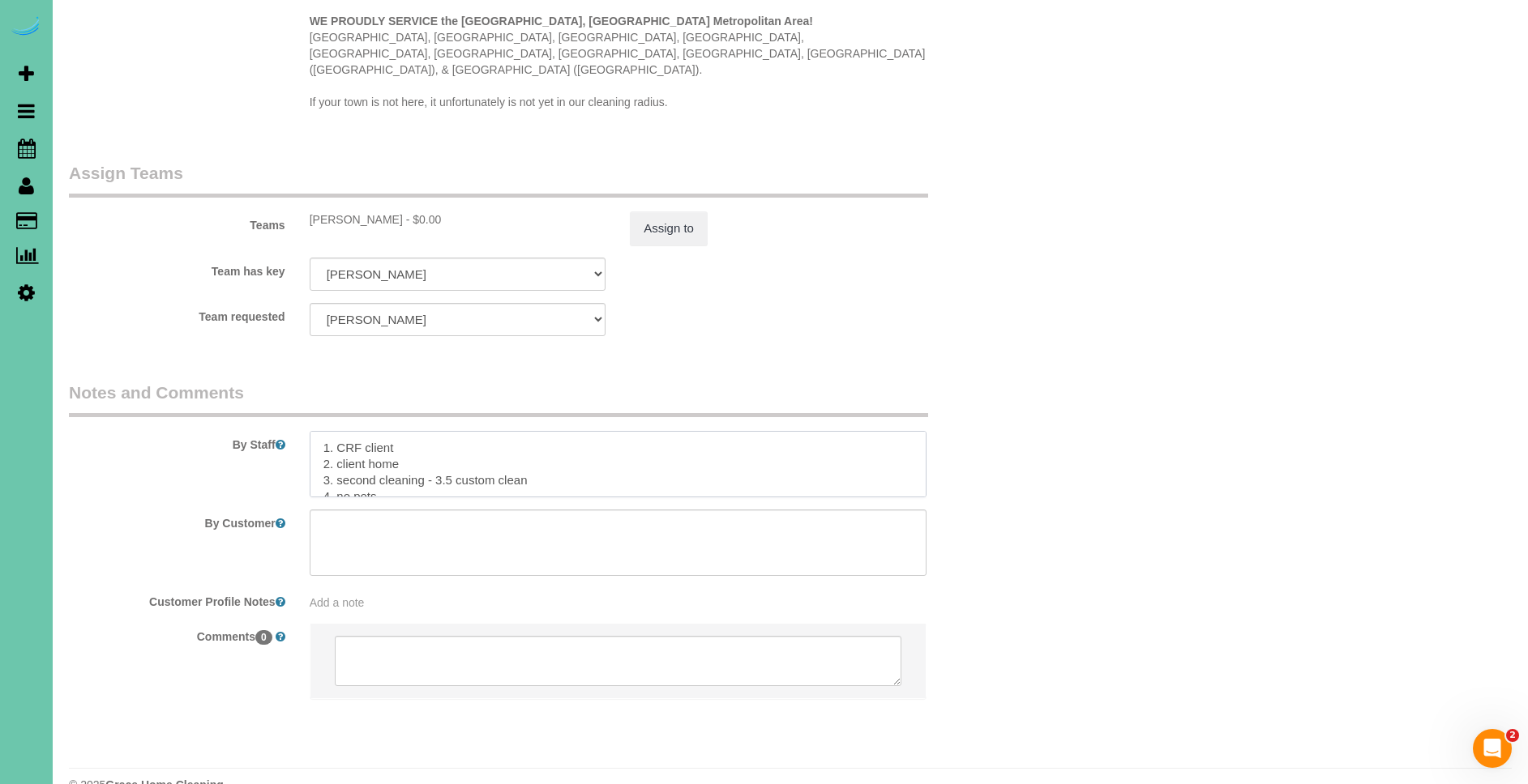
scroll to position [96, 0]
drag, startPoint x: 321, startPoint y: 413, endPoint x: 476, endPoint y: 497, distance: 176.3
click at [476, 497] on sui-booking-comments "By Staff By Customer Customer Profile Notes Add a note Comments 0" at bounding box center [538, 548] width 938 height 334
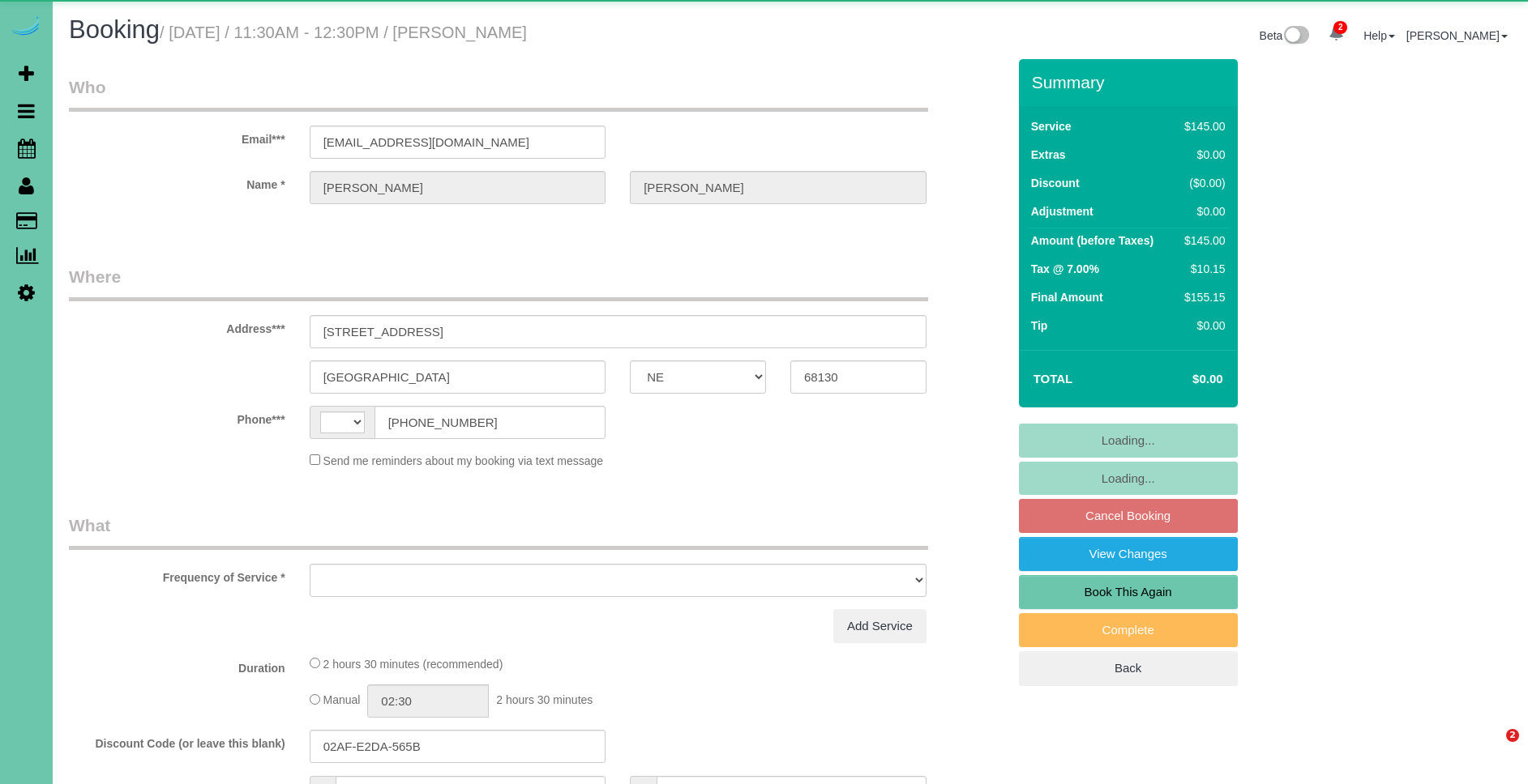
select select "NE"
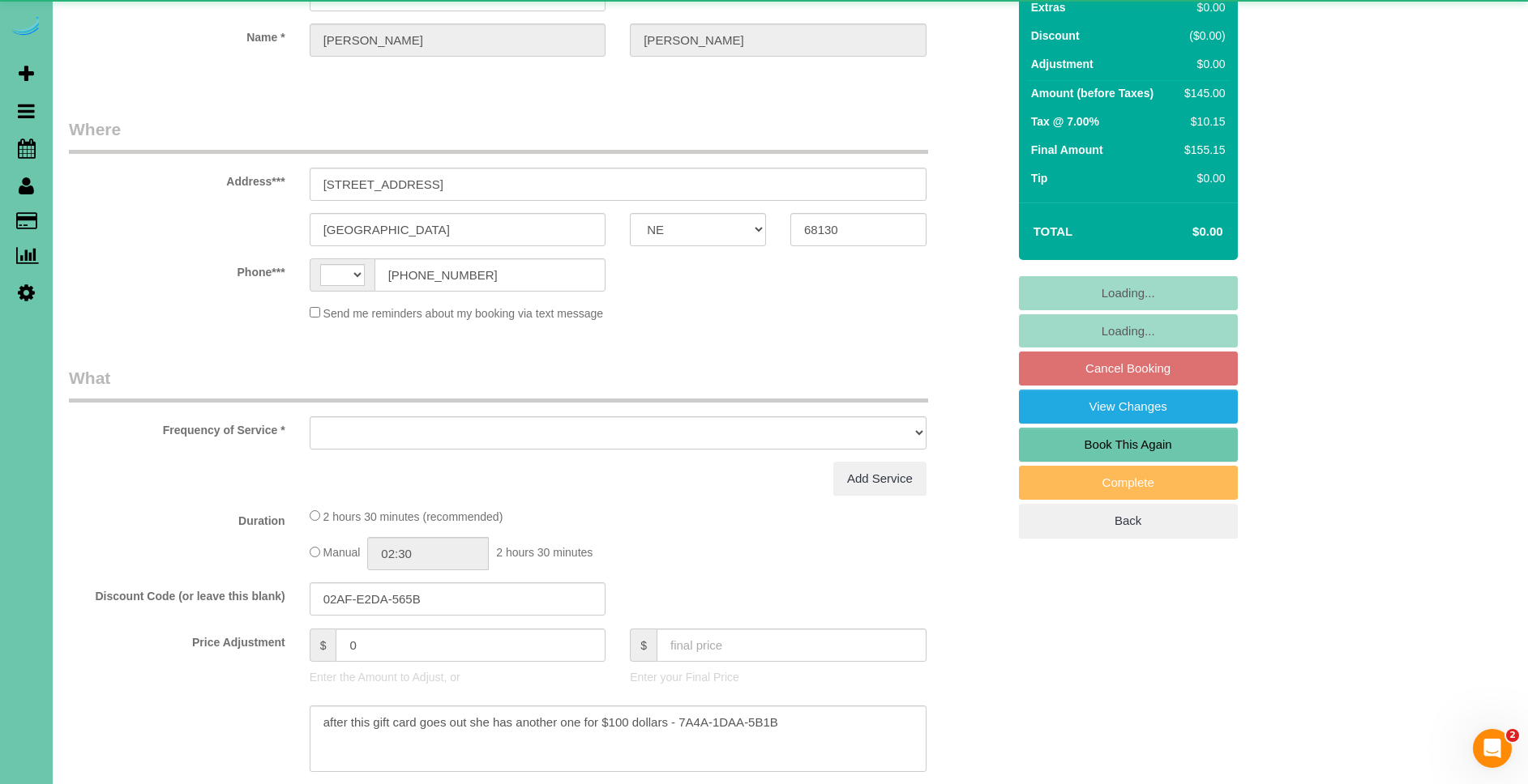
select select "string:[GEOGRAPHIC_DATA]"
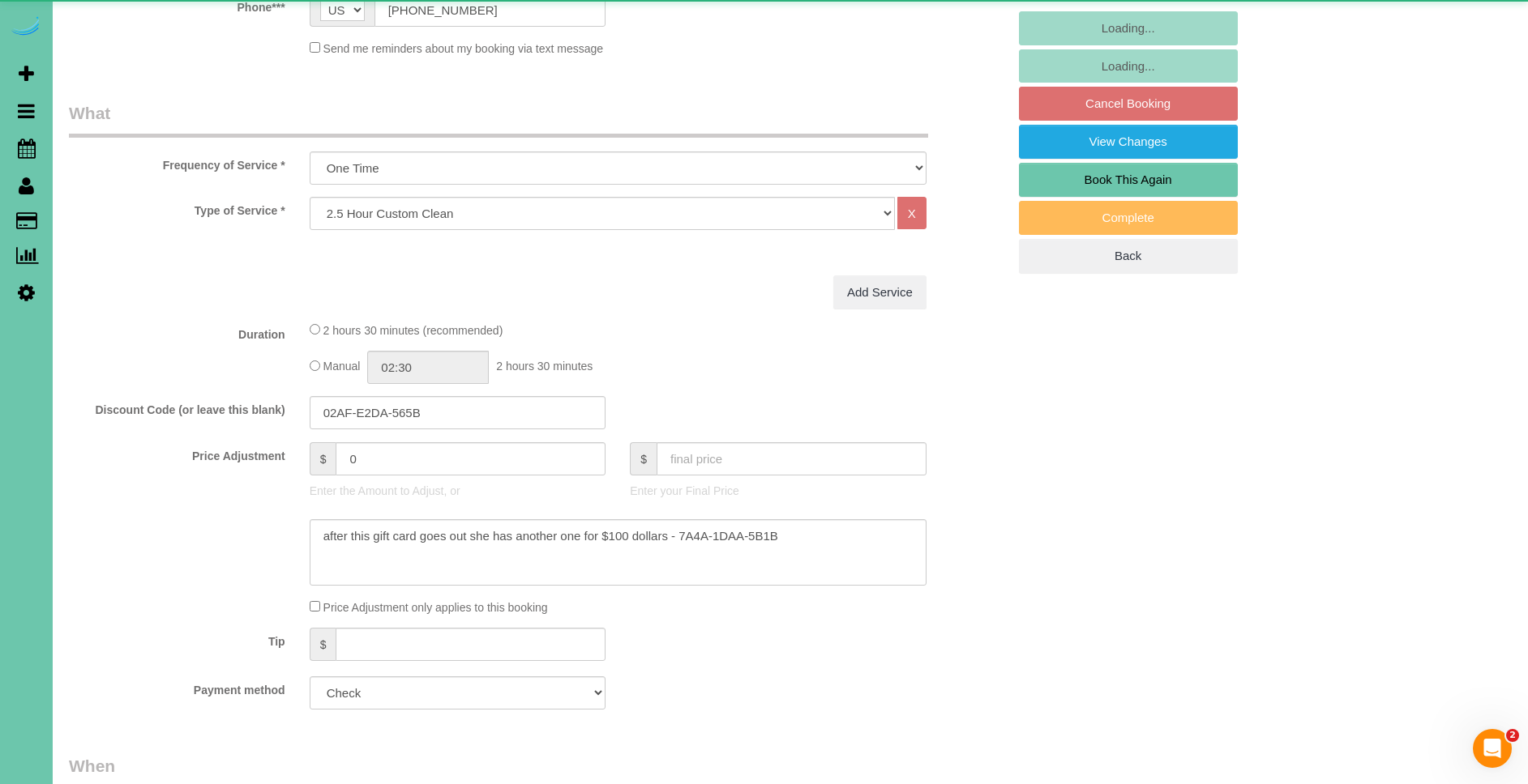
scroll to position [450, 0]
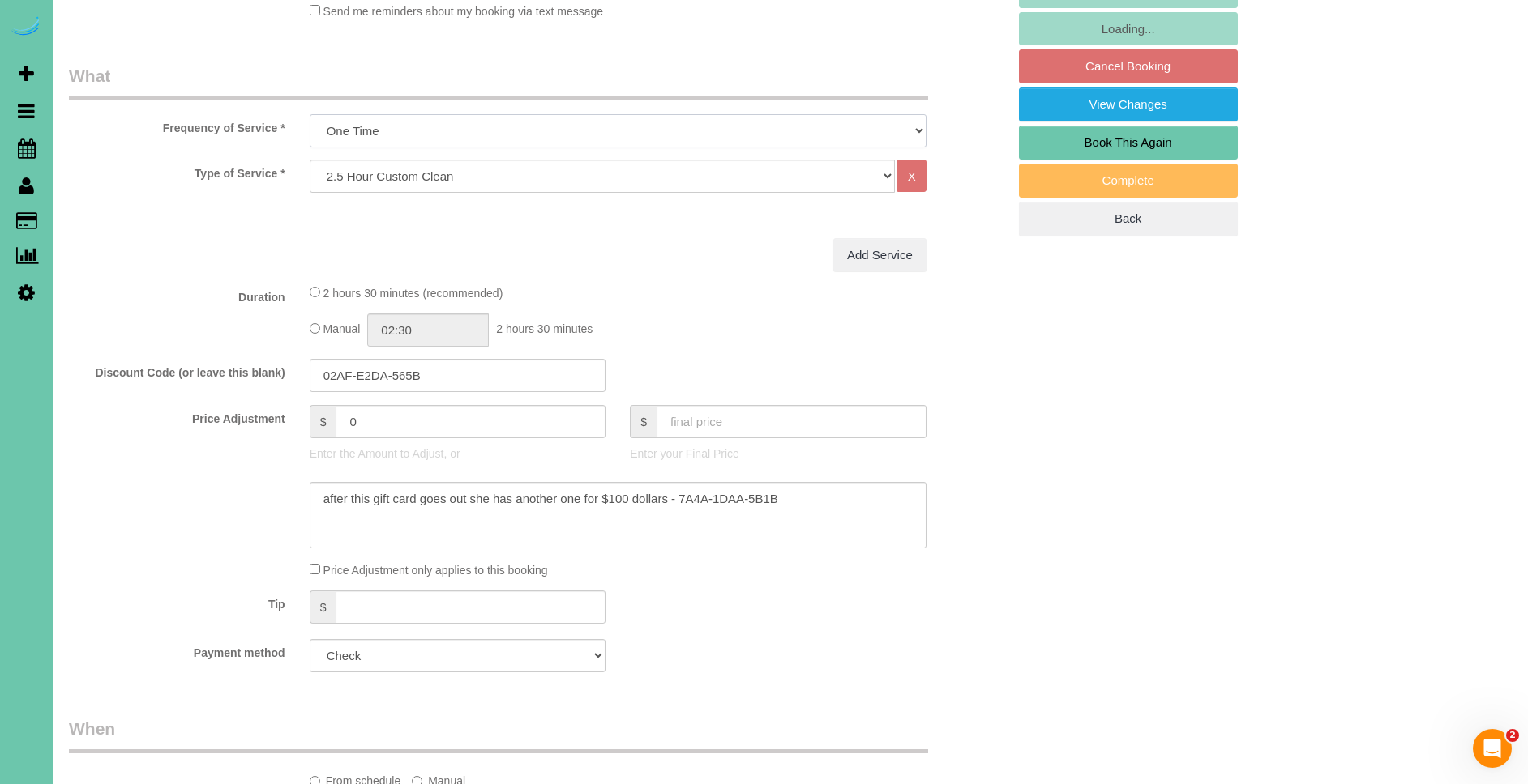
click at [474, 121] on select "One Time Weekly (0% for the First Booking) Bi-Weekly (0% for the First Booking)…" at bounding box center [618, 130] width 617 height 33
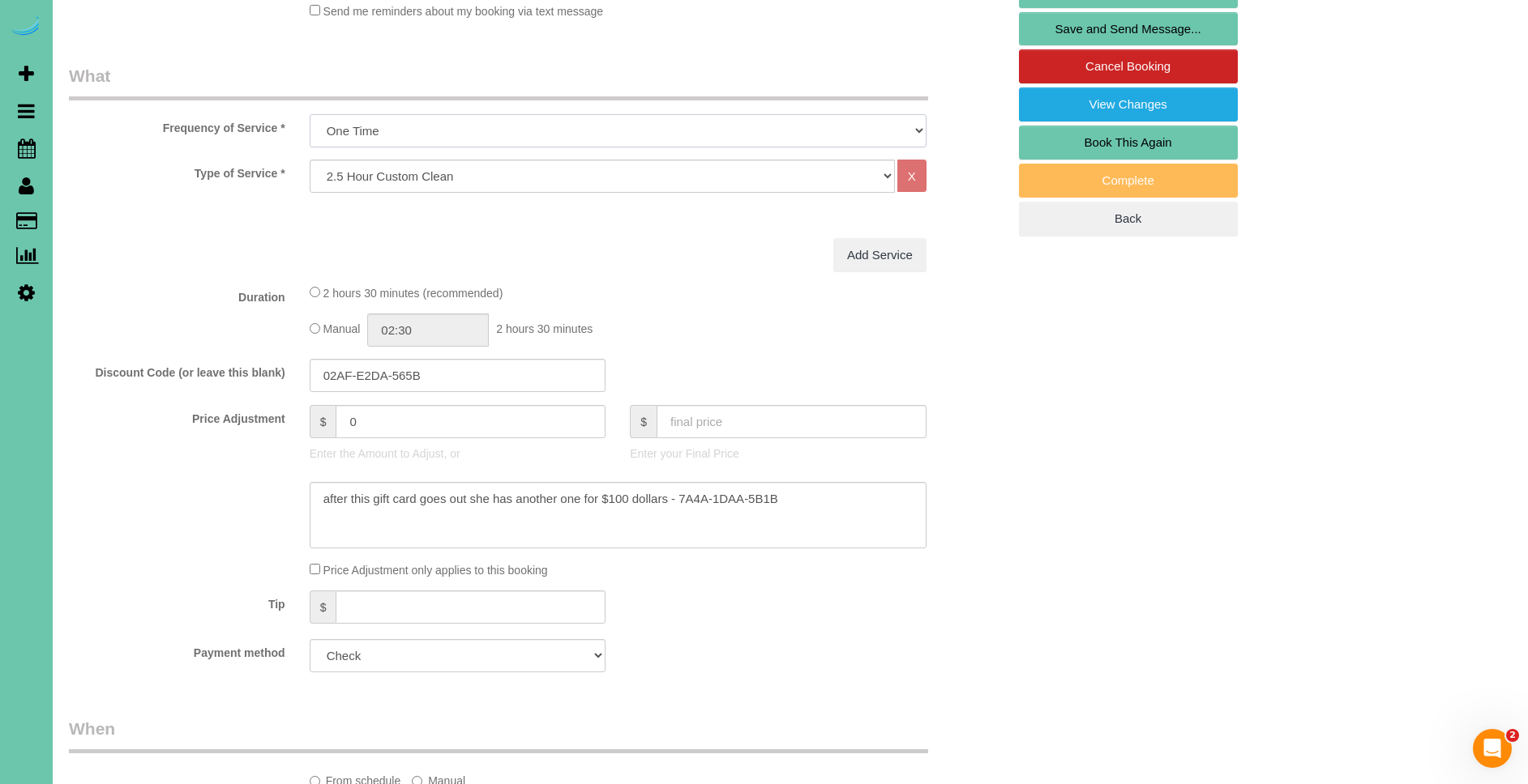
select select "object:846"
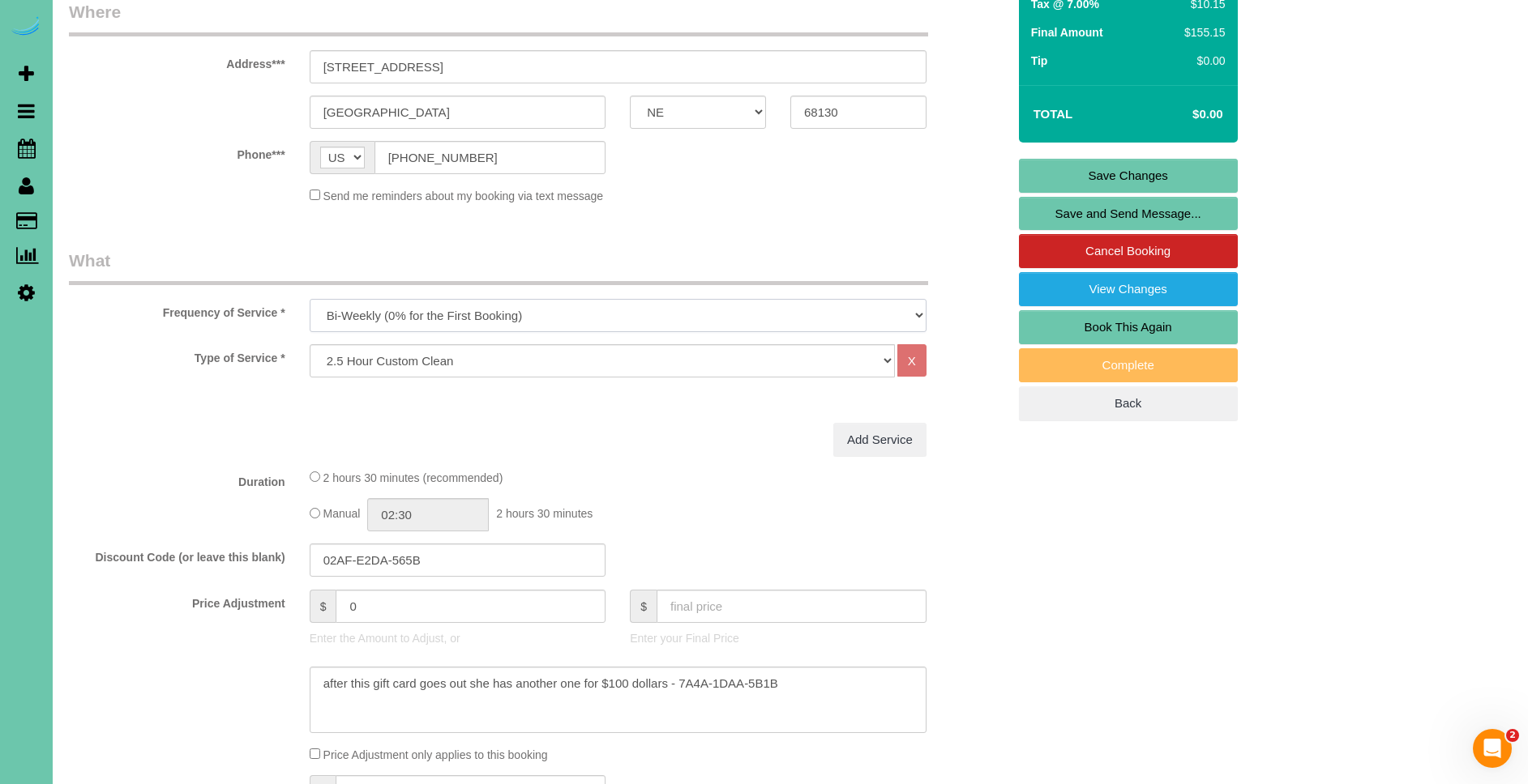
scroll to position [0, 0]
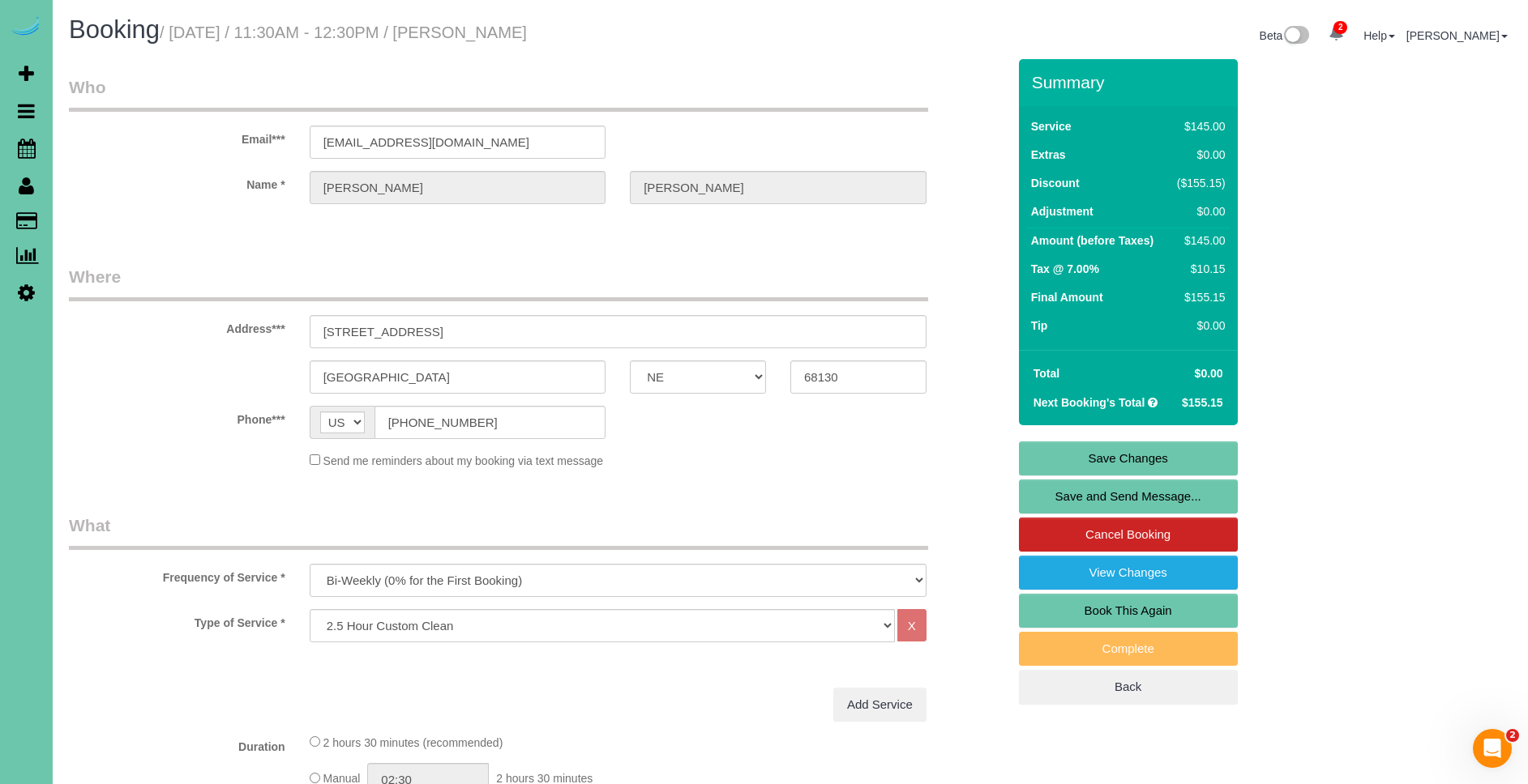
click at [1210, 437] on div "Summary Service $145.00 Extras $0.00 Discount ($155.15) Adjustment $0.00 Amount…" at bounding box center [1127, 382] width 219 height 645
click at [1127, 457] on link "Save Changes" at bounding box center [1127, 458] width 219 height 34
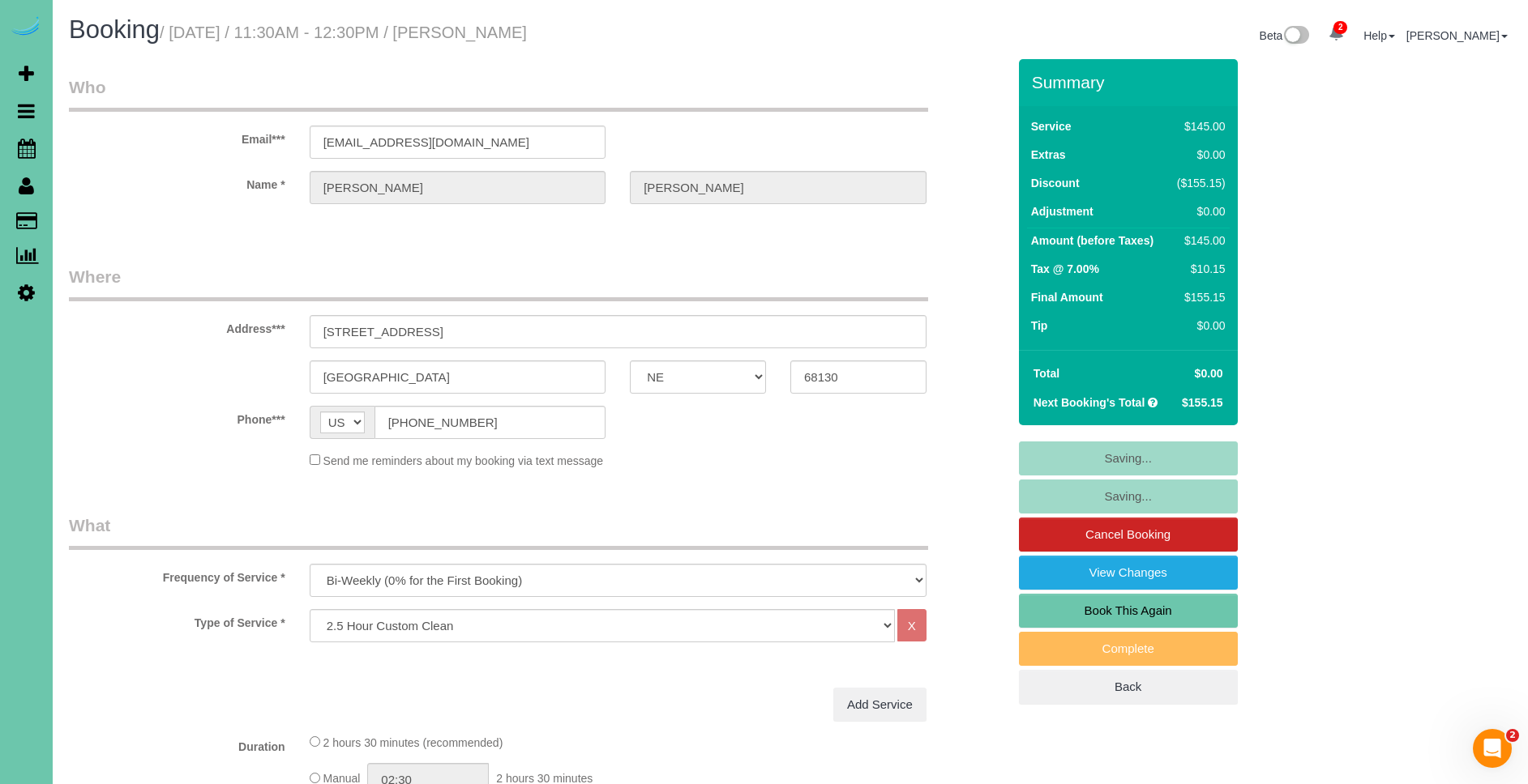
scroll to position [5, 0]
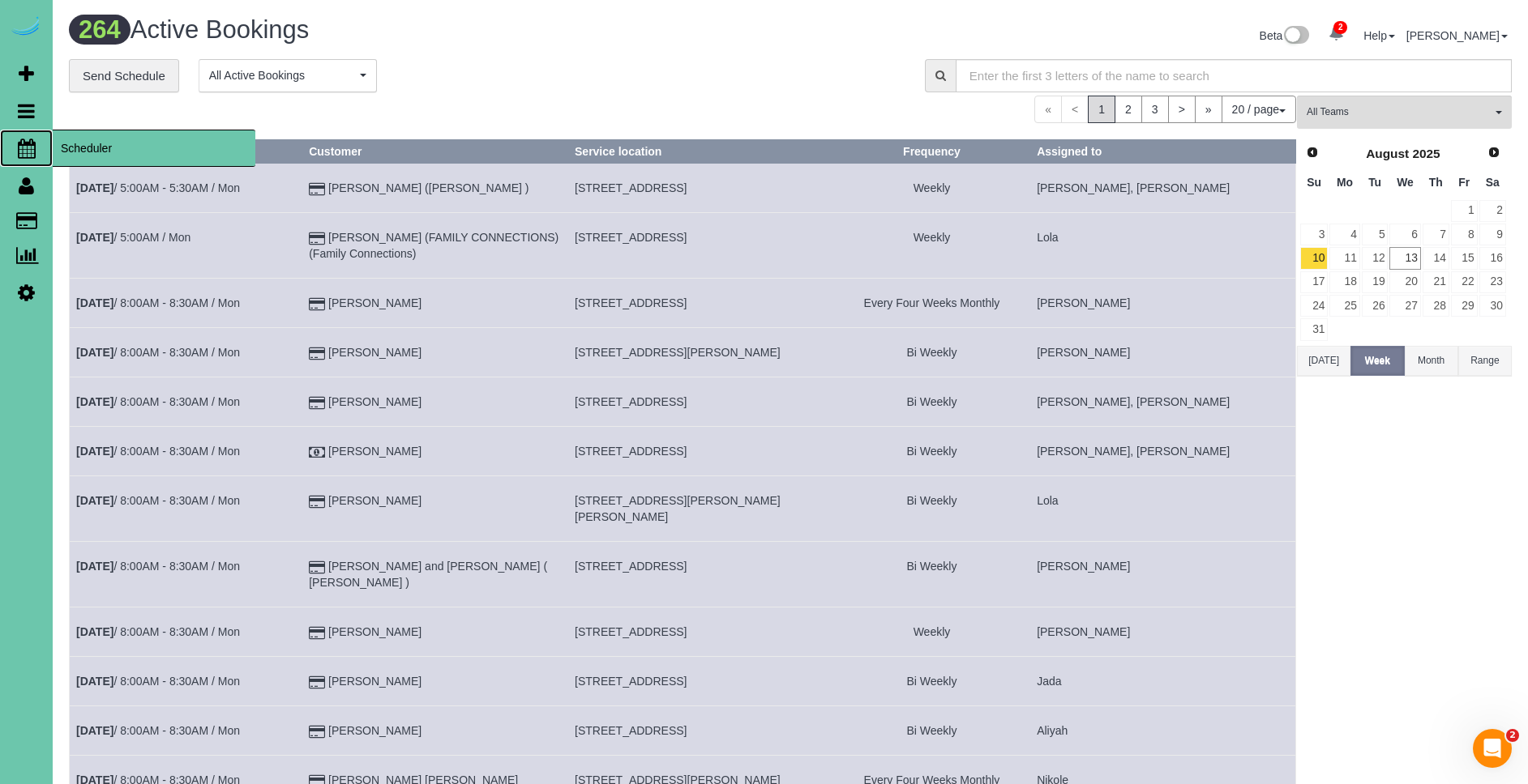
click at [100, 146] on span "Scheduler" at bounding box center [154, 148] width 202 height 37
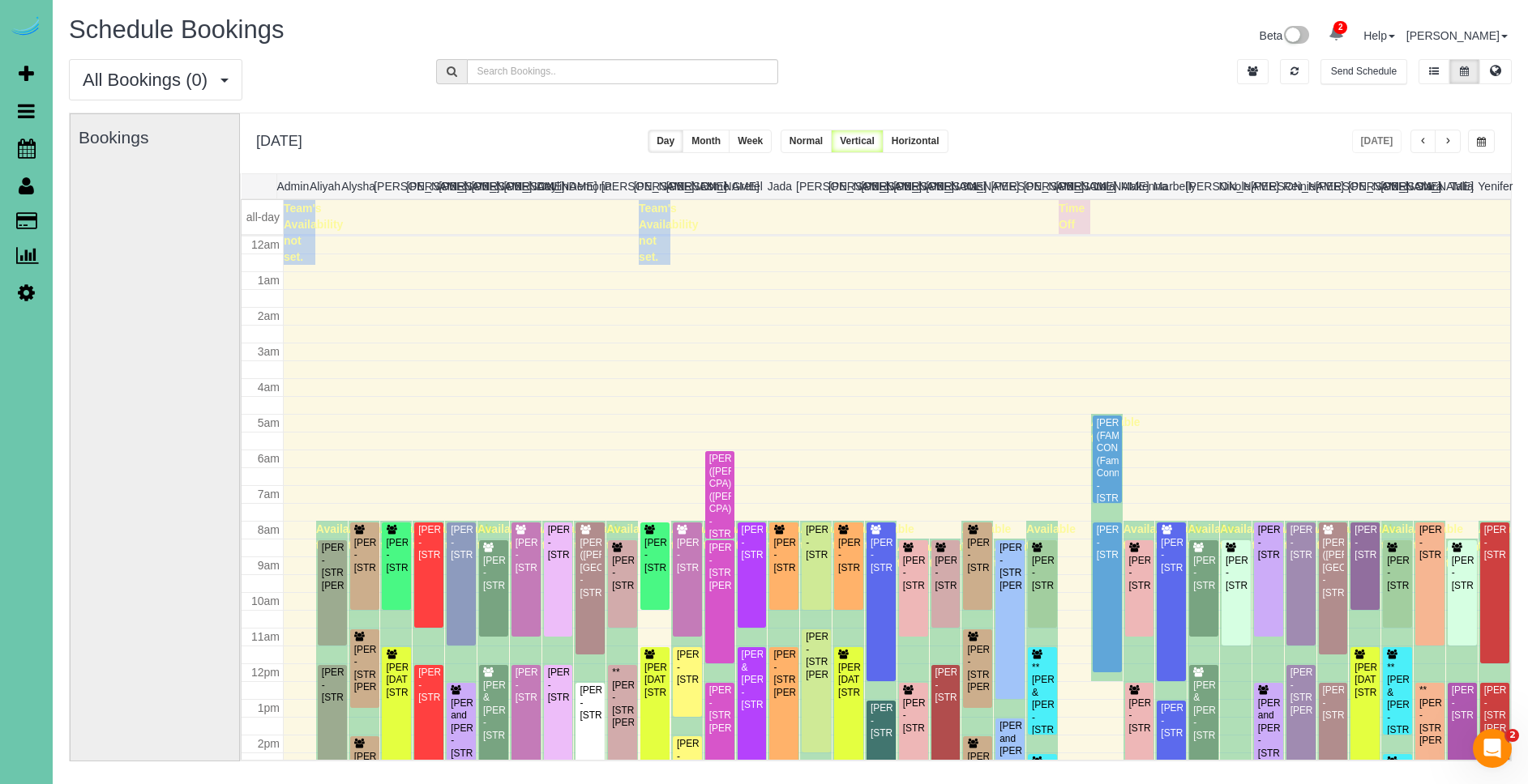
scroll to position [214, 0]
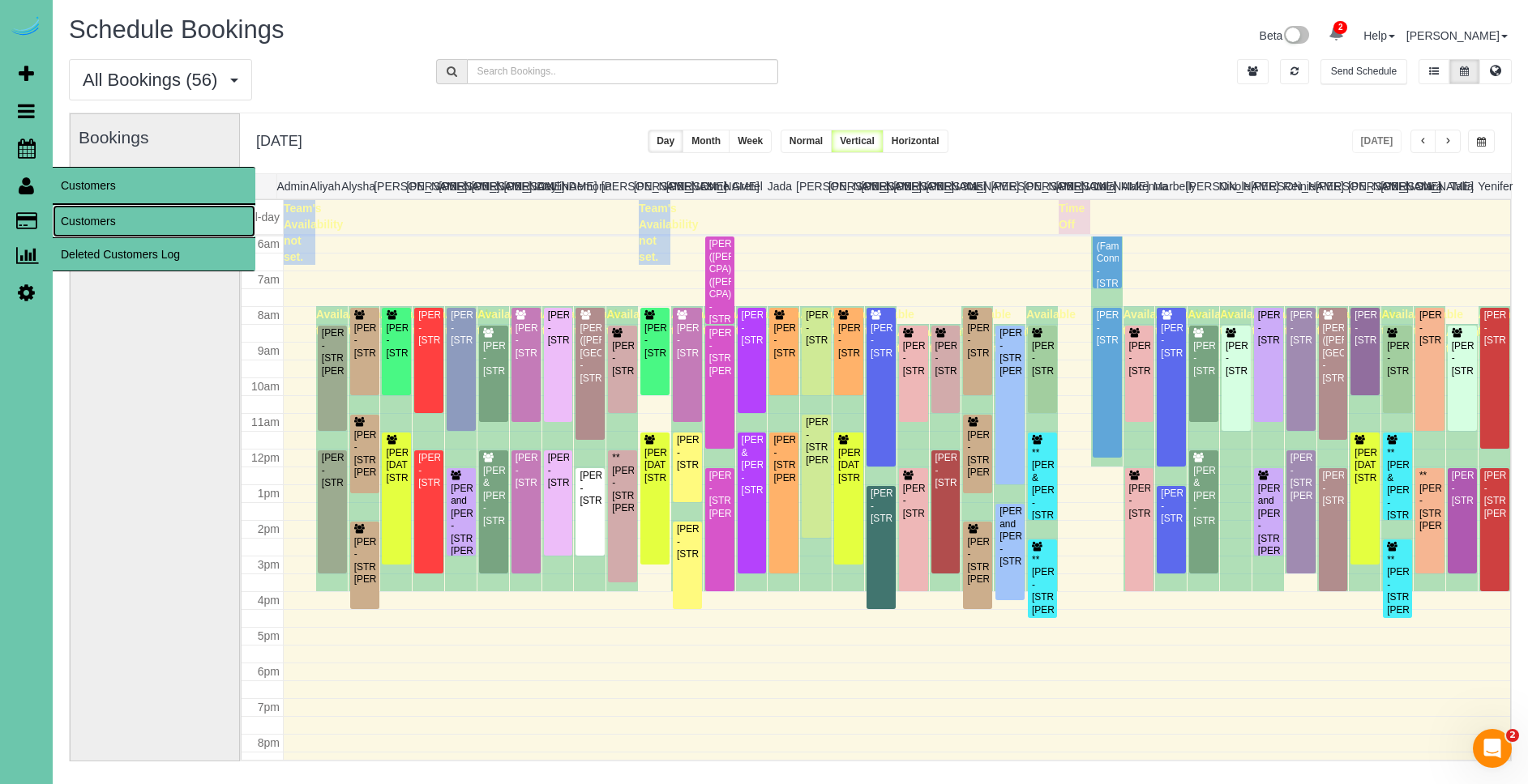
click at [117, 220] on link "Customers" at bounding box center [154, 221] width 202 height 32
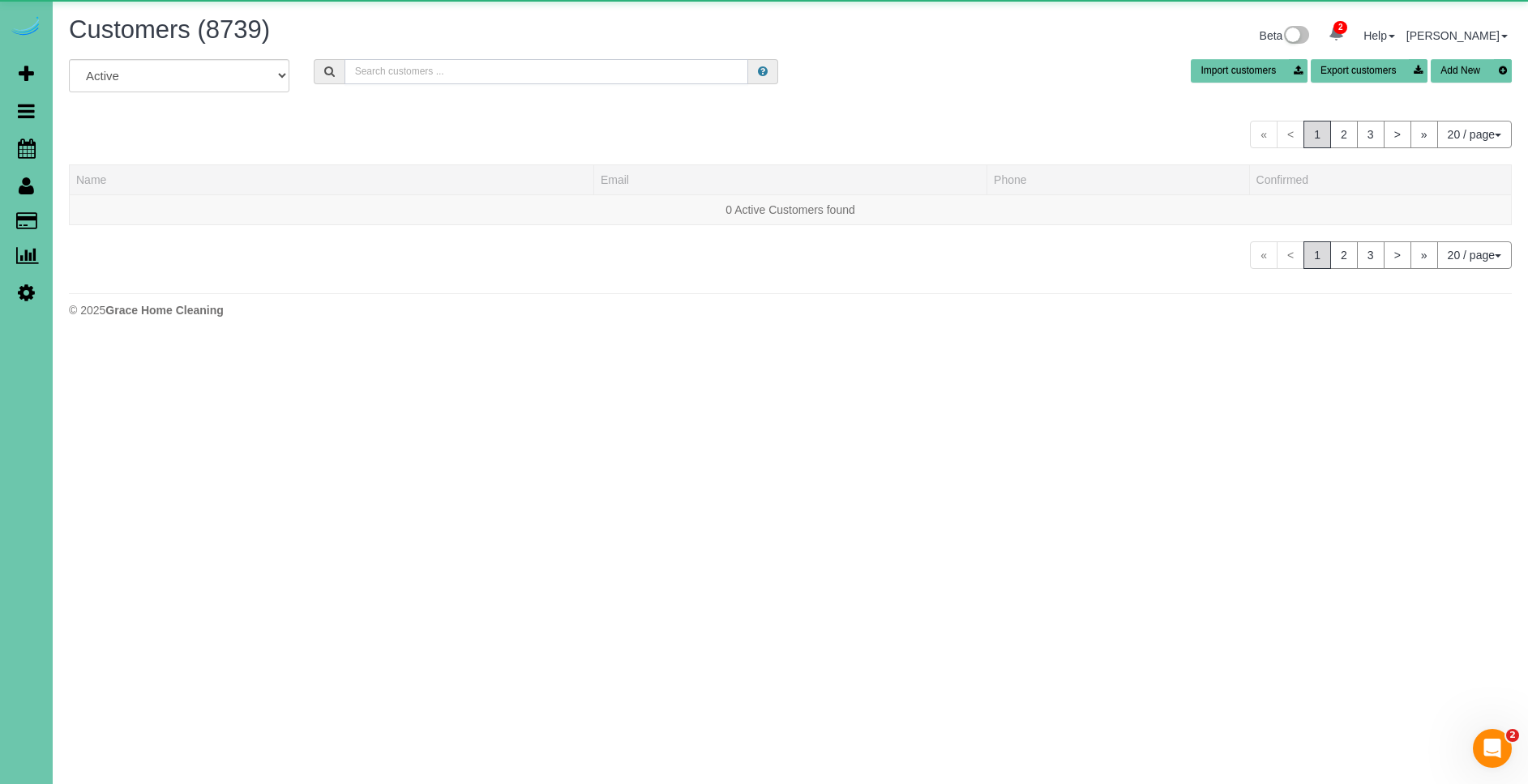
click at [493, 76] on input "text" at bounding box center [546, 72] width 403 height 26
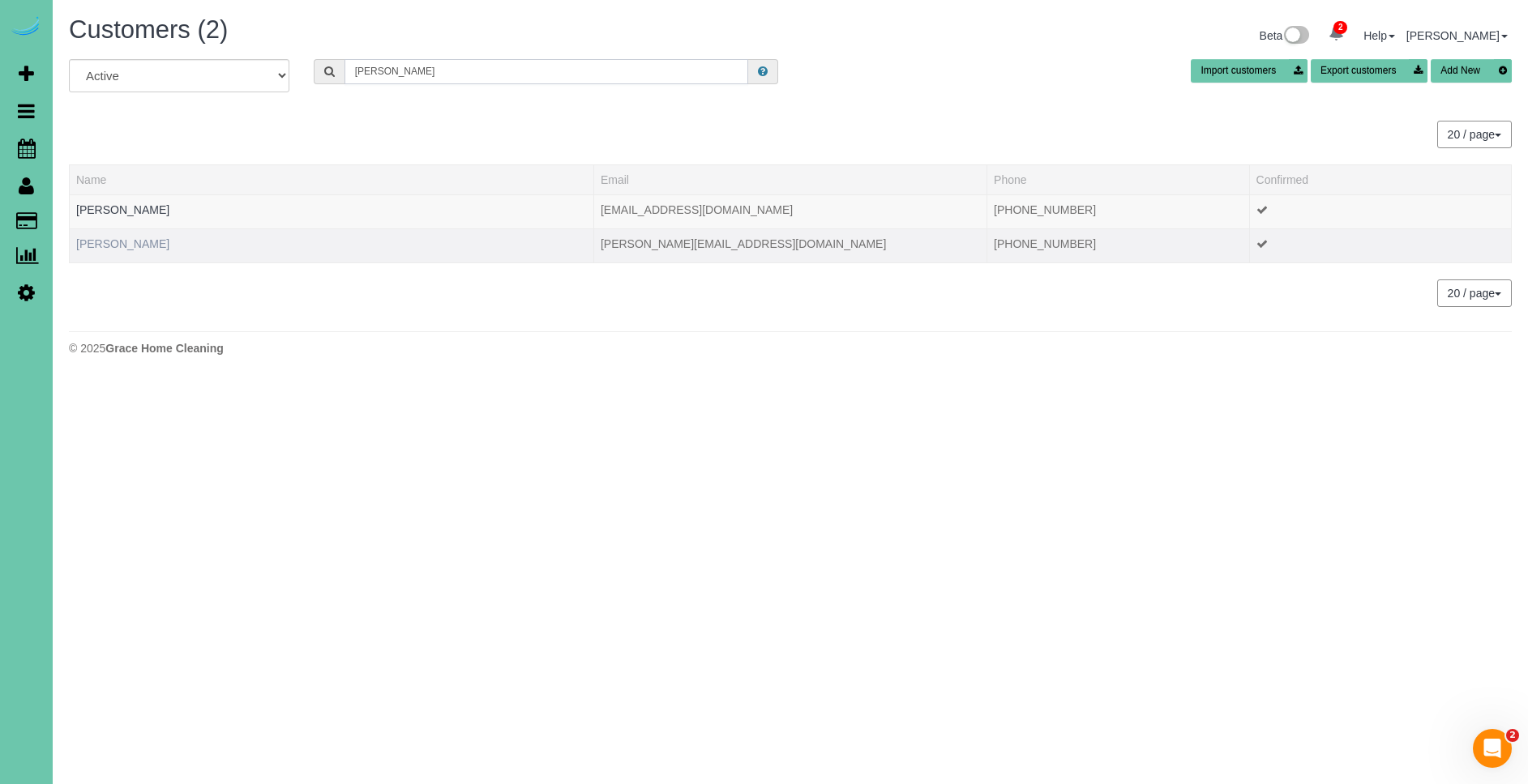
type input "rebecca f"
click at [134, 242] on link "Rebecca Folks" at bounding box center [123, 243] width 94 height 13
